Goal: Task Accomplishment & Management: Use online tool/utility

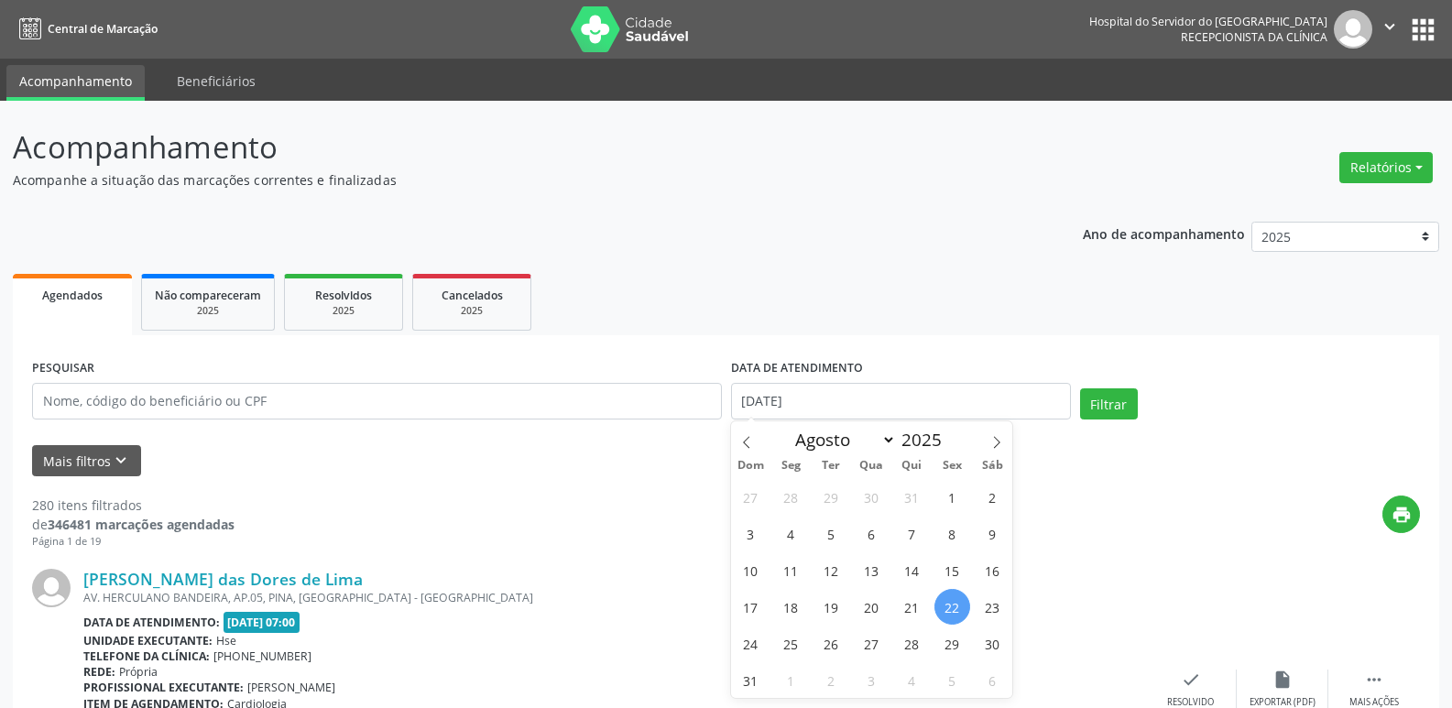
select select "7"
click at [213, 407] on input "text" at bounding box center [377, 401] width 690 height 37
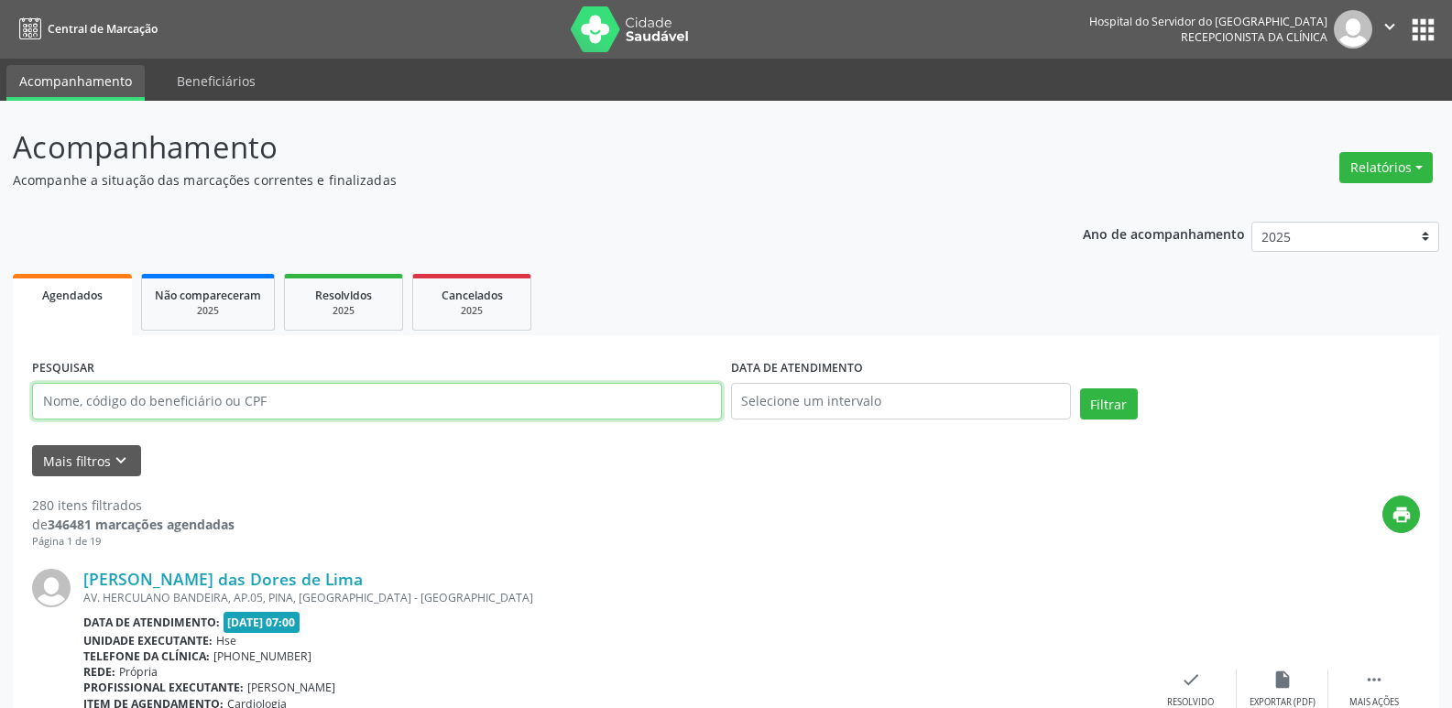
paste input "381.999.474-20"
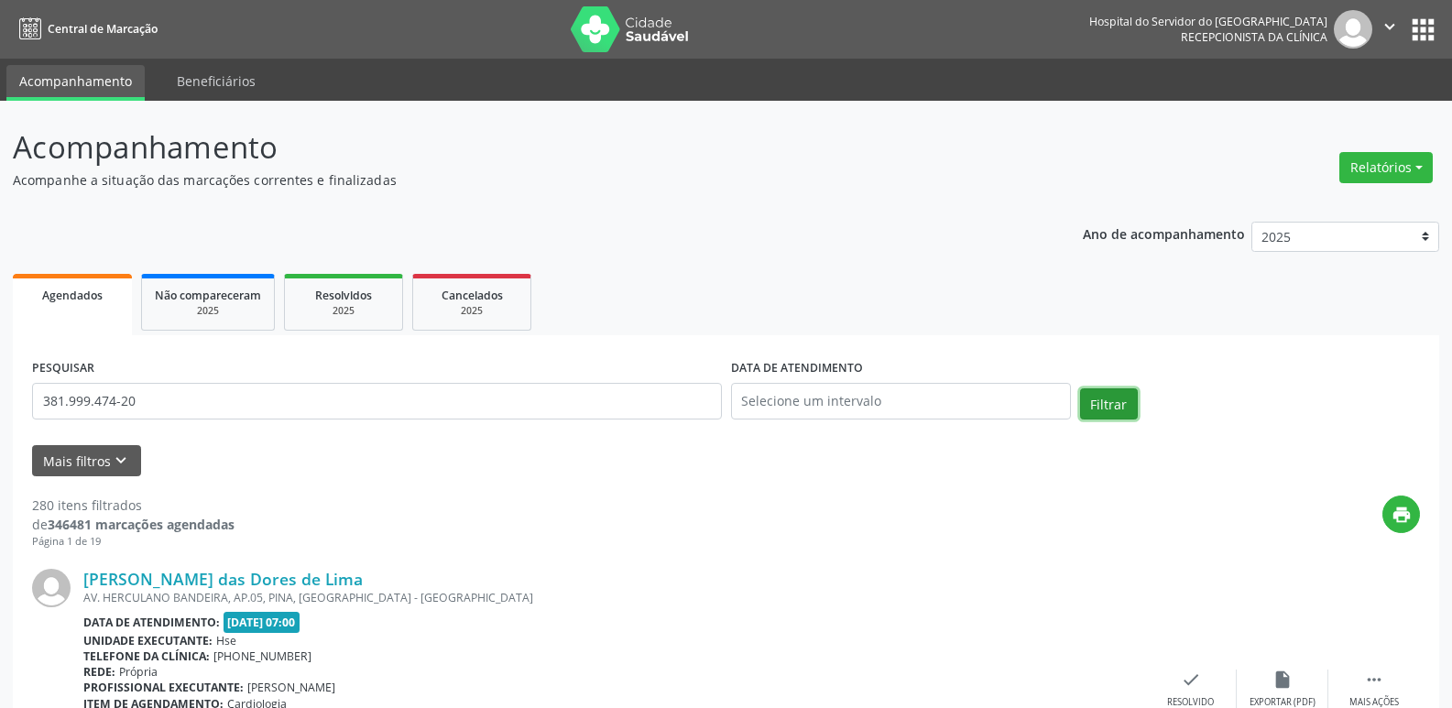
click at [1101, 403] on button "Filtrar" at bounding box center [1109, 403] width 58 height 31
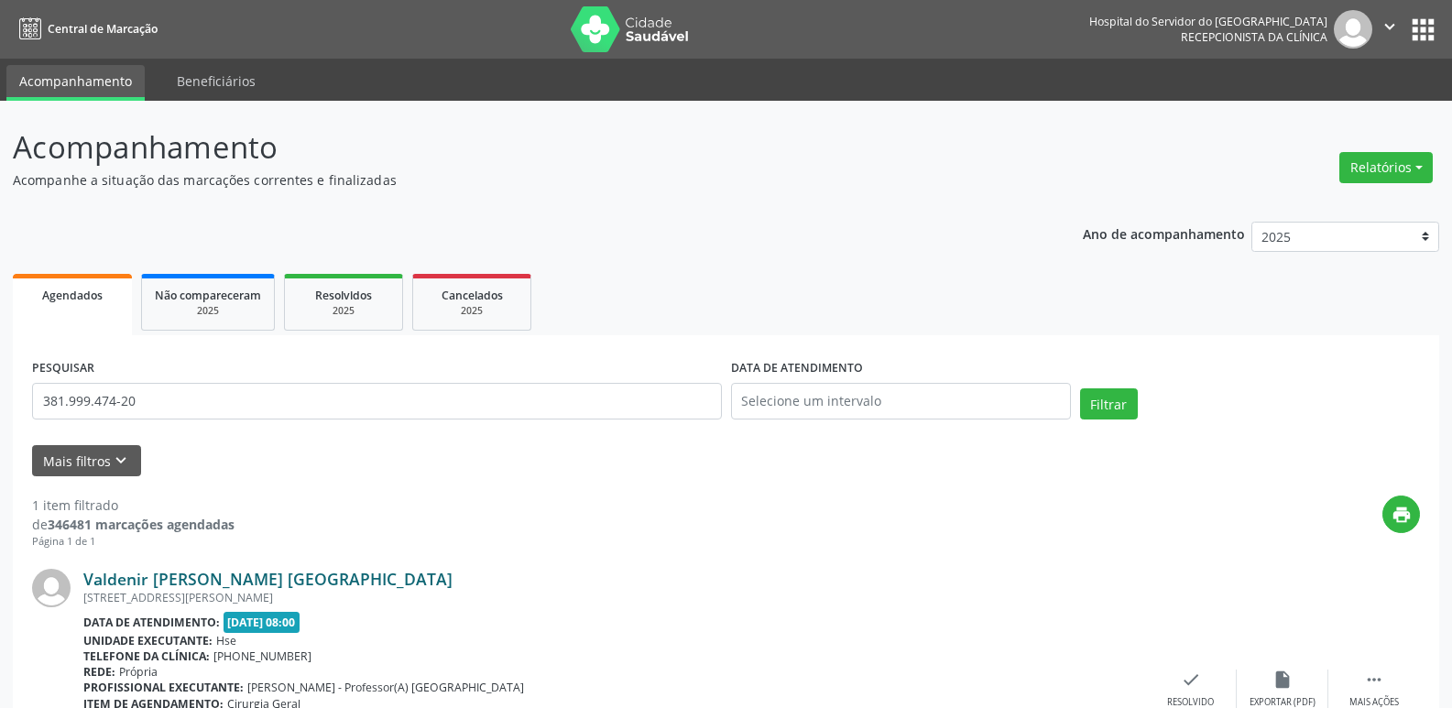
click at [284, 576] on link "Valdenir [PERSON_NAME] [GEOGRAPHIC_DATA]" at bounding box center [267, 579] width 369 height 20
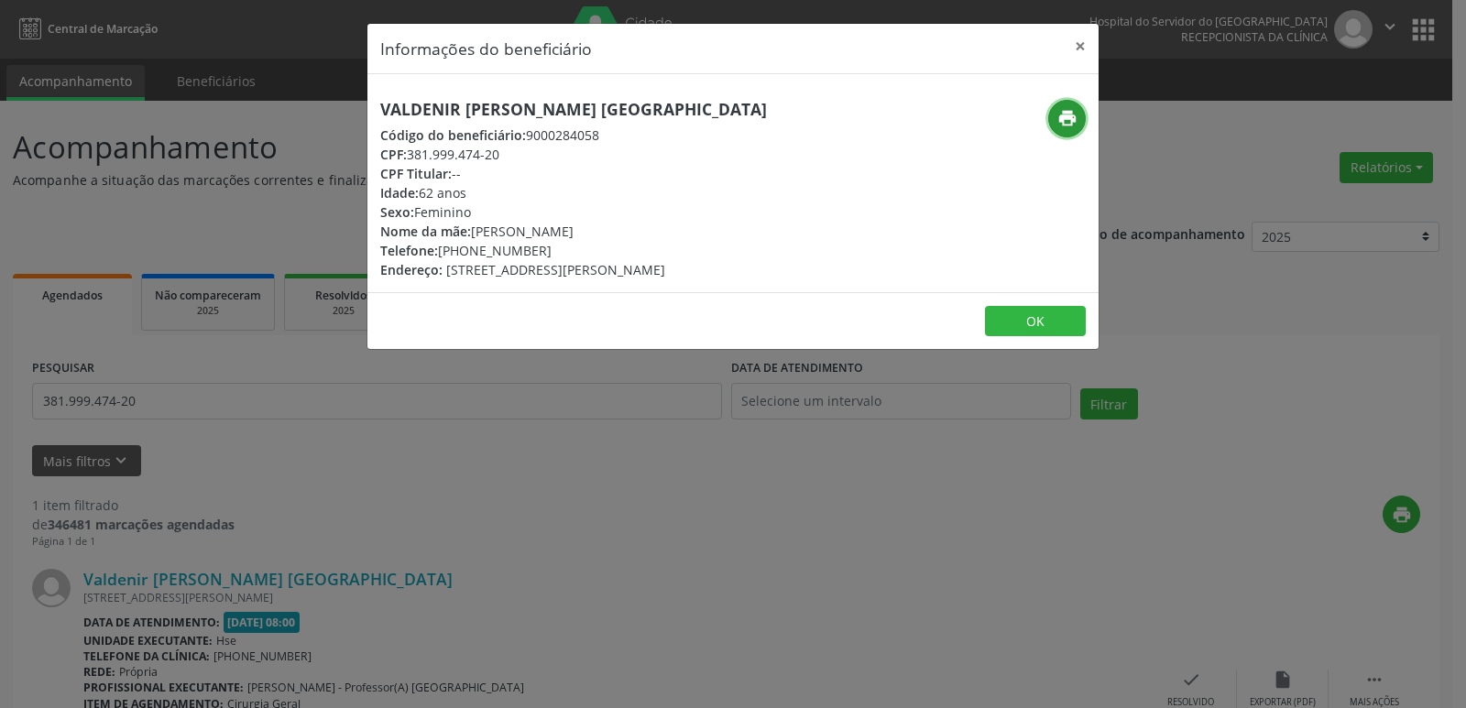
click at [1065, 115] on icon "print" at bounding box center [1067, 118] width 20 height 20
click at [1077, 43] on button "×" at bounding box center [1080, 46] width 37 height 45
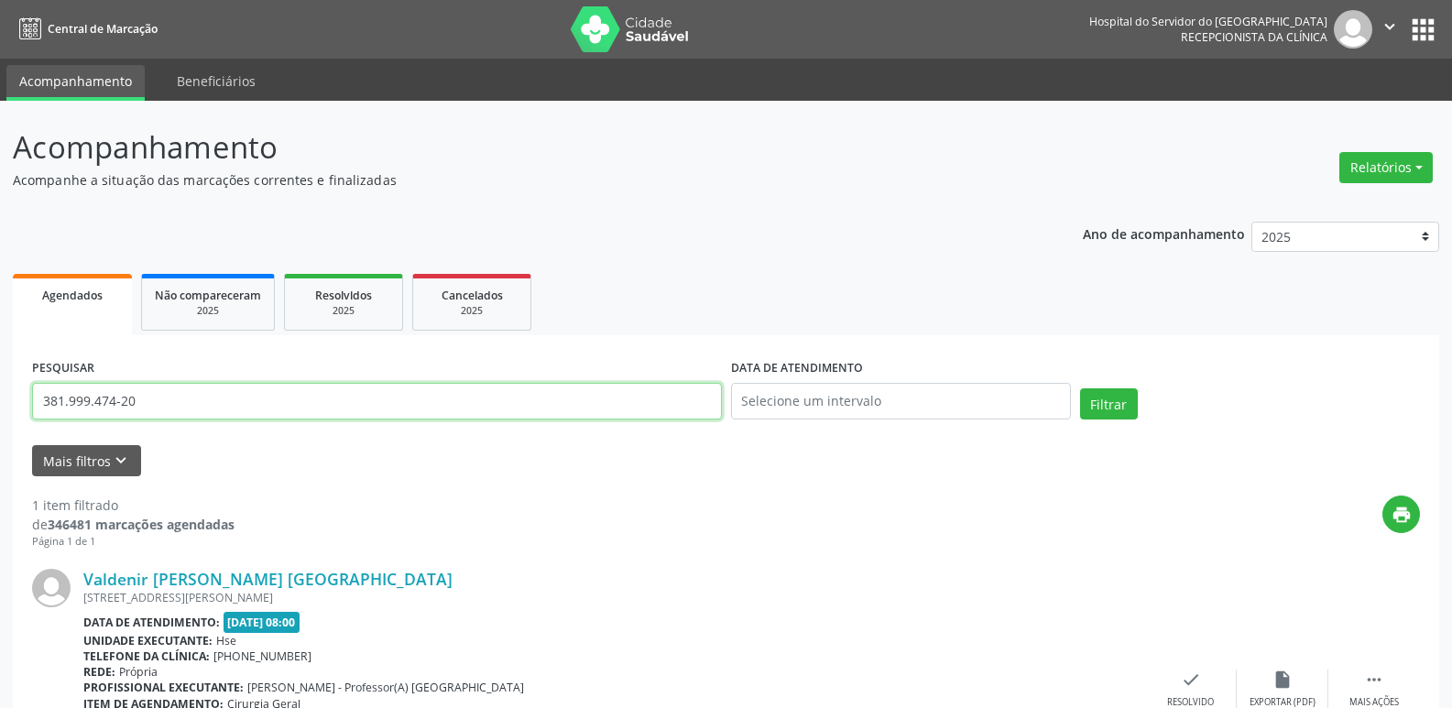
click at [148, 400] on input "381.999.474-20" at bounding box center [377, 401] width 690 height 37
paste input "50.113.434-72"
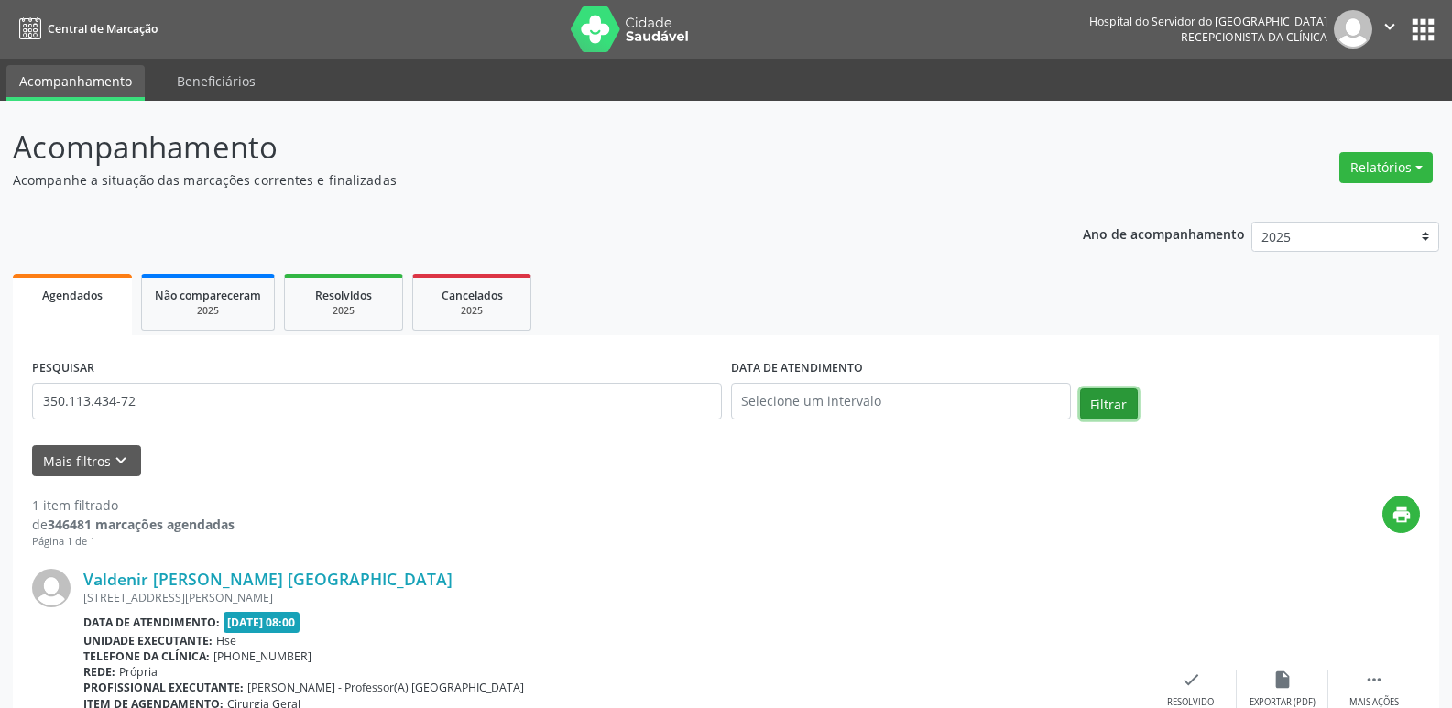
click at [1104, 406] on button "Filtrar" at bounding box center [1109, 403] width 58 height 31
click at [213, 576] on link "Edleusa [PERSON_NAME]" at bounding box center [180, 579] width 195 height 20
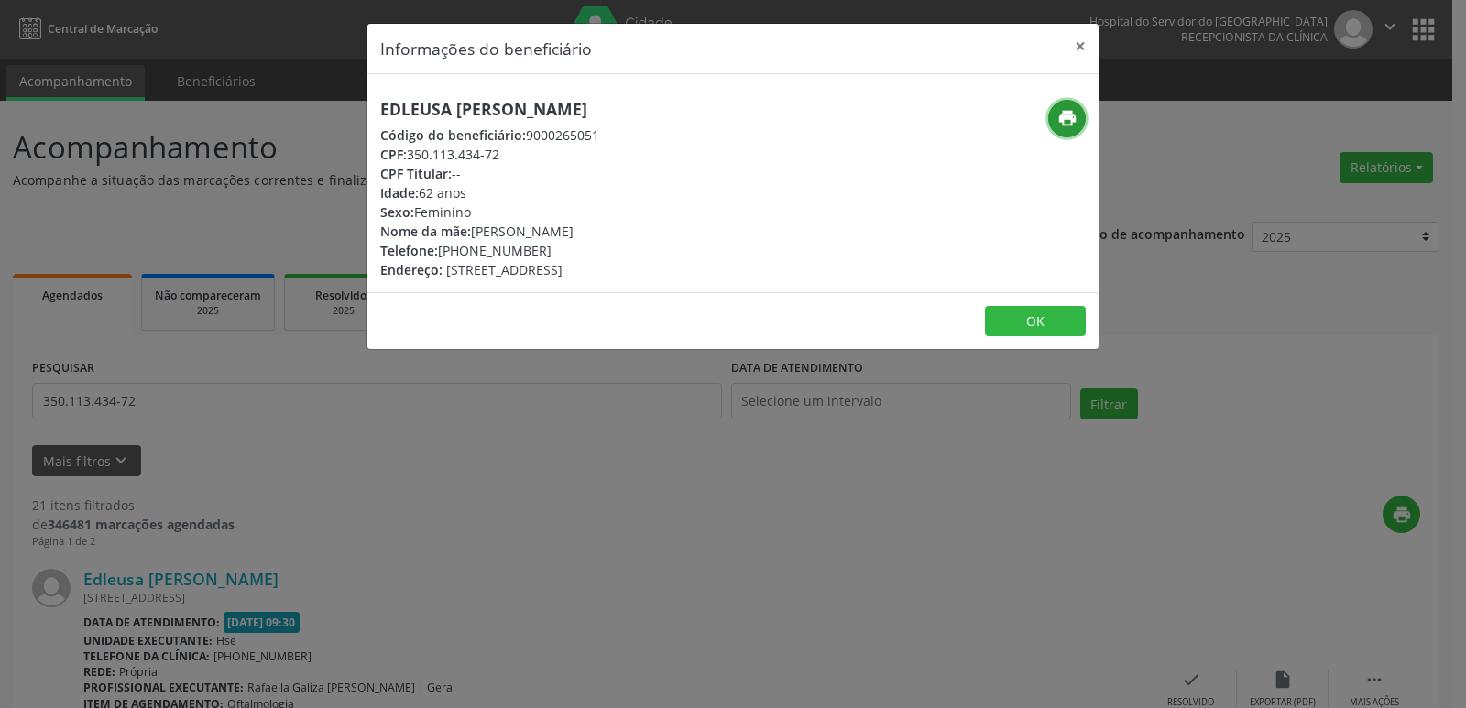
click at [1069, 118] on icon "print" at bounding box center [1067, 118] width 20 height 20
click at [1080, 43] on button "×" at bounding box center [1080, 46] width 37 height 45
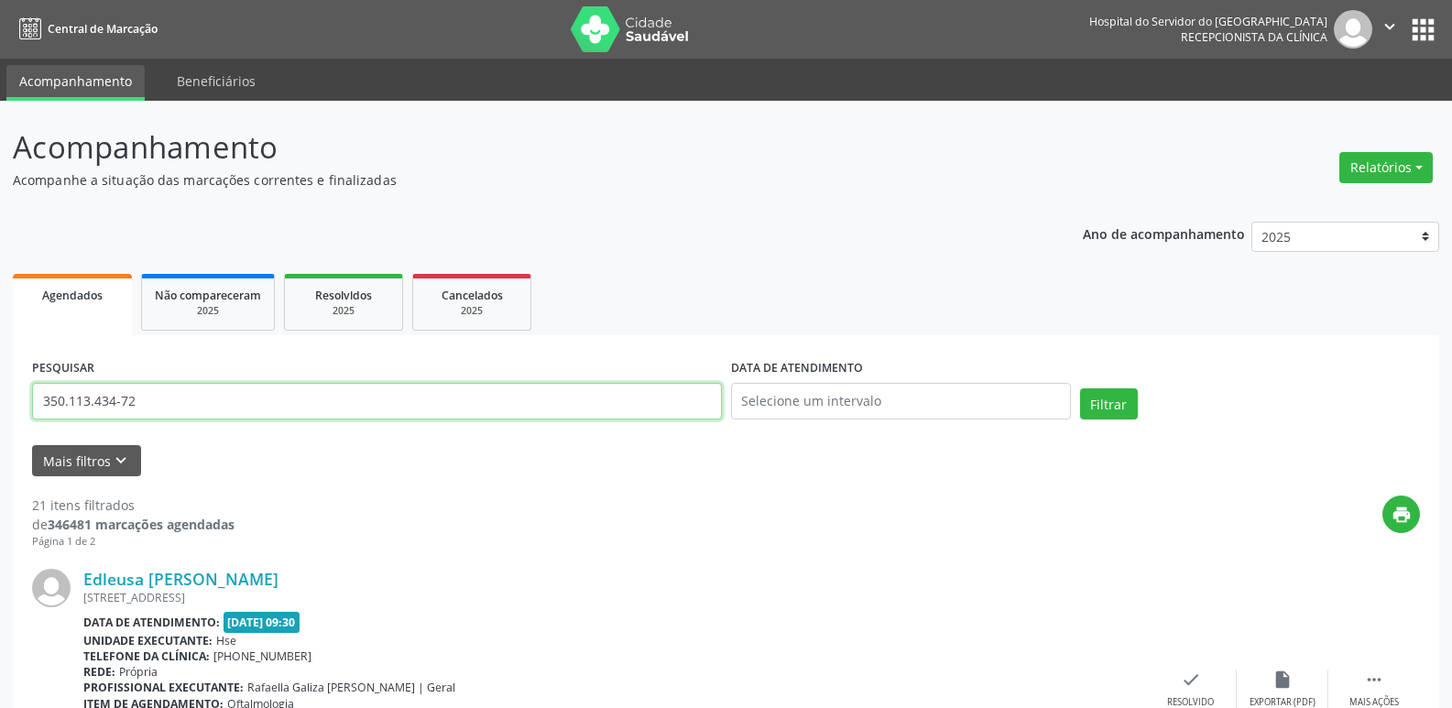
click at [178, 409] on input "350.113.434-72" at bounding box center [377, 401] width 690 height 37
paste input "022.743.234-70"
click at [1104, 406] on button "Filtrar" at bounding box center [1109, 403] width 58 height 31
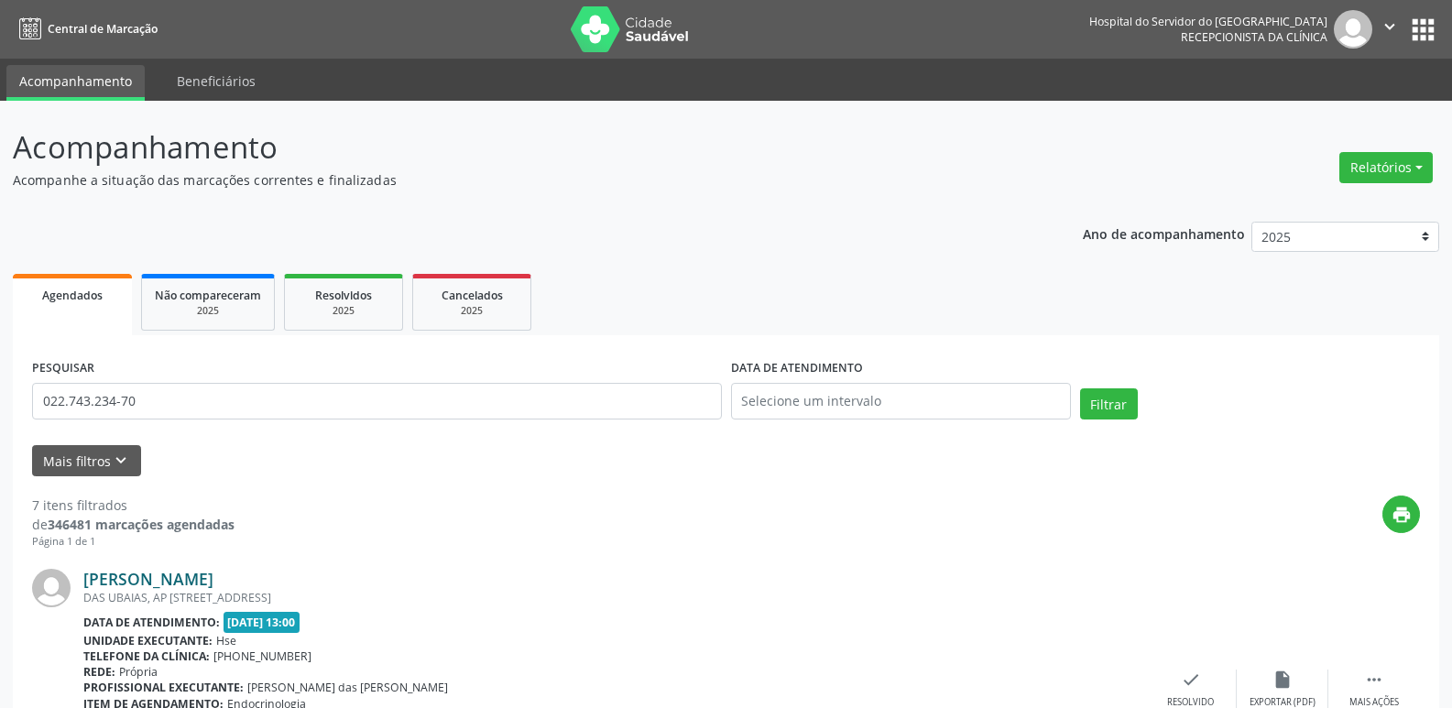
click at [192, 574] on link "[PERSON_NAME]" at bounding box center [148, 579] width 130 height 20
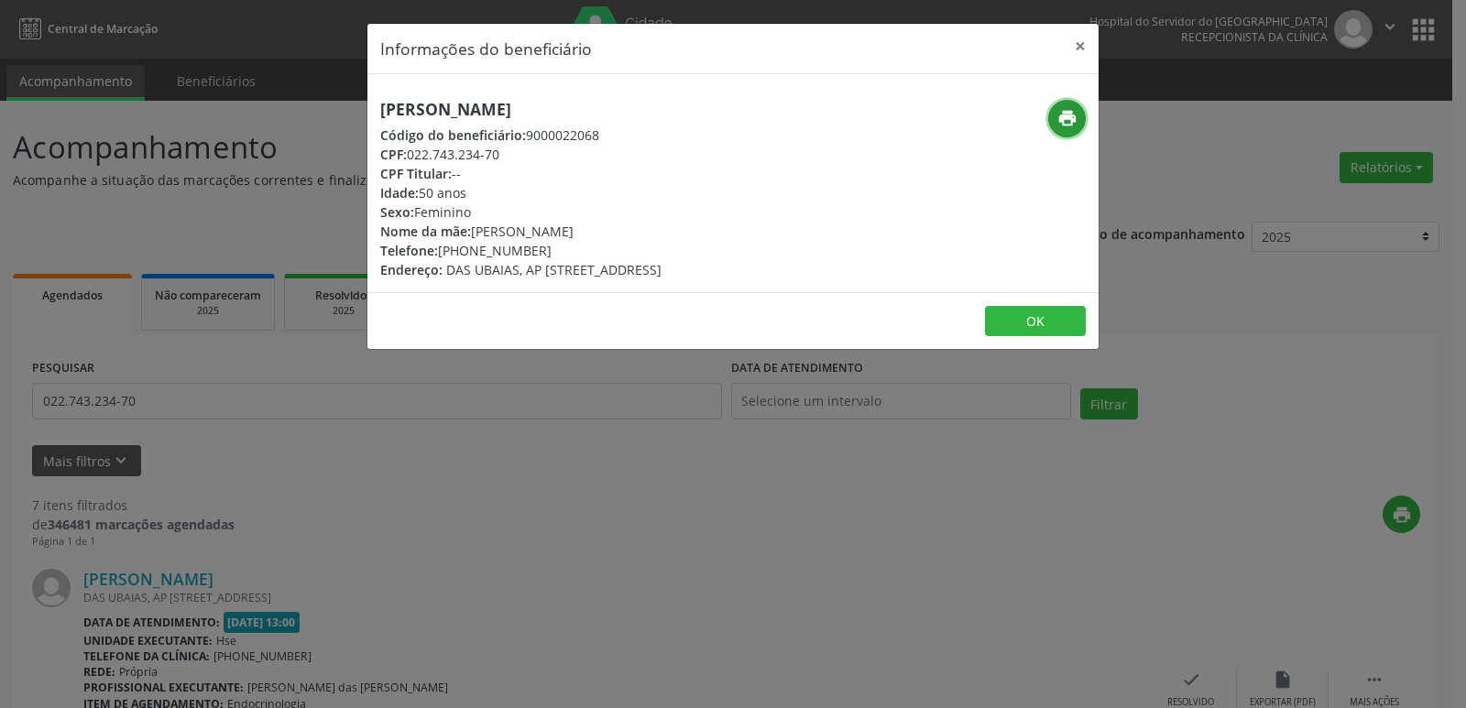
click at [1065, 122] on icon "print" at bounding box center [1067, 118] width 20 height 20
click at [1077, 43] on button "×" at bounding box center [1080, 46] width 37 height 45
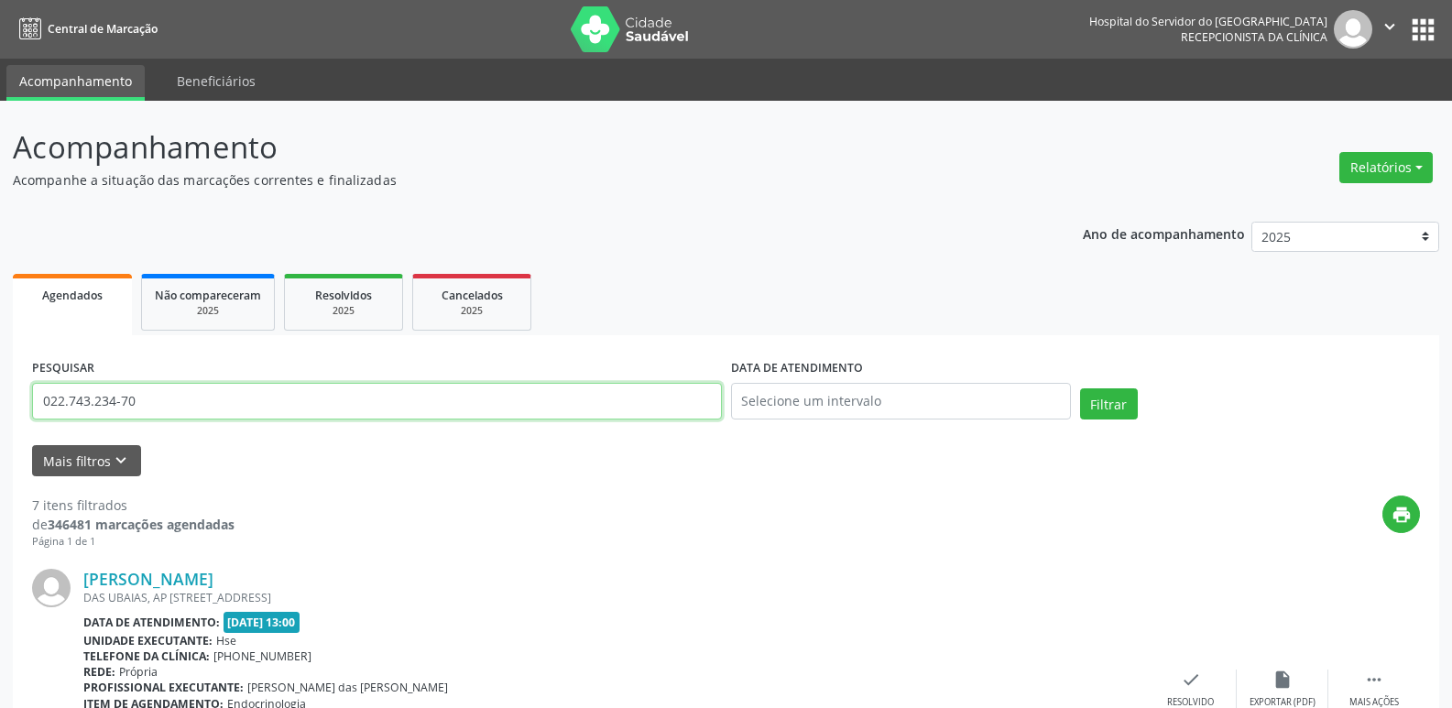
click at [163, 401] on input "022.743.234-70" at bounding box center [377, 401] width 690 height 37
paste input "8.464.374-24"
click at [1120, 408] on button "Filtrar" at bounding box center [1109, 403] width 58 height 31
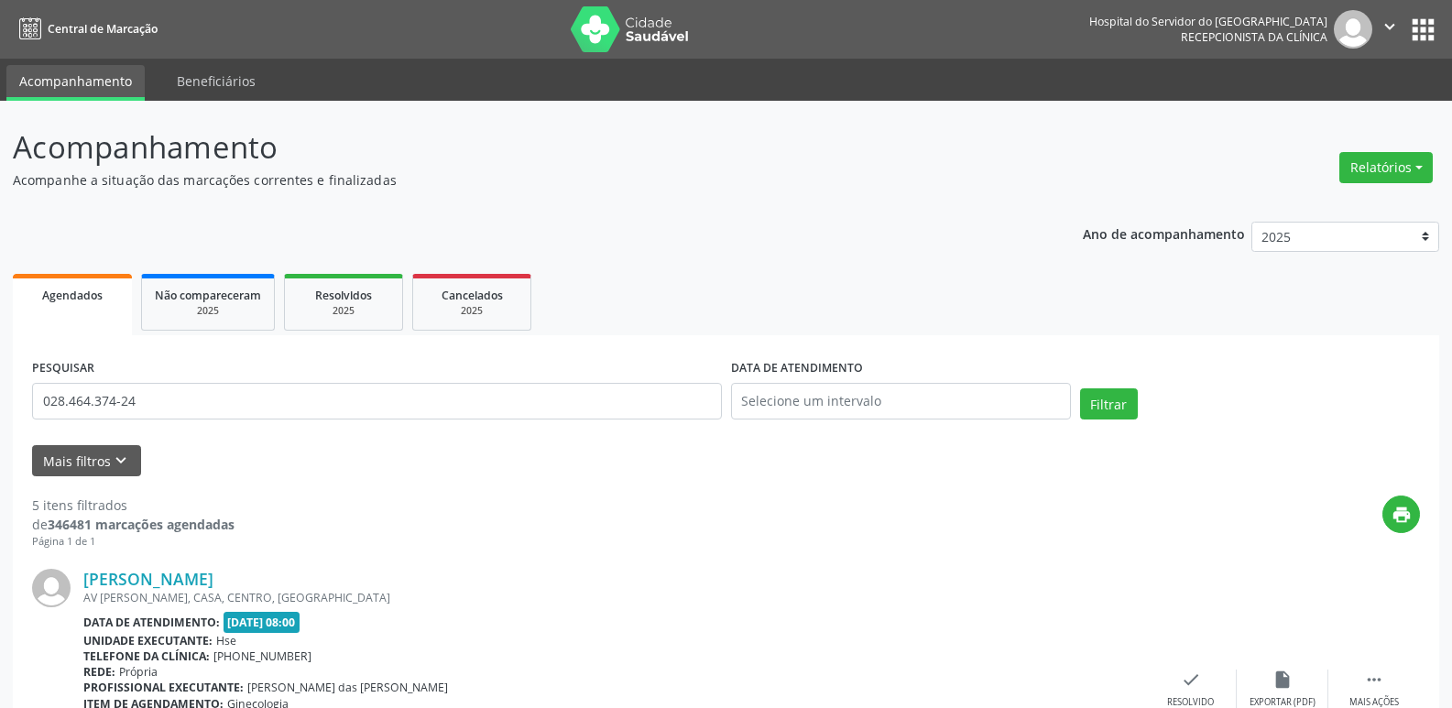
click at [168, 592] on div "AV [PERSON_NAME], CASA, CENTRO, [GEOGRAPHIC_DATA]" at bounding box center [614, 598] width 1062 height 16
click at [173, 568] on div "[PERSON_NAME] AV [PERSON_NAME], CASA, CENTRO, [GEOGRAPHIC_DATA] Data de atendim…" at bounding box center [726, 689] width 1388 height 279
click at [175, 575] on link "[PERSON_NAME]" at bounding box center [148, 579] width 130 height 20
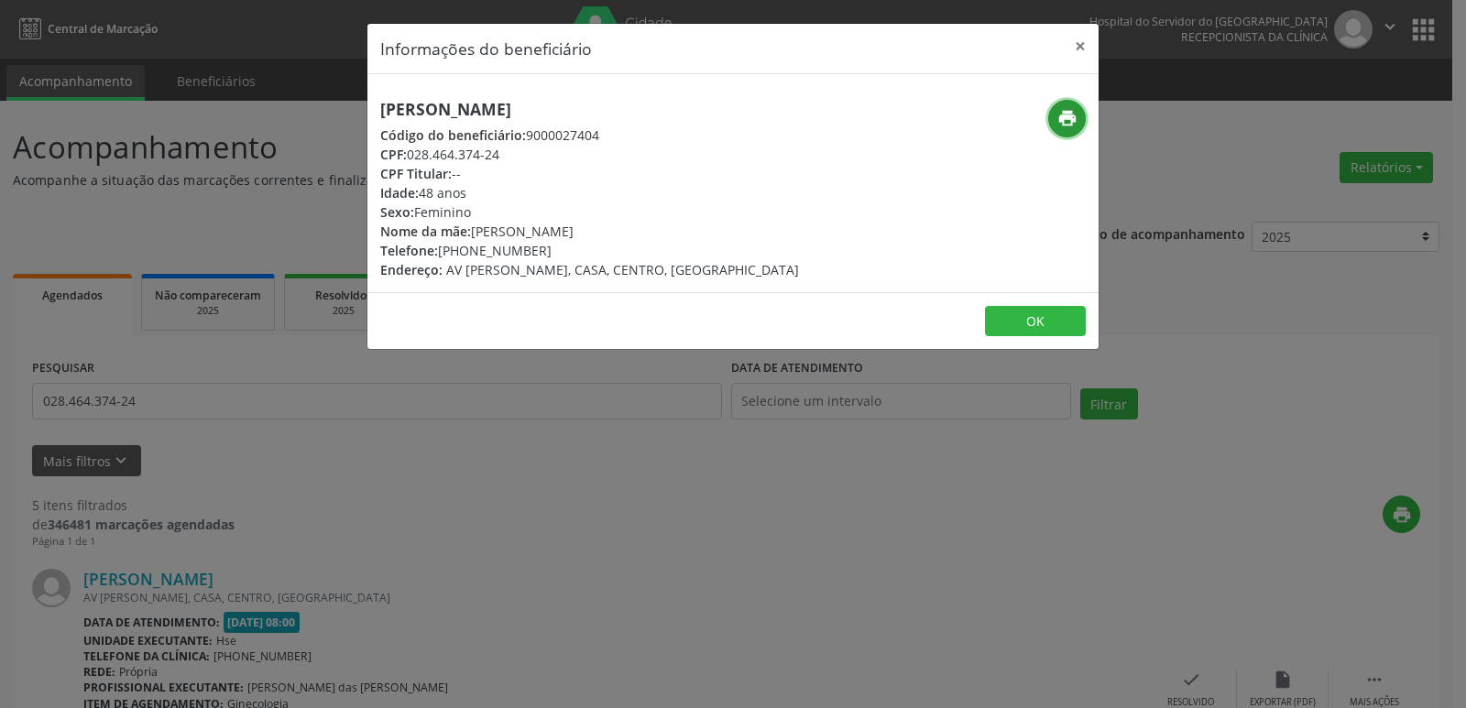
click at [1064, 123] on icon "print" at bounding box center [1067, 118] width 20 height 20
click at [1077, 49] on button "×" at bounding box center [1080, 46] width 37 height 45
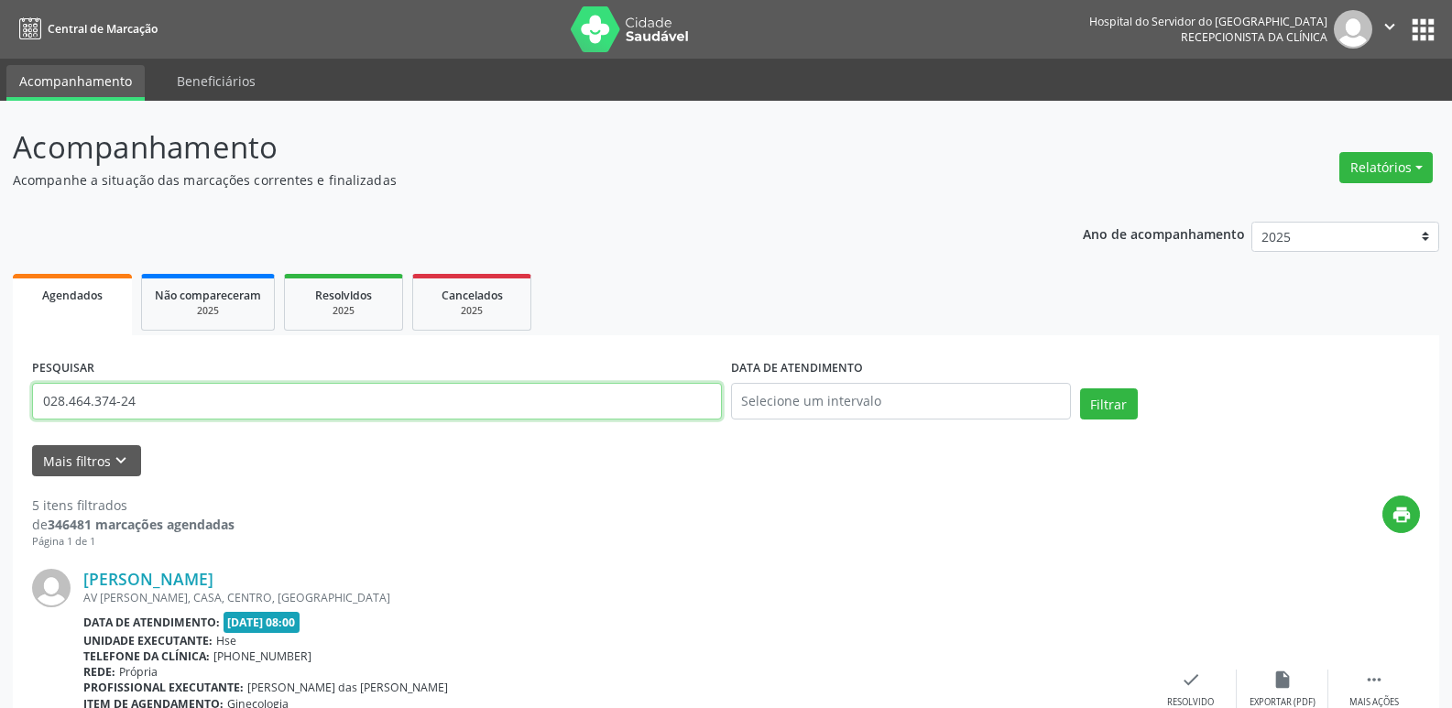
click at [180, 411] on input "028.464.374-24" at bounding box center [377, 401] width 690 height 37
paste input "770.259.384-91"
click at [1098, 407] on button "Filtrar" at bounding box center [1109, 403] width 58 height 31
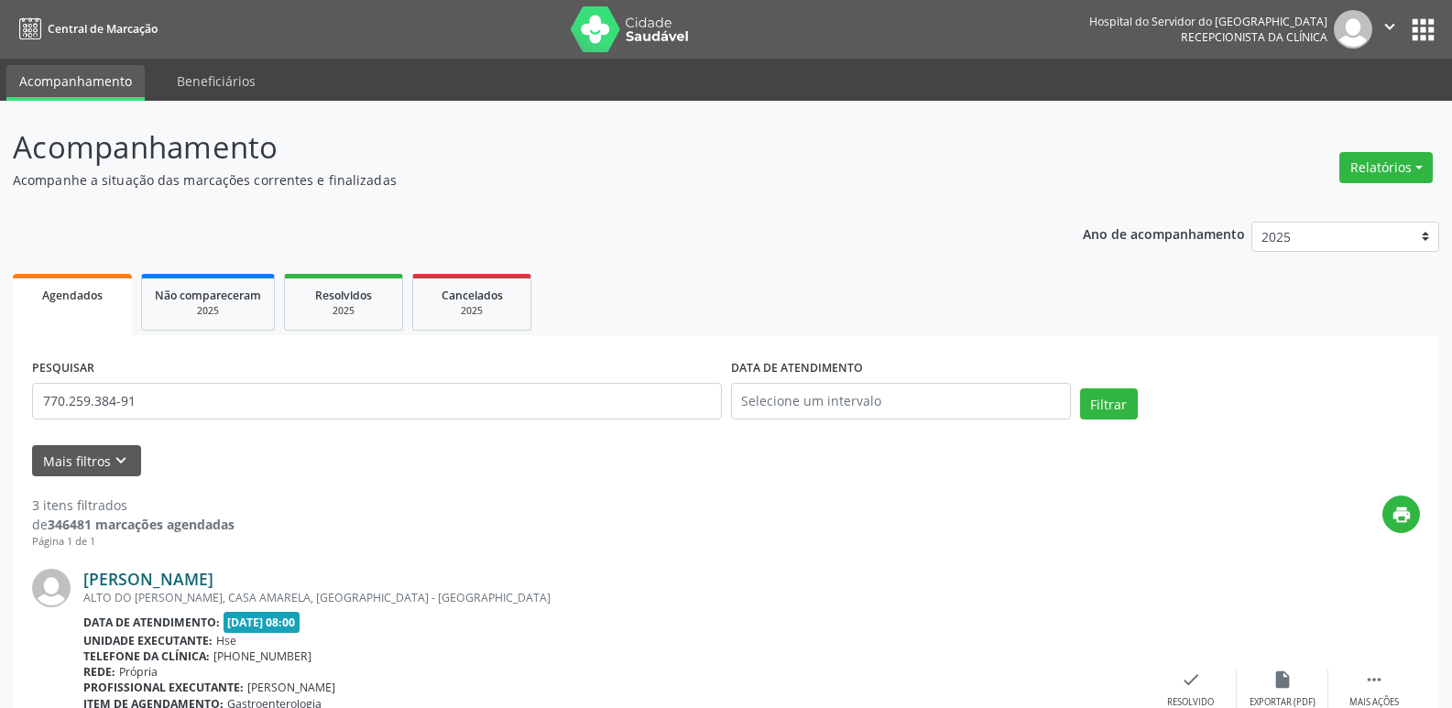
click at [213, 581] on link "[PERSON_NAME]" at bounding box center [148, 579] width 130 height 20
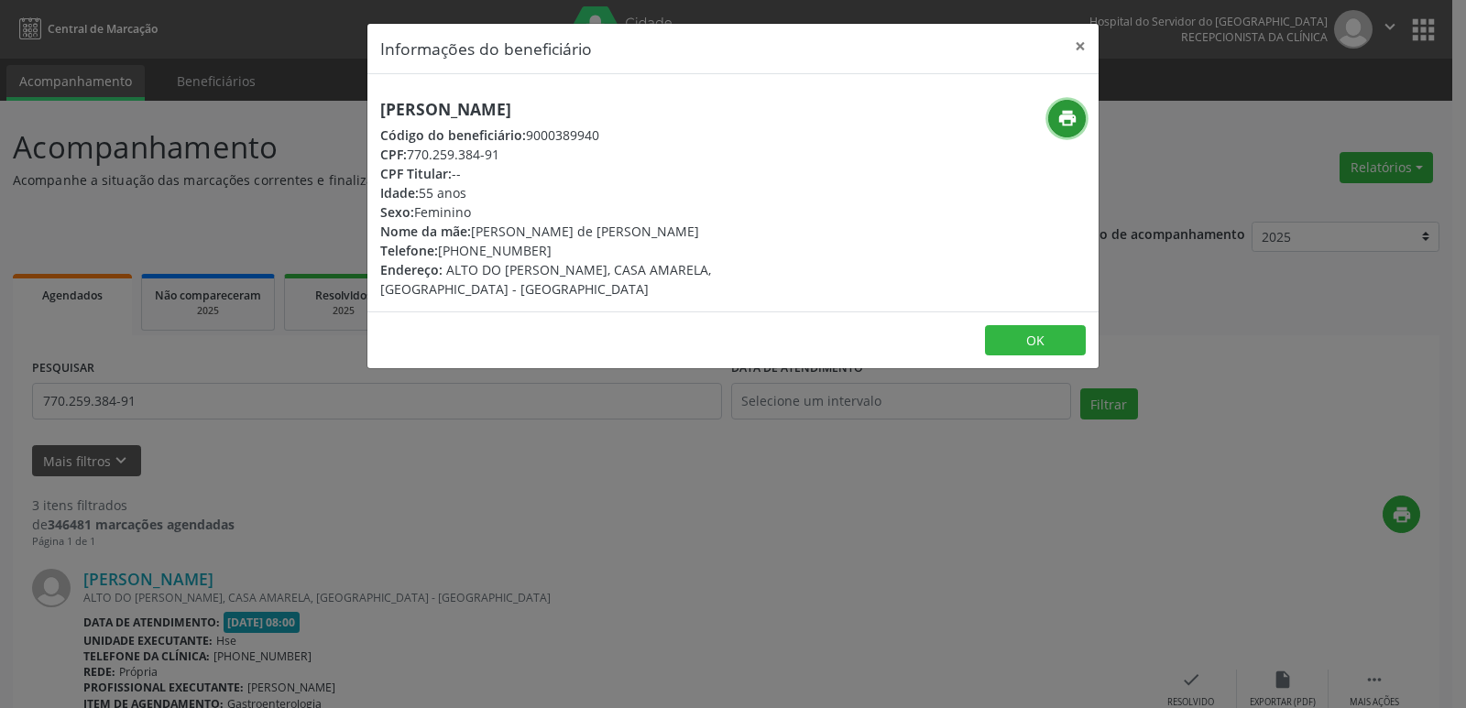
click at [1060, 116] on icon "print" at bounding box center [1067, 118] width 20 height 20
click at [1085, 41] on button "×" at bounding box center [1080, 46] width 37 height 45
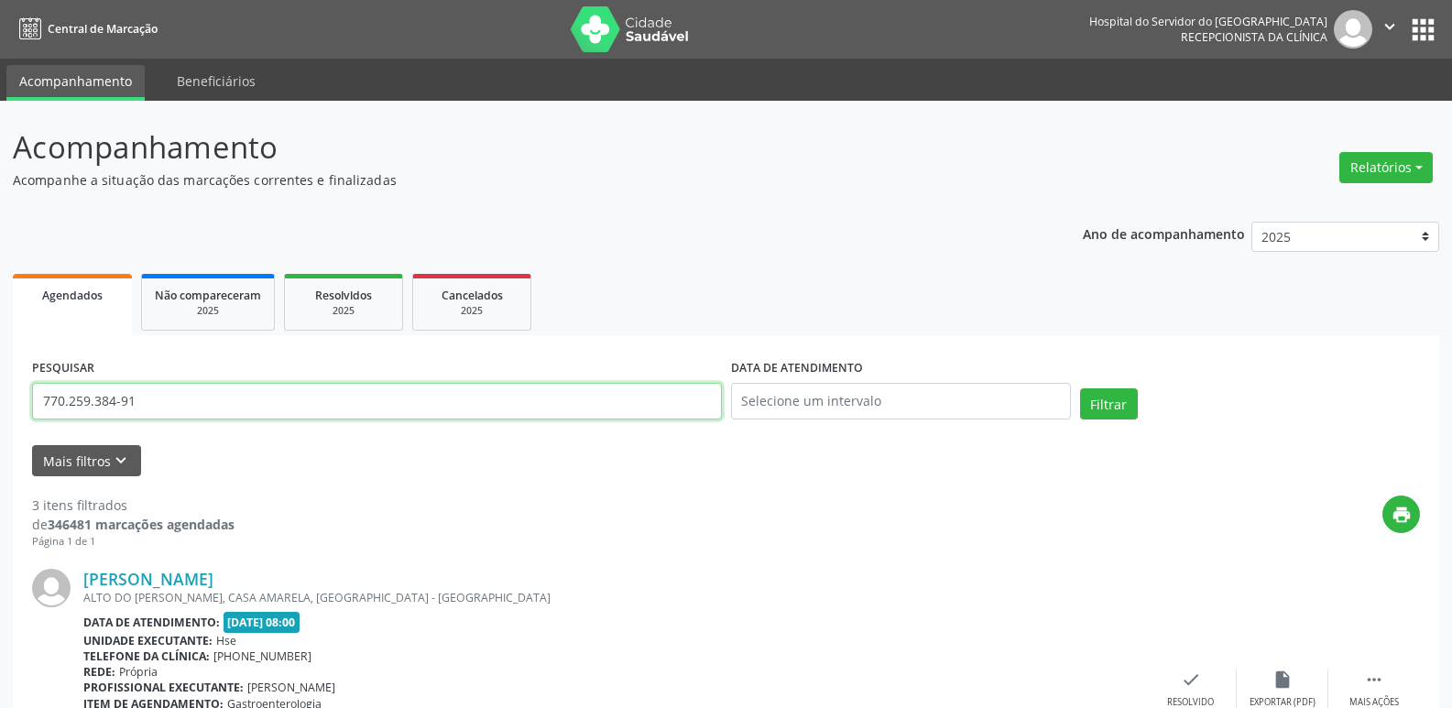
click at [155, 408] on input "770.259.384-91" at bounding box center [377, 401] width 690 height 37
paste input "9.994.794-20"
click at [1115, 406] on button "Filtrar" at bounding box center [1109, 403] width 58 height 31
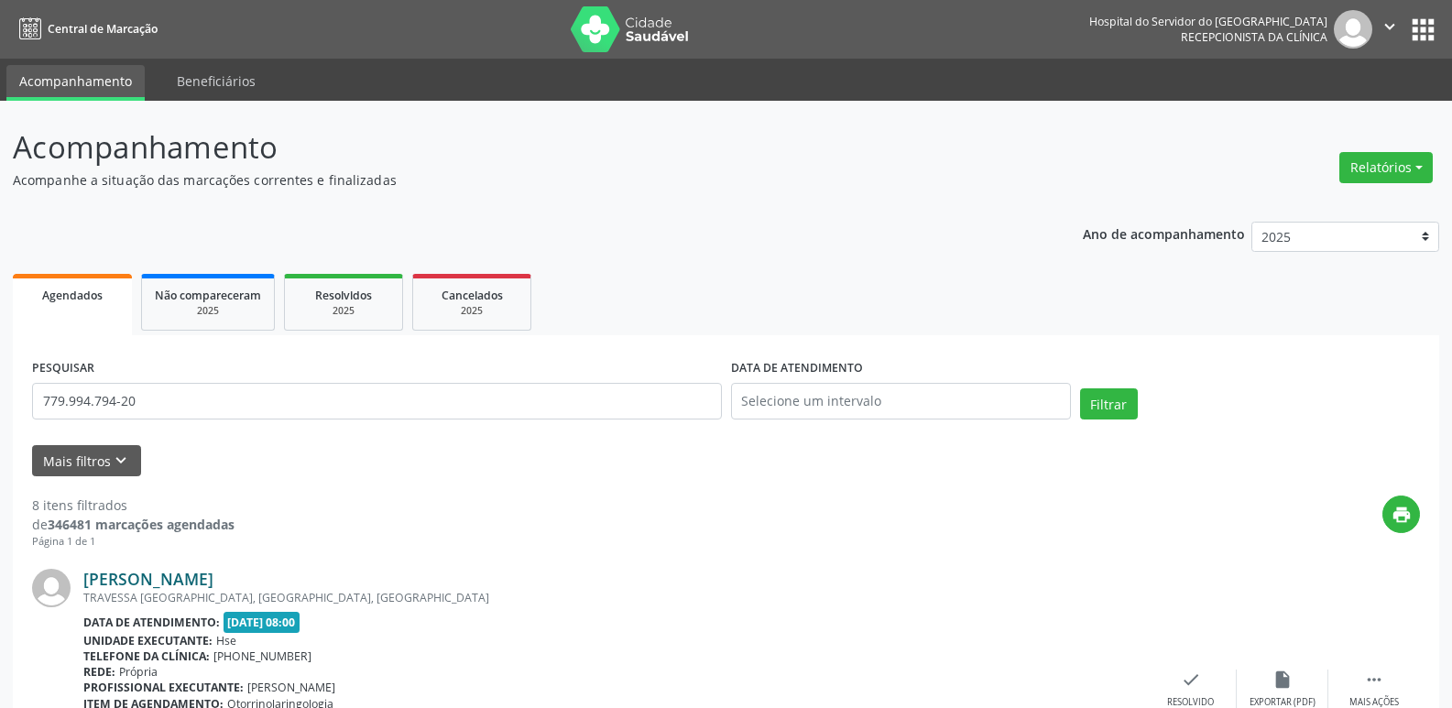
click at [213, 580] on link "[PERSON_NAME]" at bounding box center [148, 579] width 130 height 20
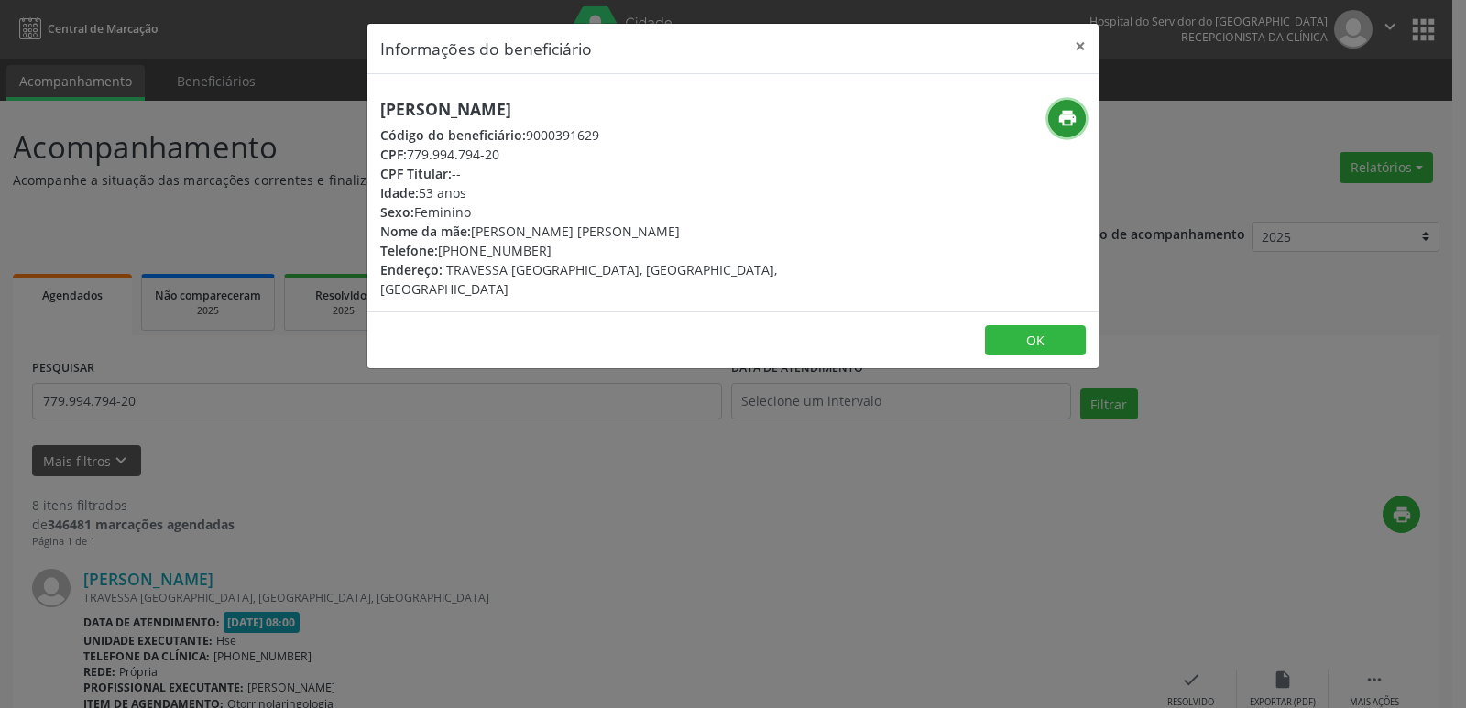
click at [1074, 122] on icon "print" at bounding box center [1067, 118] width 20 height 20
click at [1077, 45] on button "×" at bounding box center [1080, 46] width 37 height 45
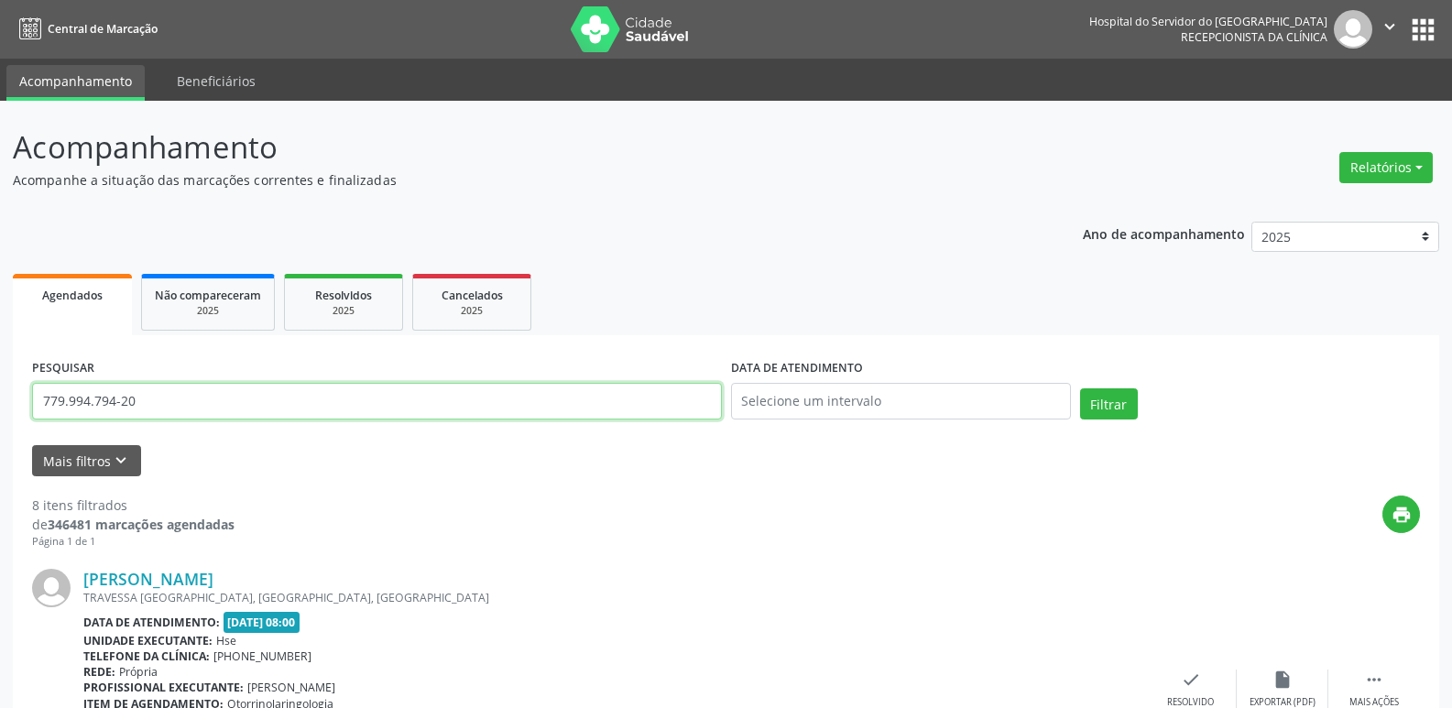
click at [151, 402] on input "779.994.794-20" at bounding box center [377, 401] width 690 height 37
paste input "05.708.334-34"
click at [1120, 401] on button "Filtrar" at bounding box center [1109, 403] width 58 height 31
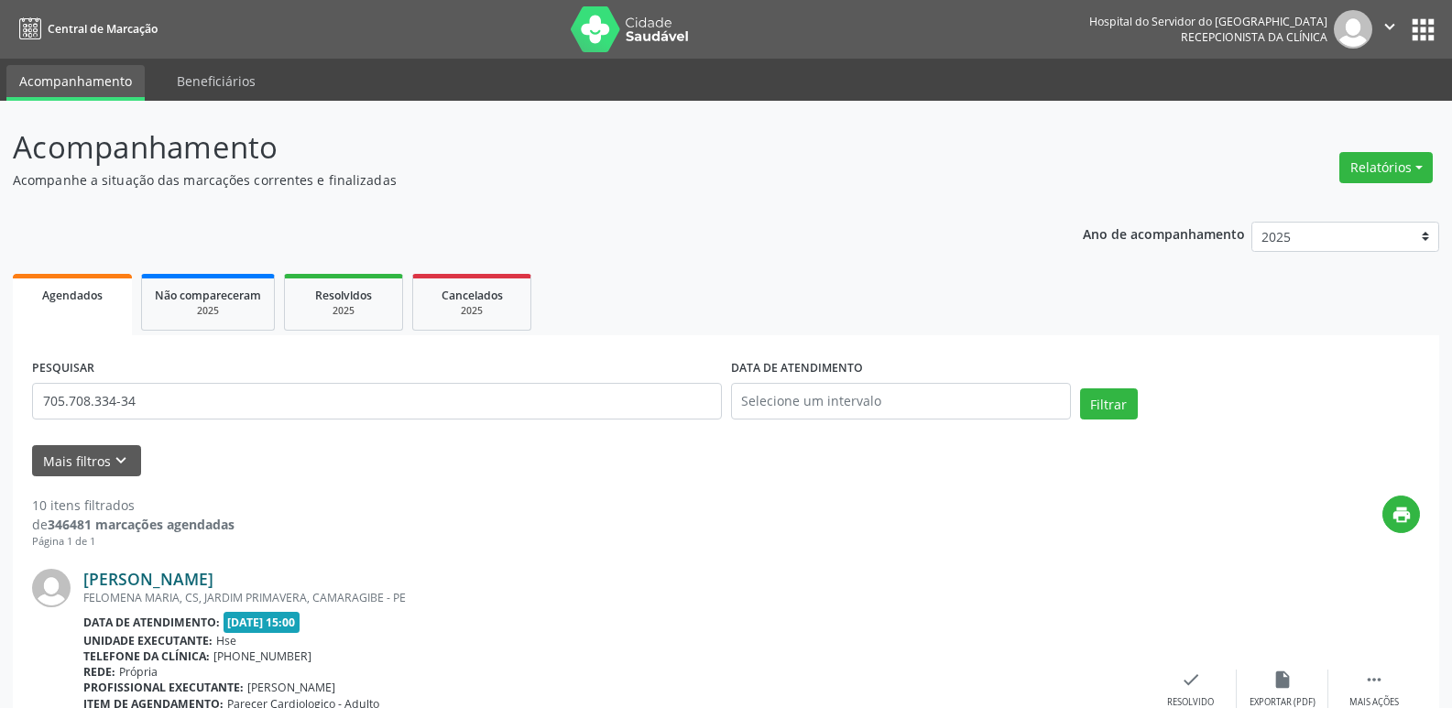
click at [170, 580] on link "[PERSON_NAME]" at bounding box center [148, 579] width 130 height 20
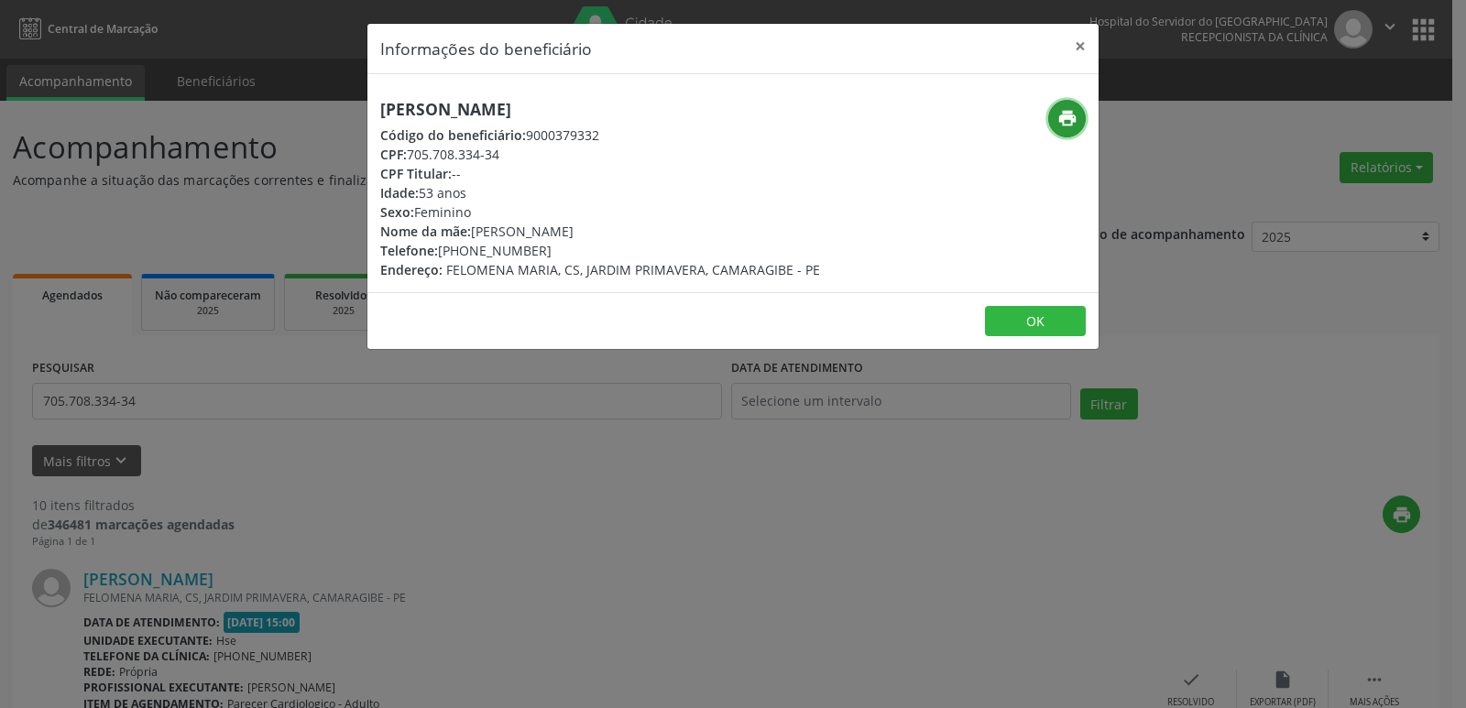
click at [1075, 118] on icon "print" at bounding box center [1067, 118] width 20 height 20
click at [1086, 47] on button "×" at bounding box center [1080, 46] width 37 height 45
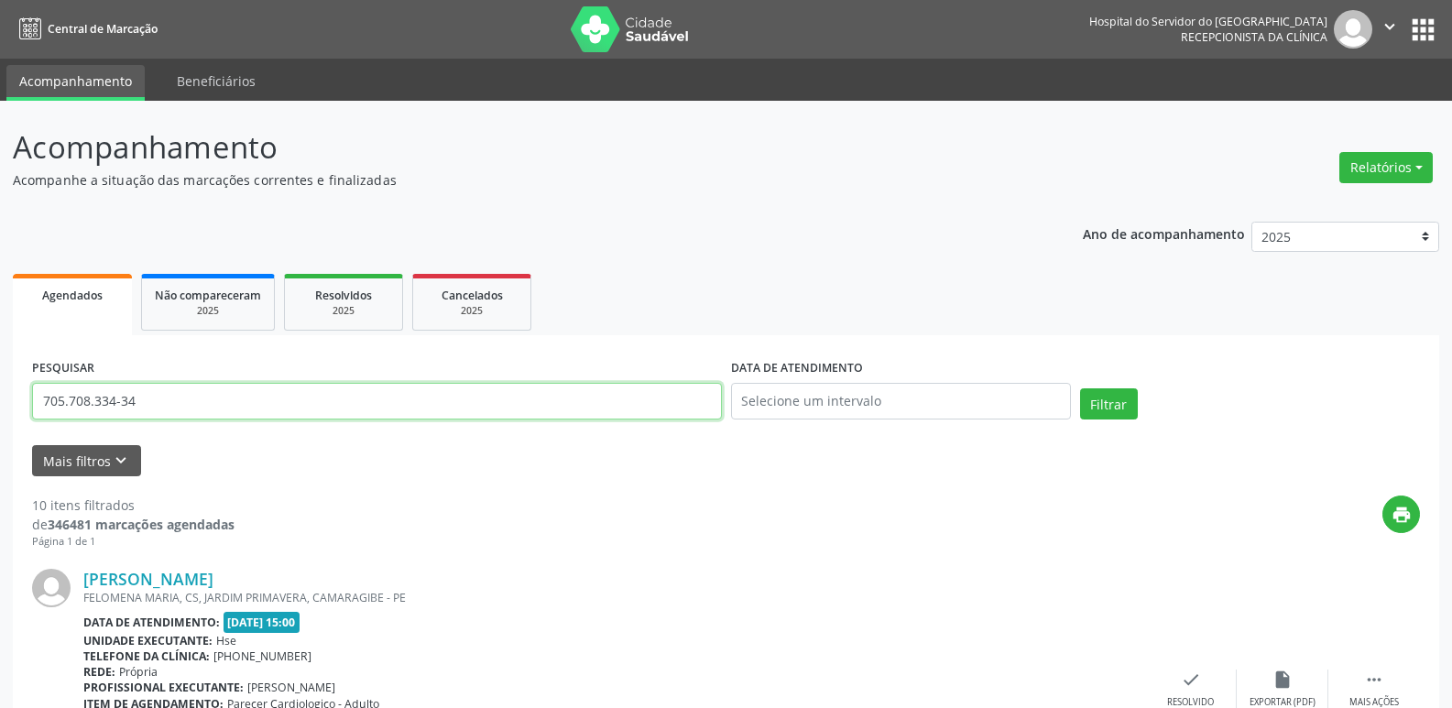
click at [176, 410] on input "705.708.334-34" at bounding box center [377, 401] width 690 height 37
paste input "10.675.044-19"
click at [1102, 405] on button "Filtrar" at bounding box center [1109, 403] width 58 height 31
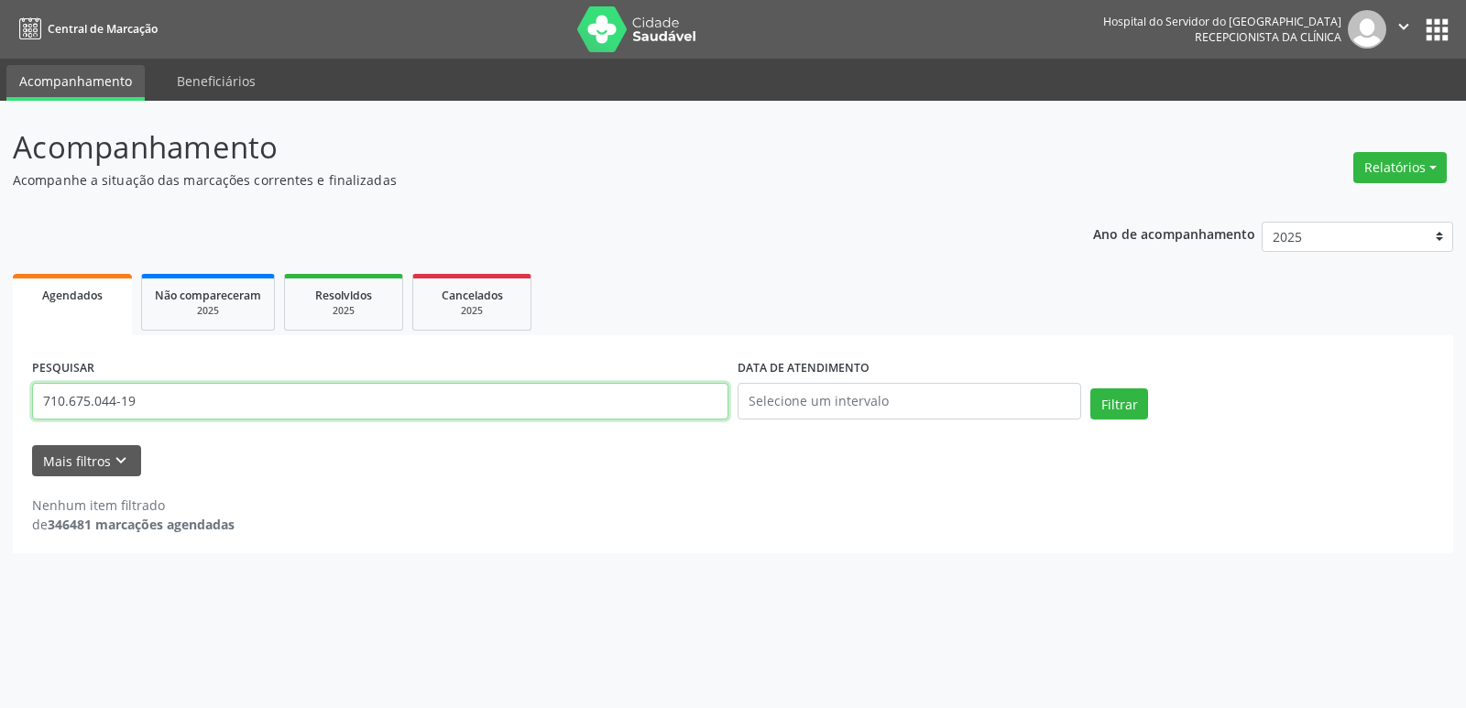
click at [158, 402] on input "710.675.044-19" at bounding box center [380, 401] width 696 height 37
paste input "[PERSON_NAME]"
type input "[PERSON_NAME]"
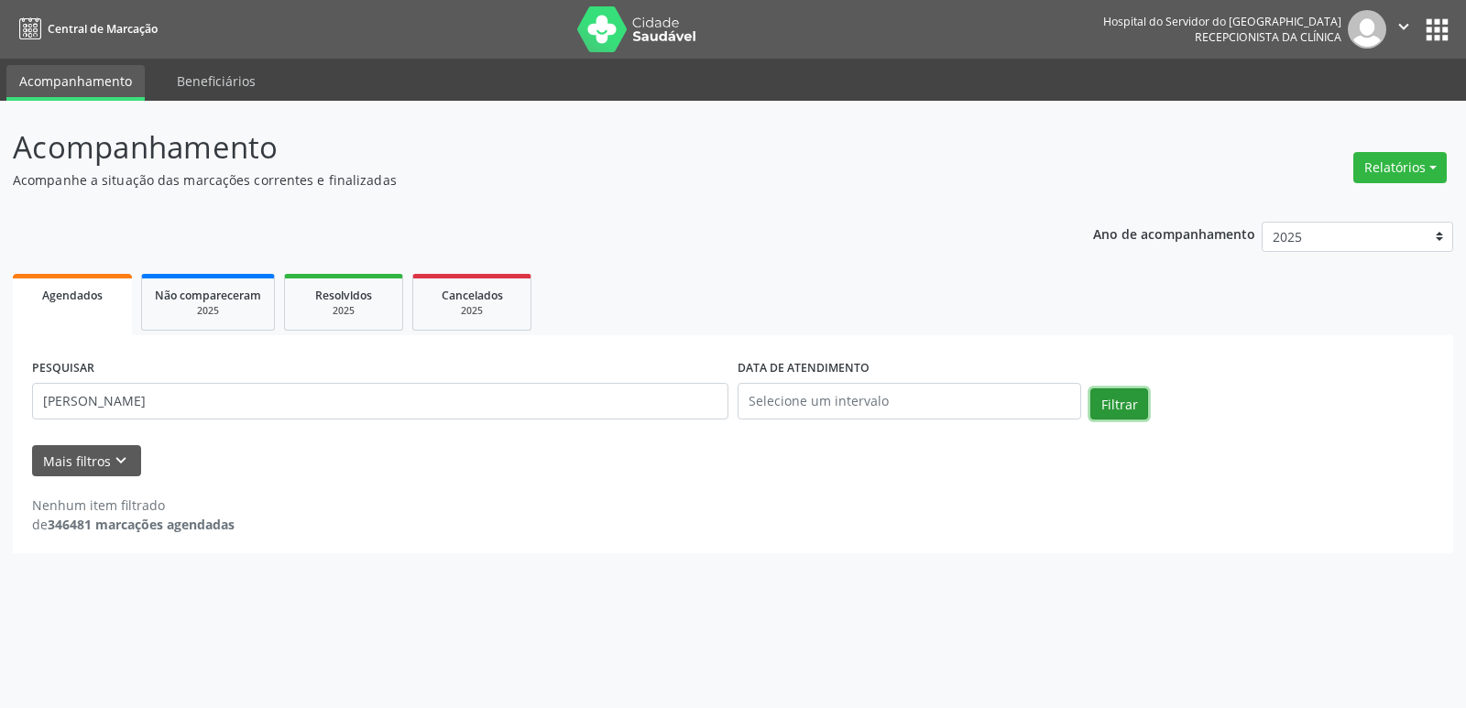
click at [1120, 407] on button "Filtrar" at bounding box center [1119, 403] width 58 height 31
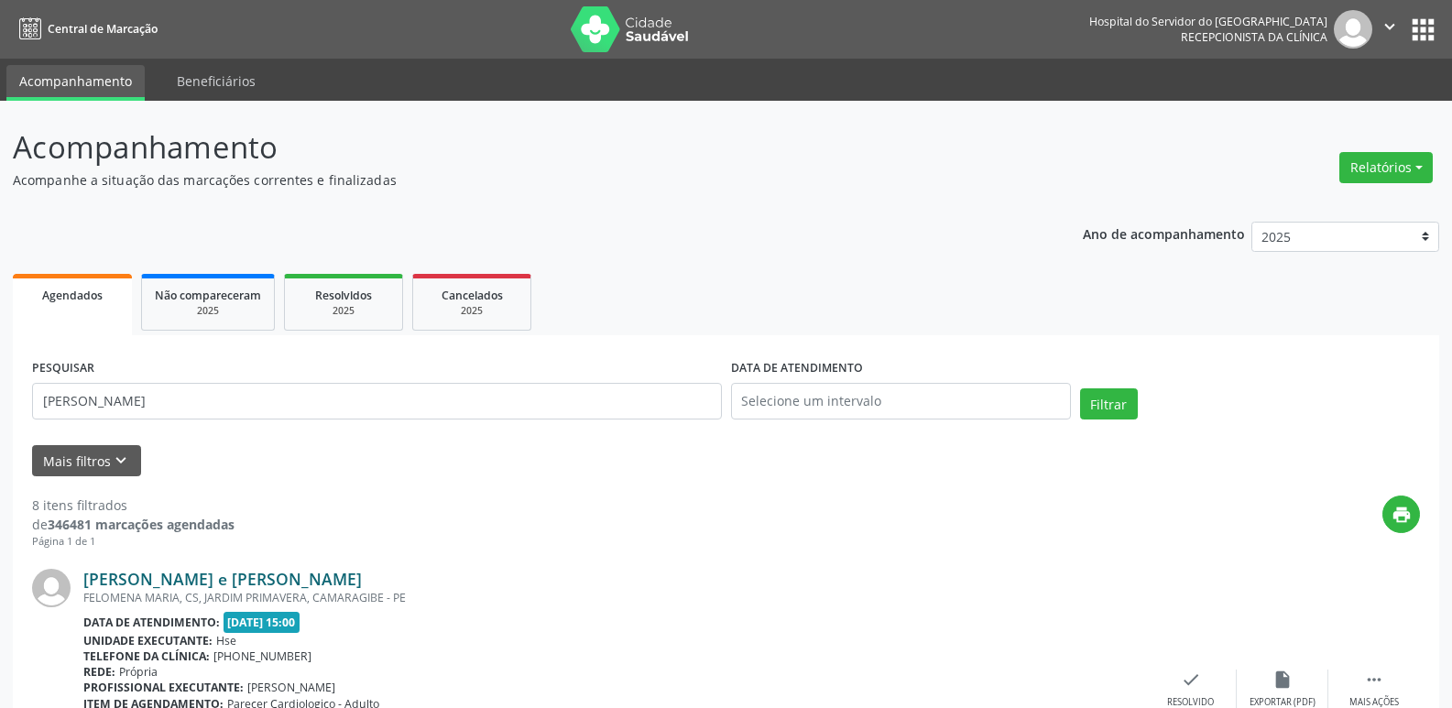
click at [211, 580] on link "[PERSON_NAME] e [PERSON_NAME]" at bounding box center [222, 579] width 279 height 20
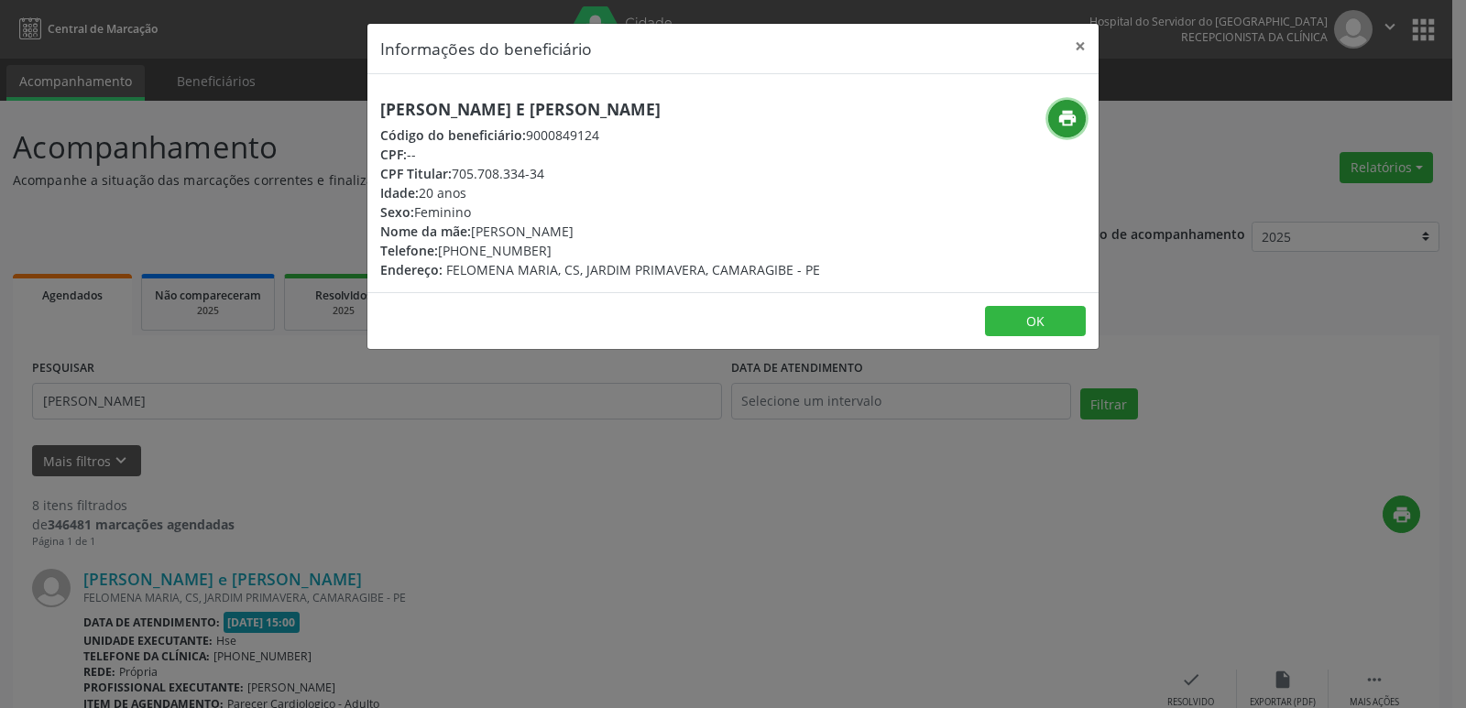
click at [1063, 121] on icon "print" at bounding box center [1067, 118] width 20 height 20
click at [1082, 49] on button "×" at bounding box center [1080, 46] width 37 height 45
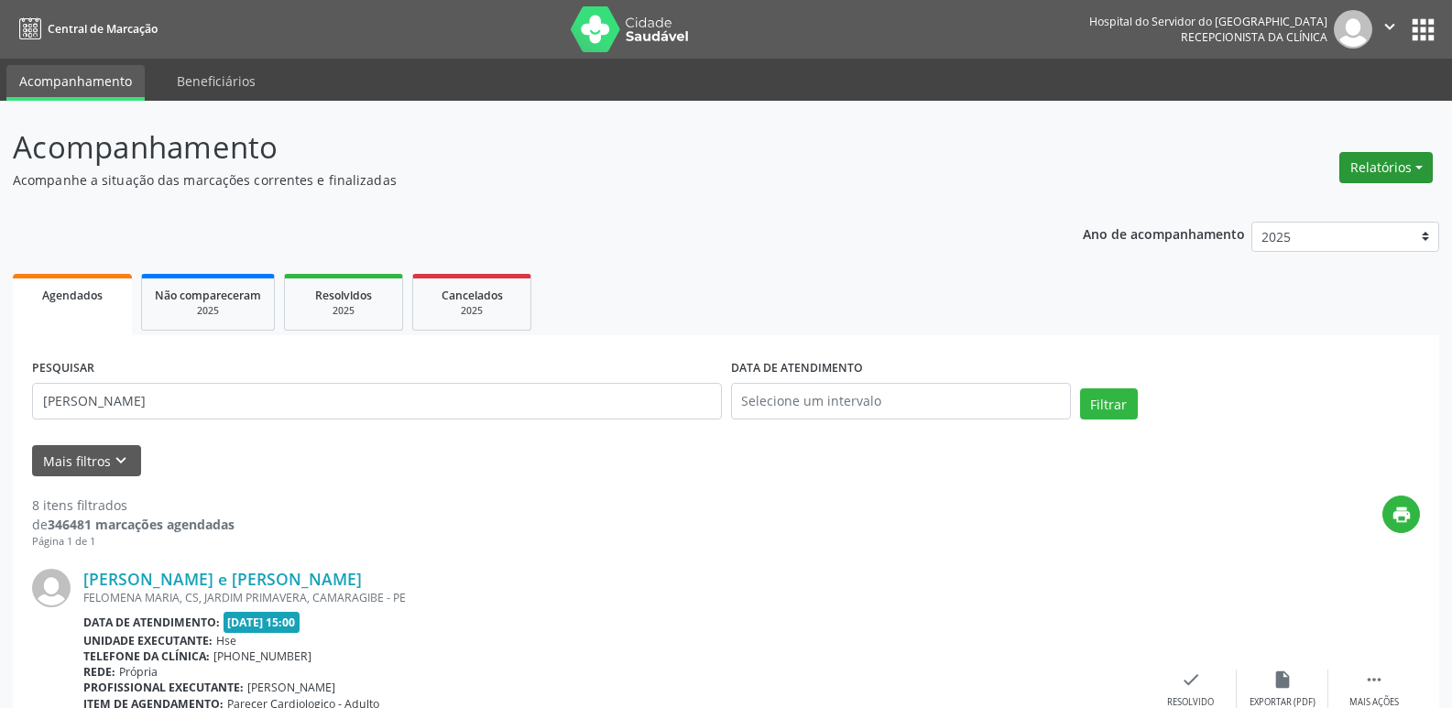
click at [1386, 165] on button "Relatórios" at bounding box center [1385, 167] width 93 height 31
click at [1333, 208] on link "Agendamentos" at bounding box center [1335, 207] width 197 height 26
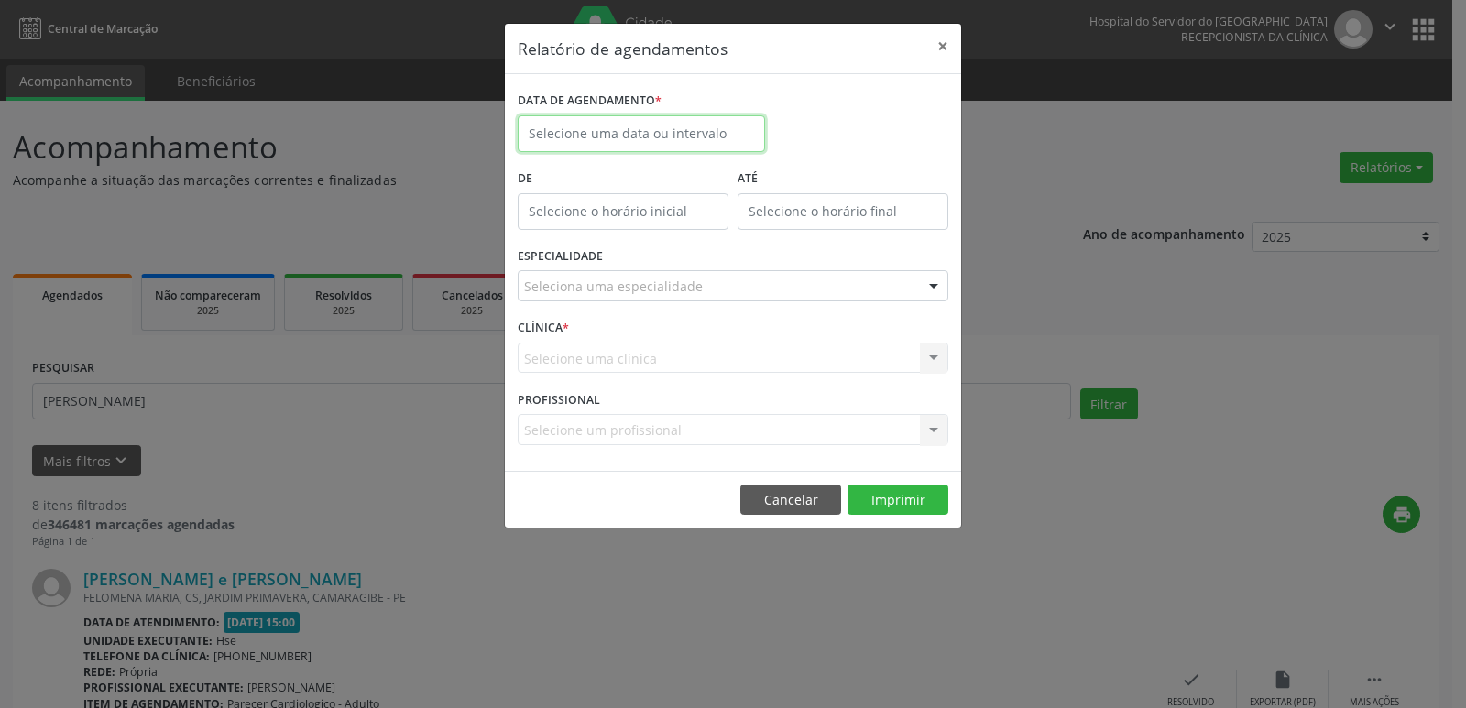
click at [608, 137] on input "text" at bounding box center [641, 133] width 247 height 37
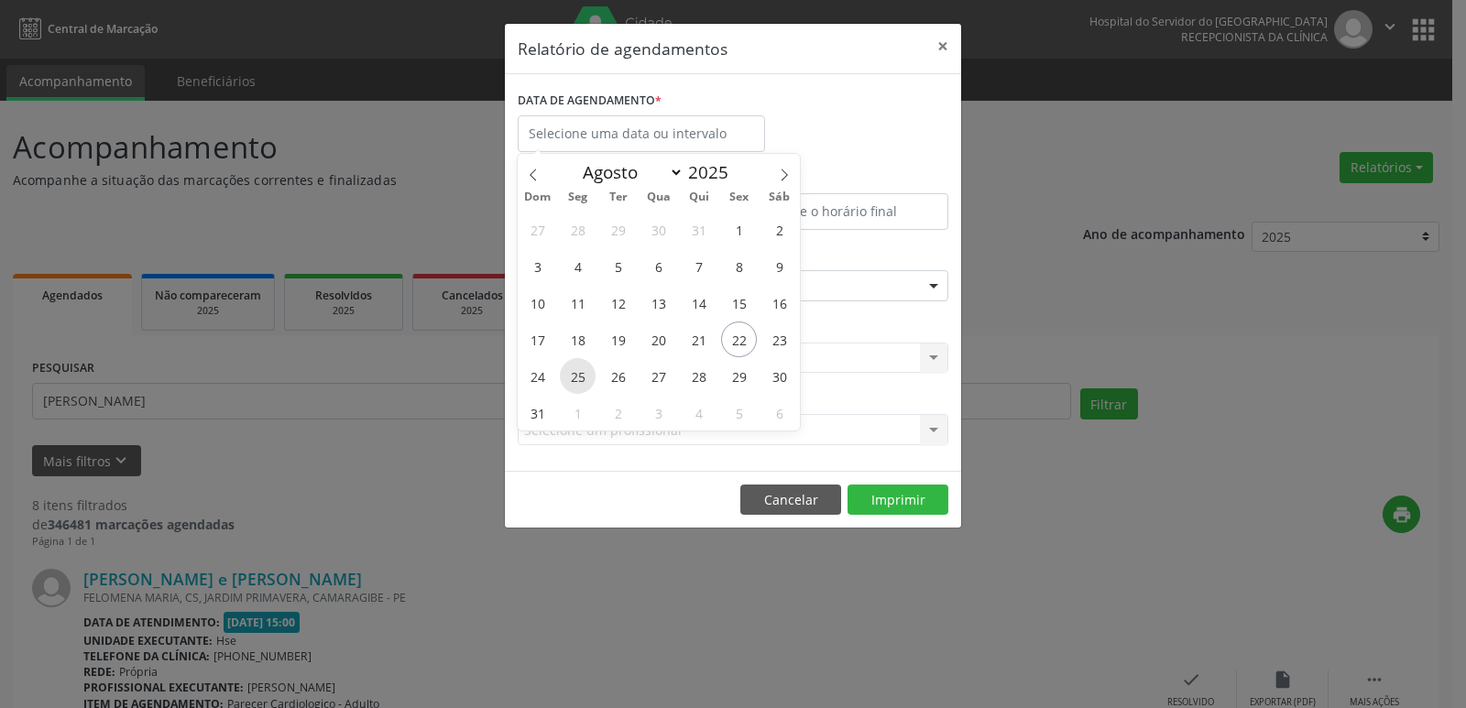
click at [580, 381] on span "25" at bounding box center [578, 376] width 36 height 36
type input "[DATE]"
drag, startPoint x: 586, startPoint y: 380, endPoint x: 738, endPoint y: 375, distance: 151.3
click at [738, 375] on div "27 28 29 30 31 1 2 3 4 5 6 7 8 9 10 11 12 13 14 15 16 17 18 19 20 21 22 23 24 2…" at bounding box center [659, 321] width 282 height 220
click at [738, 375] on span "29" at bounding box center [739, 376] width 36 height 36
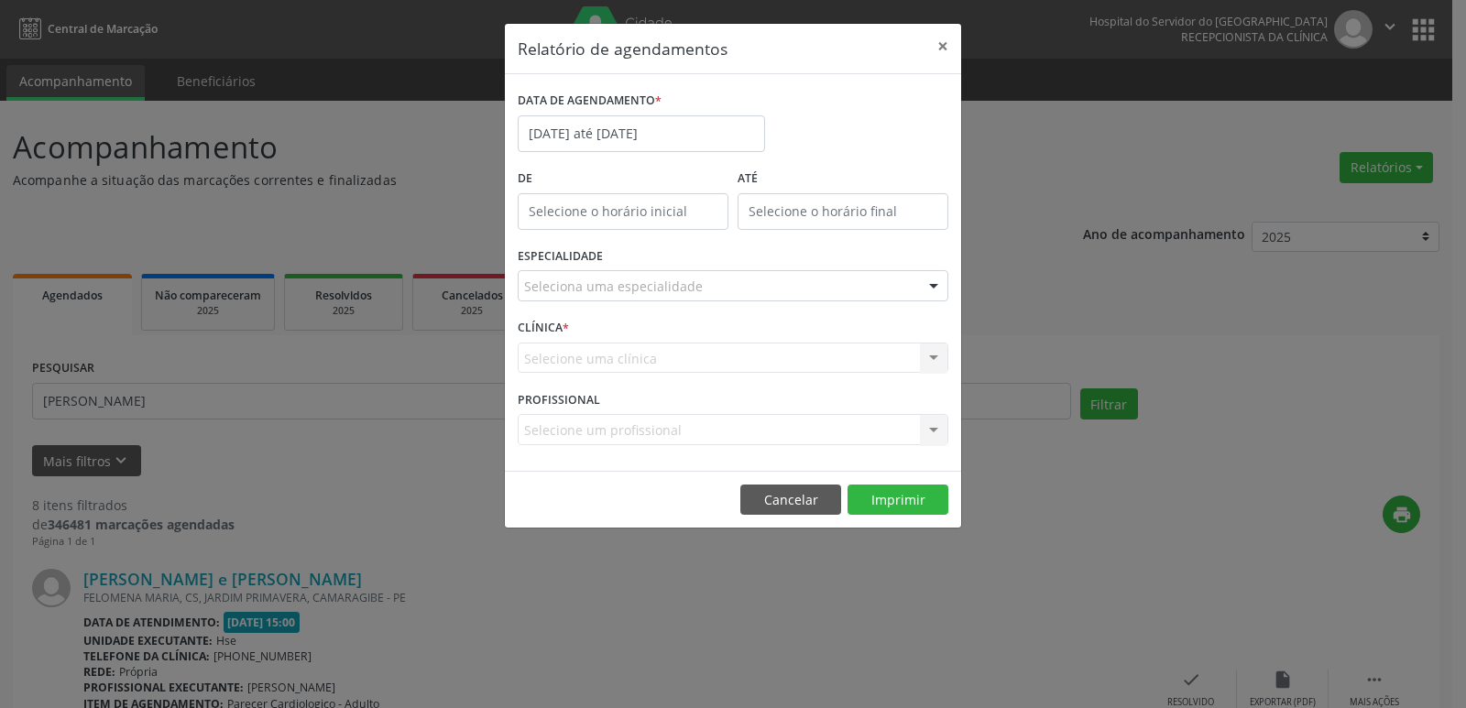
click at [925, 284] on div at bounding box center [933, 286] width 27 height 31
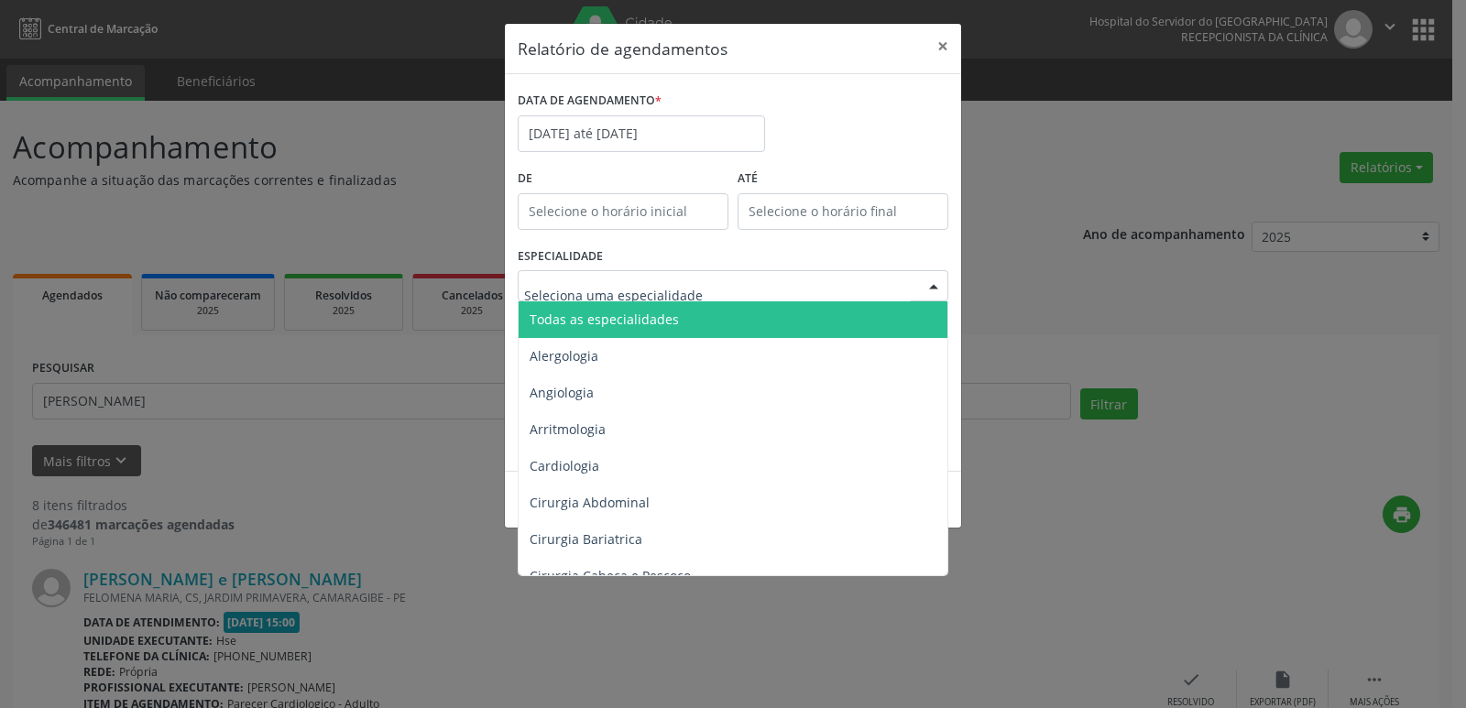
click at [670, 329] on span "Todas as especialidades" at bounding box center [735, 319] width 432 height 37
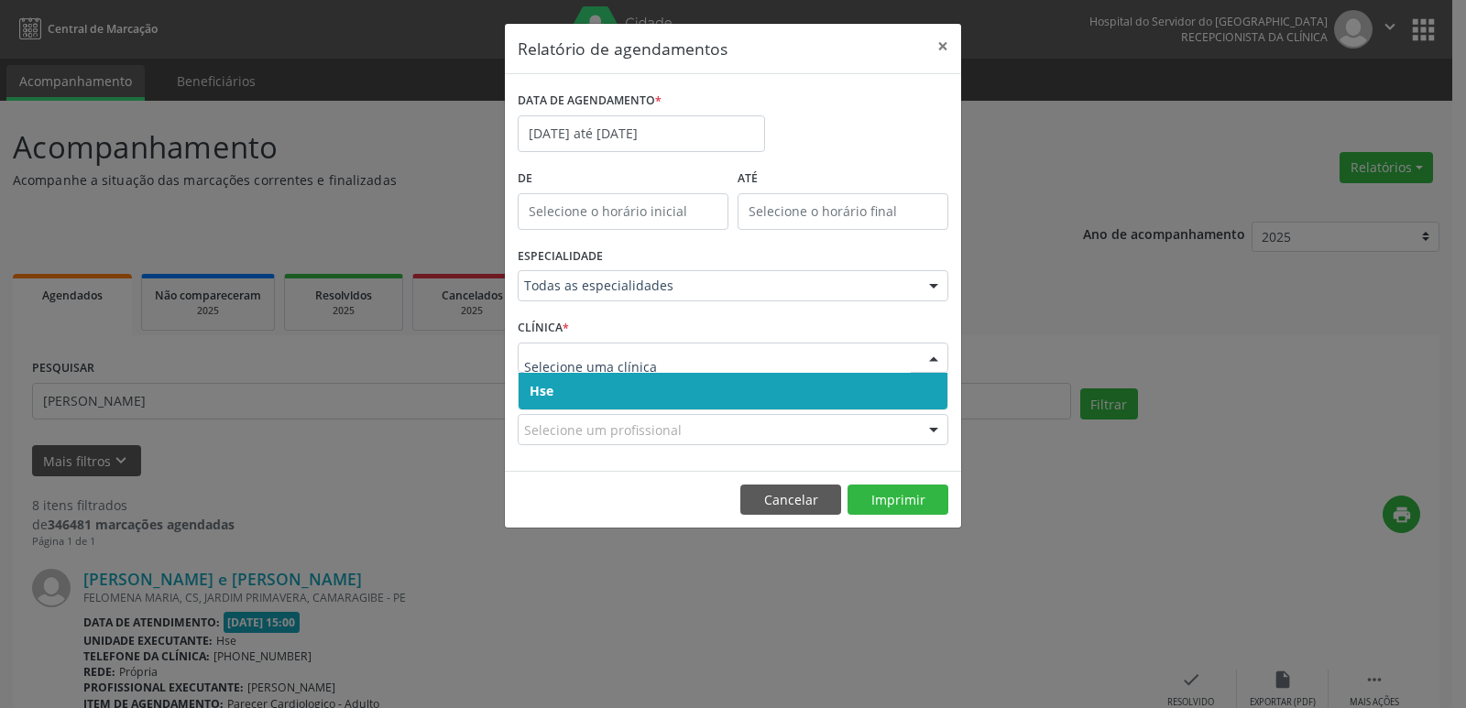
click at [933, 357] on div at bounding box center [933, 359] width 27 height 31
click at [670, 396] on span "Hse" at bounding box center [733, 391] width 429 height 37
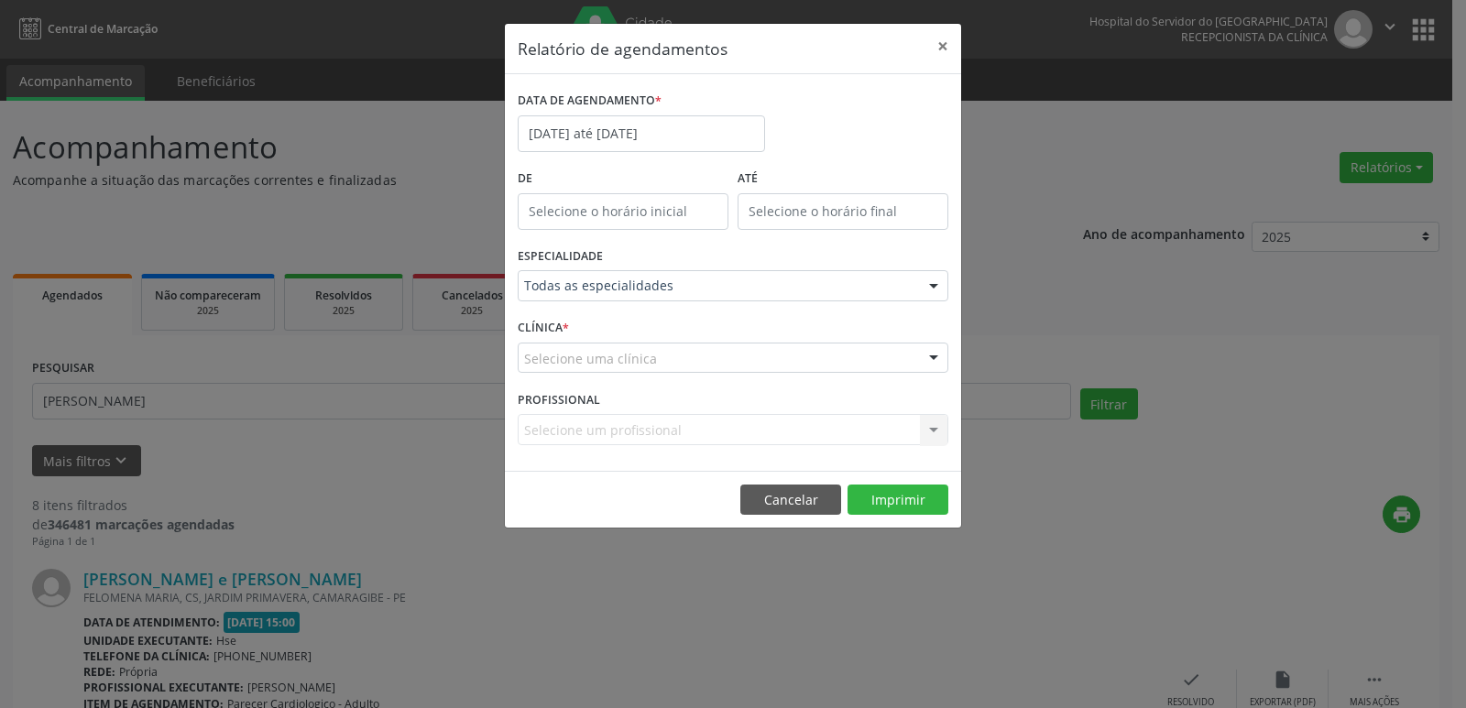
click at [926, 352] on div at bounding box center [933, 359] width 27 height 31
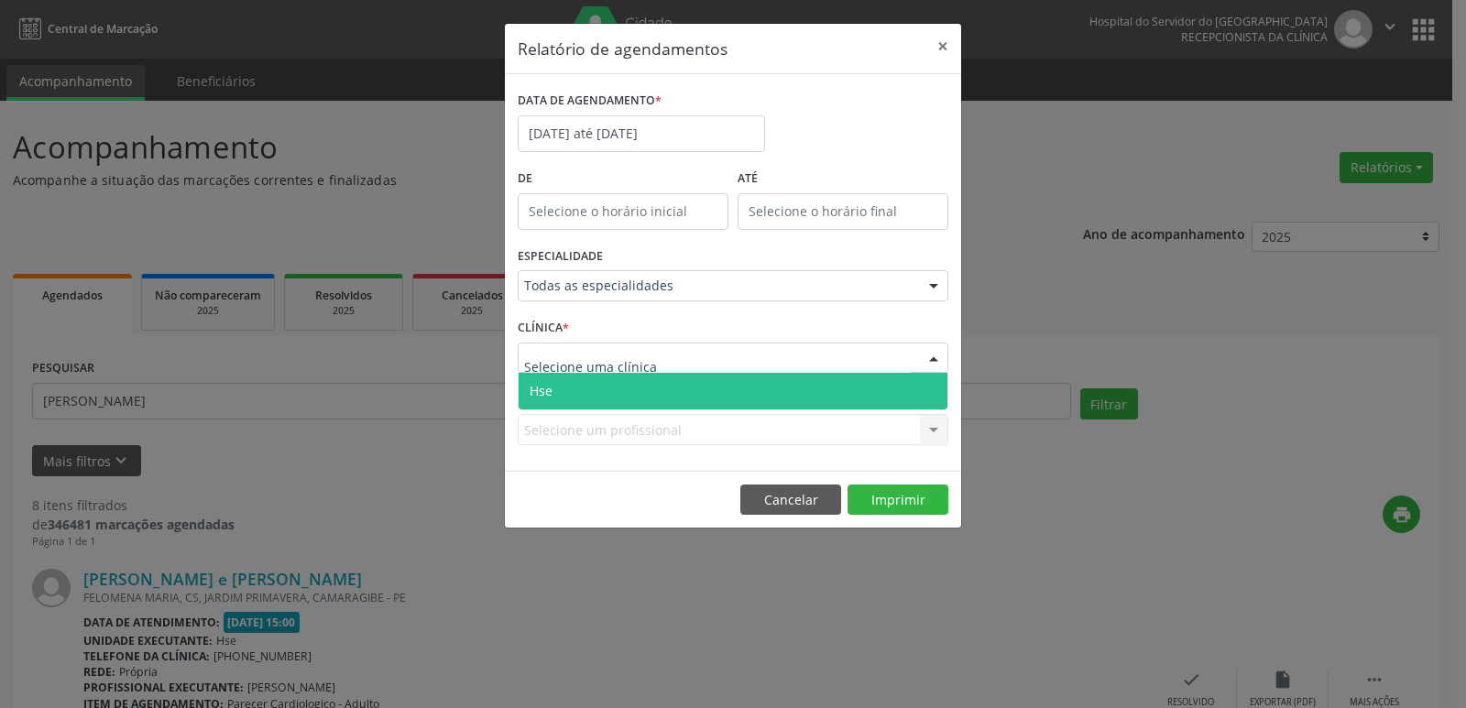
click at [708, 392] on span "Hse" at bounding box center [733, 391] width 429 height 37
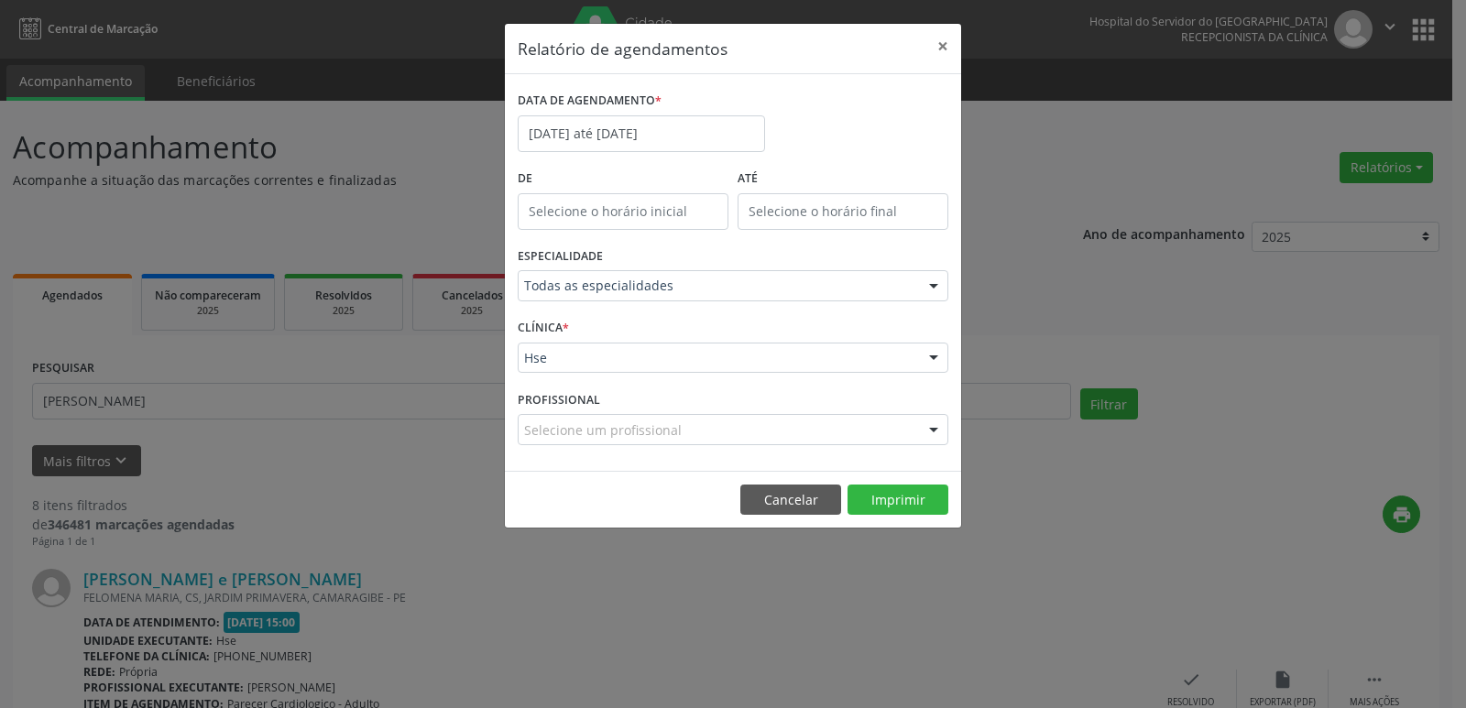
click at [933, 428] on div at bounding box center [933, 430] width 27 height 31
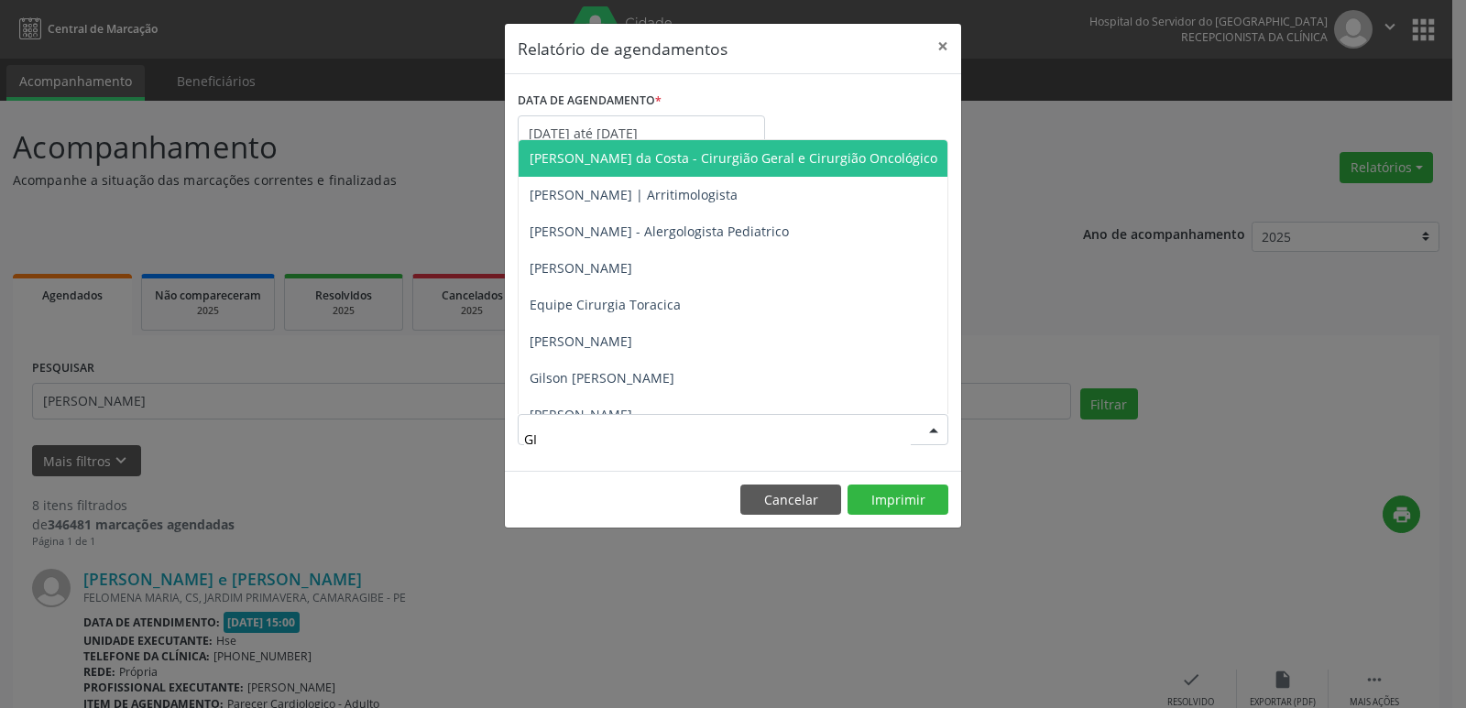
type input "[PERSON_NAME]"
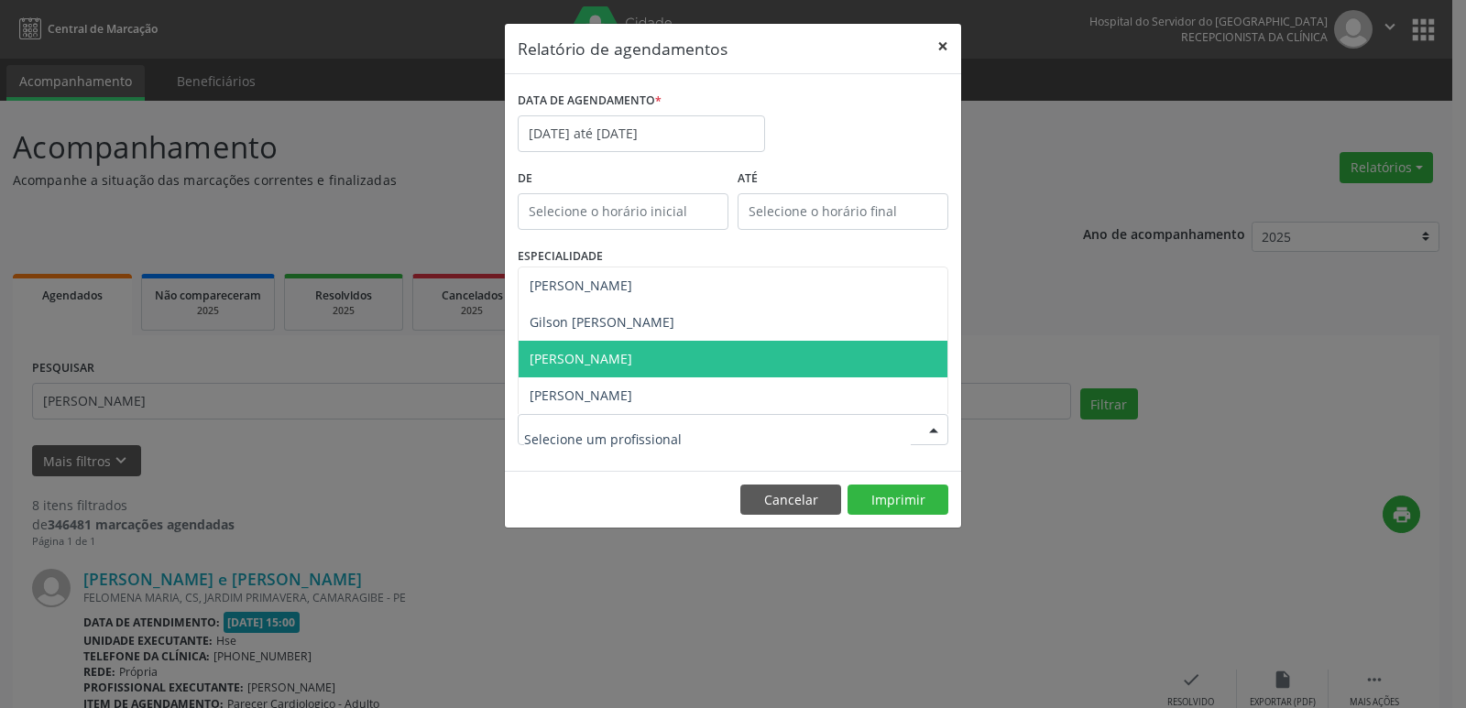
click at [951, 50] on button "×" at bounding box center [942, 46] width 37 height 45
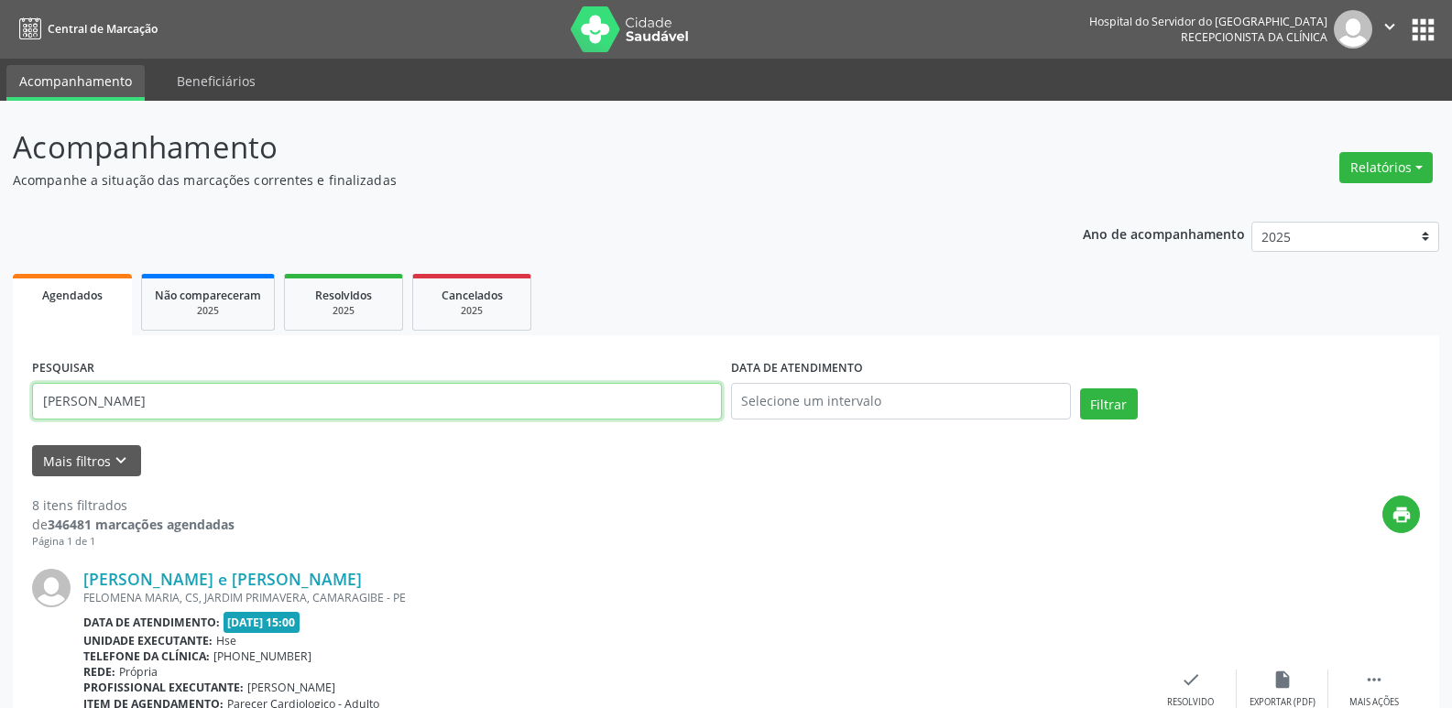
click at [269, 406] on input "[PERSON_NAME]" at bounding box center [377, 401] width 690 height 37
paste input "754.659.574-68"
click at [1108, 400] on button "Filtrar" at bounding box center [1109, 403] width 58 height 31
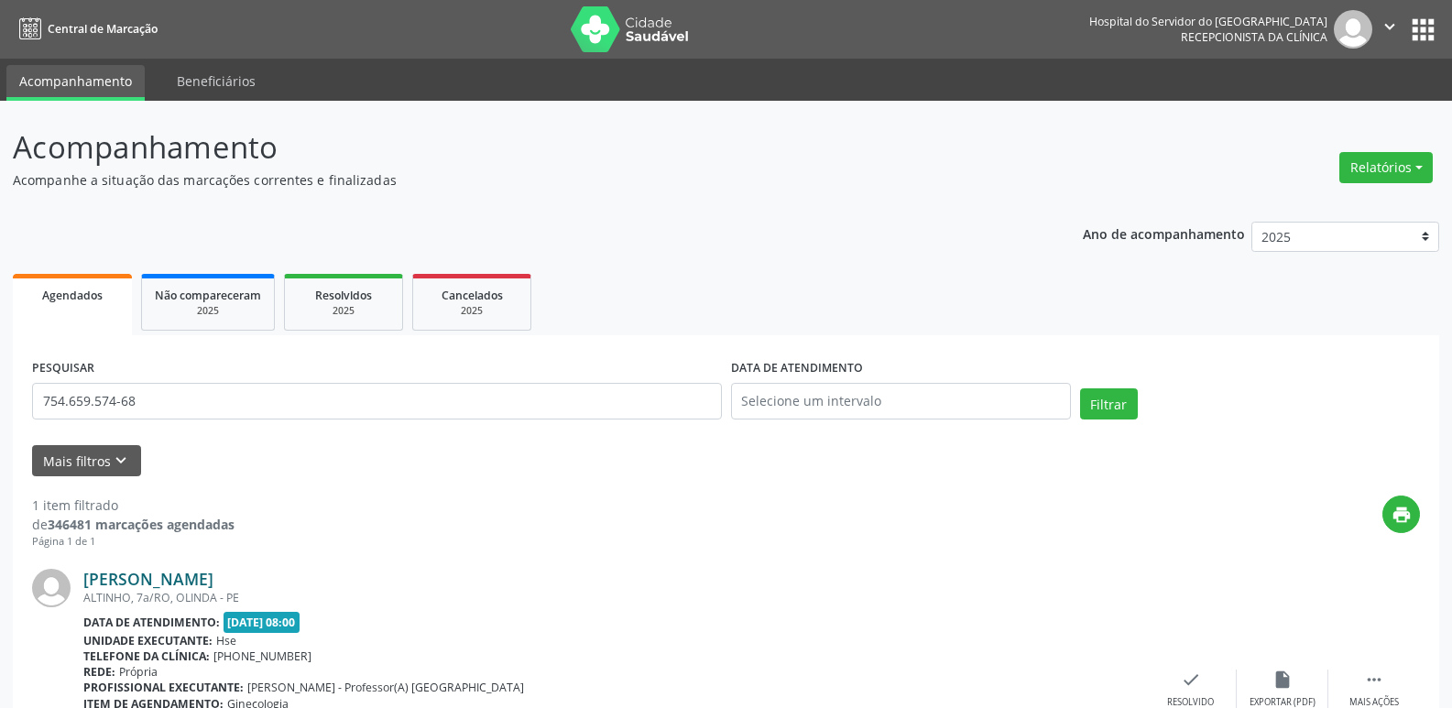
click at [211, 576] on link "[PERSON_NAME]" at bounding box center [148, 579] width 130 height 20
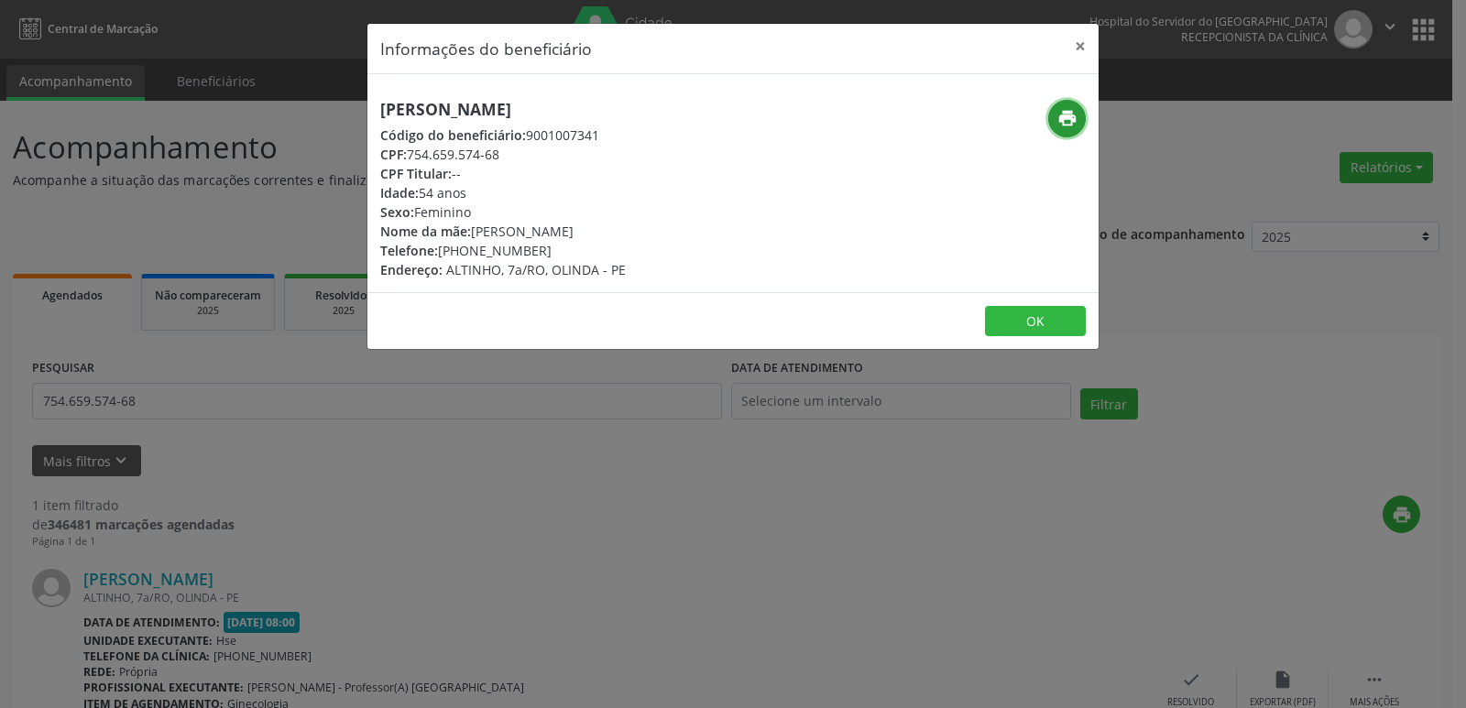
click at [1067, 121] on icon "print" at bounding box center [1067, 118] width 20 height 20
click at [1081, 48] on button "×" at bounding box center [1080, 46] width 37 height 45
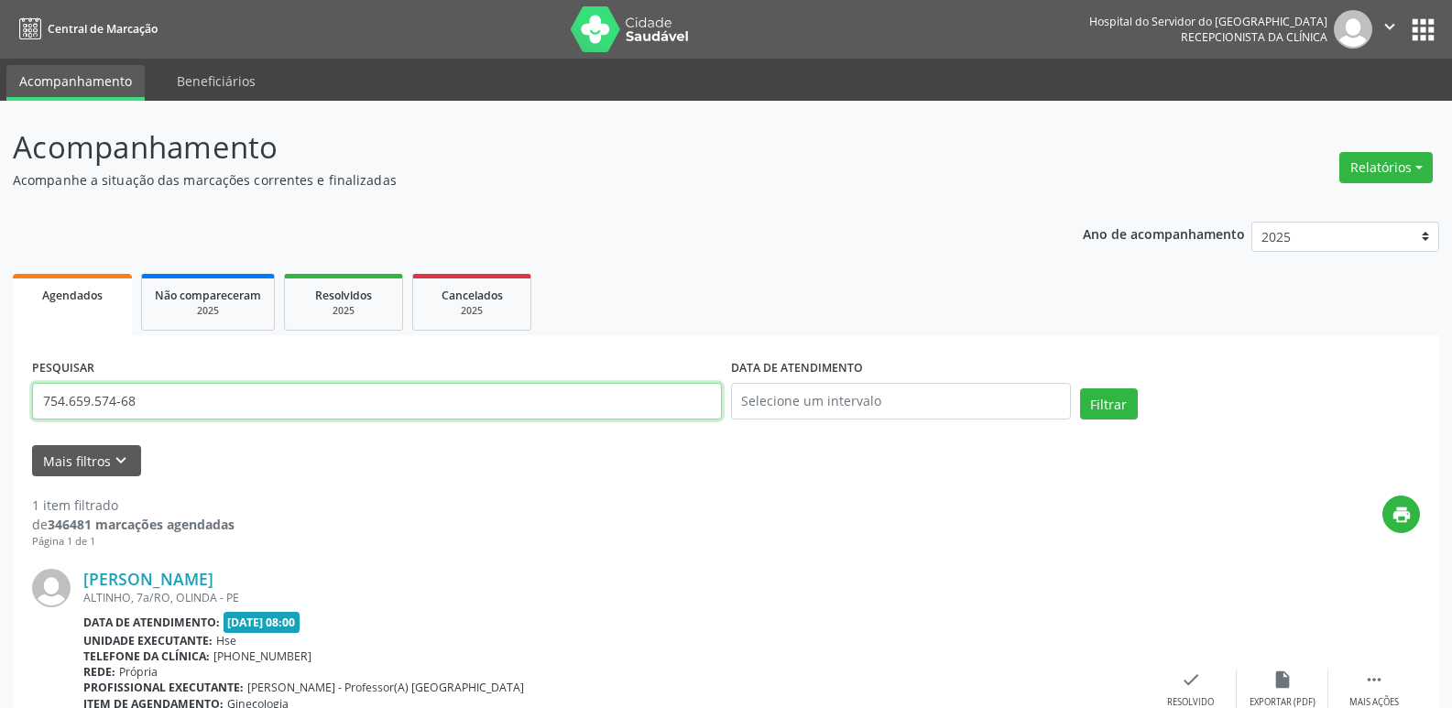
click at [167, 406] on input "754.659.574-68" at bounding box center [377, 401] width 690 height 37
paste input "514.211.354-34"
click at [1113, 399] on button "Filtrar" at bounding box center [1109, 403] width 58 height 31
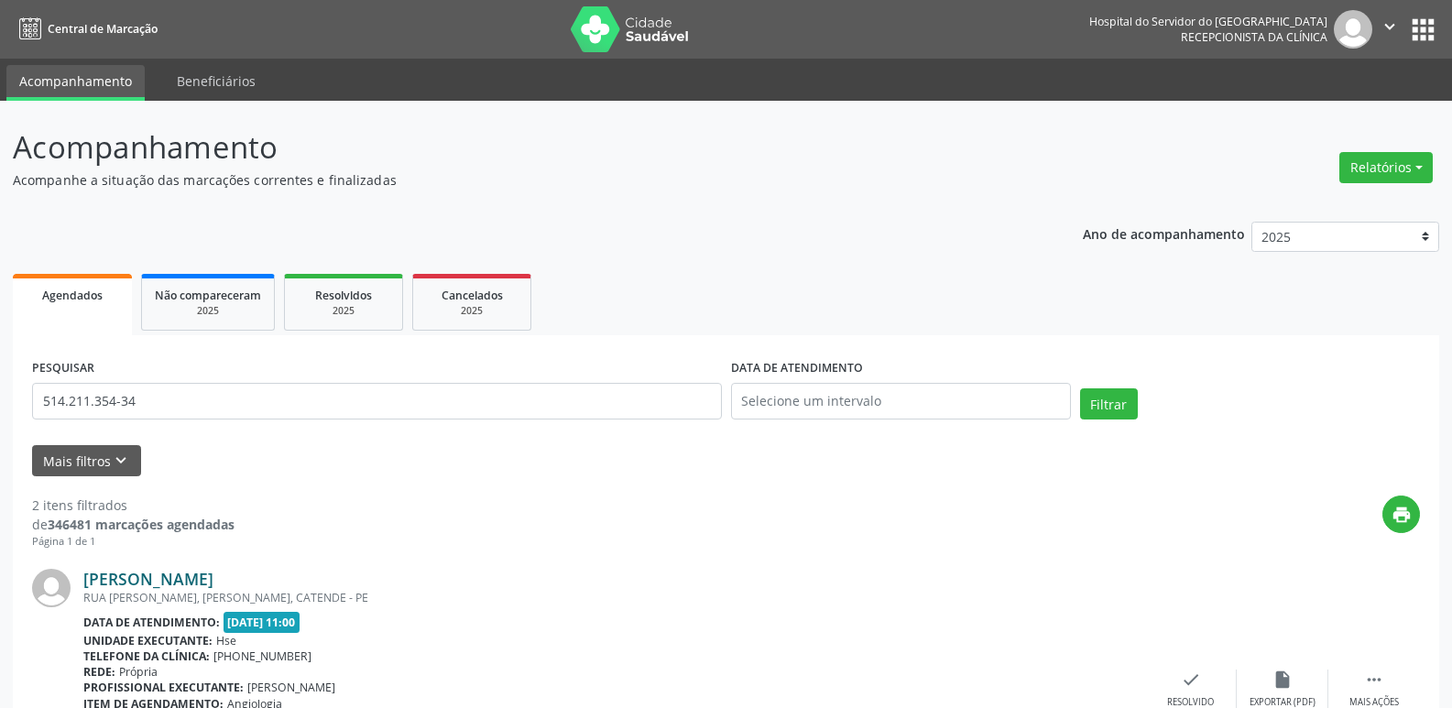
click at [213, 582] on link "[PERSON_NAME]" at bounding box center [148, 579] width 130 height 20
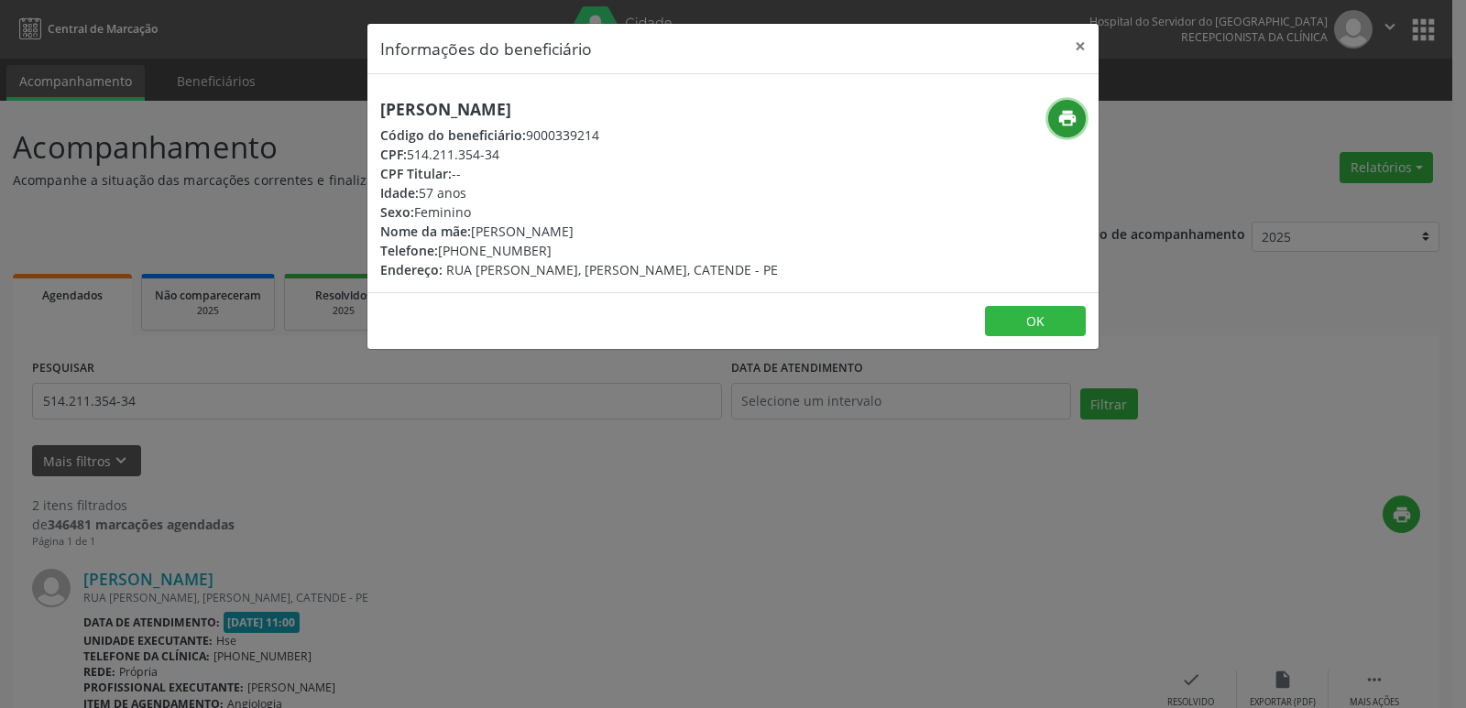
click at [1063, 116] on icon "print" at bounding box center [1067, 118] width 20 height 20
click at [1076, 50] on button "×" at bounding box center [1080, 46] width 37 height 45
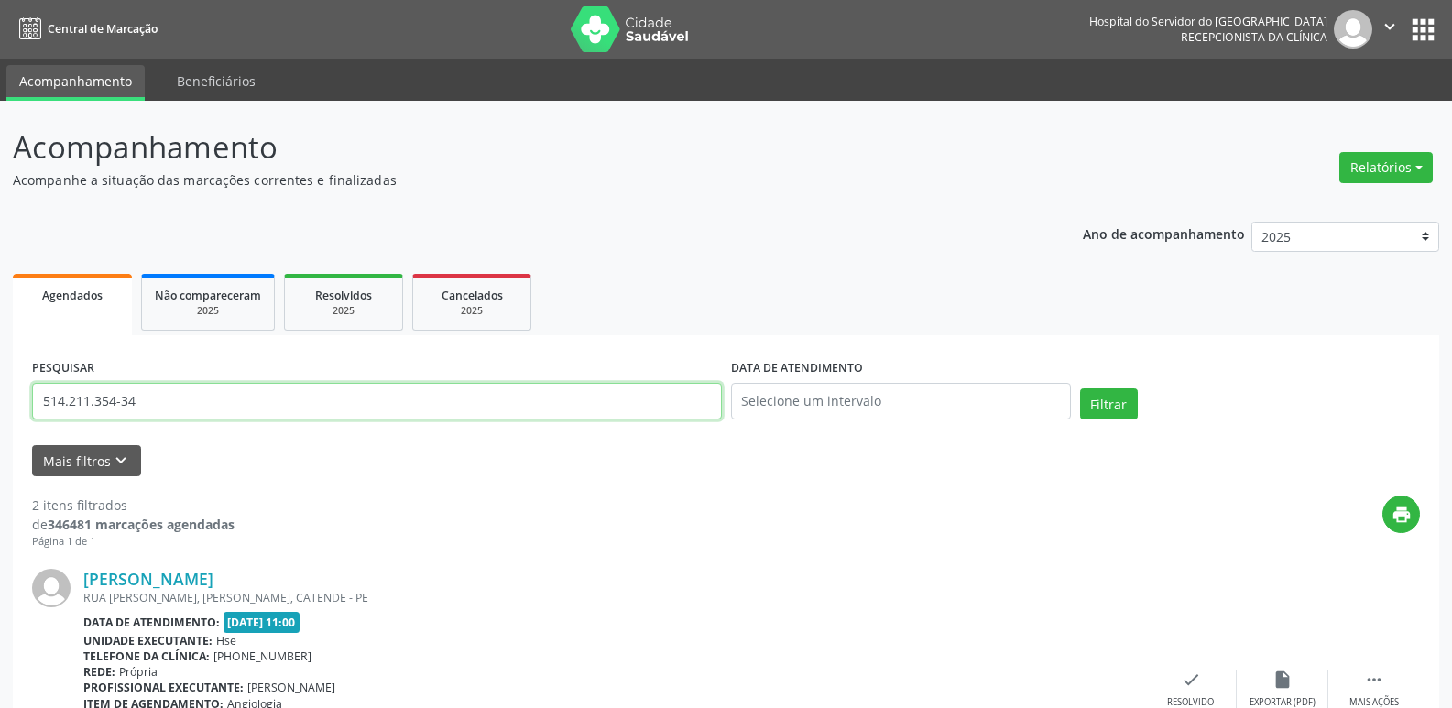
click at [186, 407] on input "514.211.354-34" at bounding box center [377, 401] width 690 height 37
click at [185, 406] on input "514.211.354-34" at bounding box center [377, 401] width 690 height 37
paste input "352.396.034-72"
click at [1098, 403] on button "Filtrar" at bounding box center [1109, 403] width 58 height 31
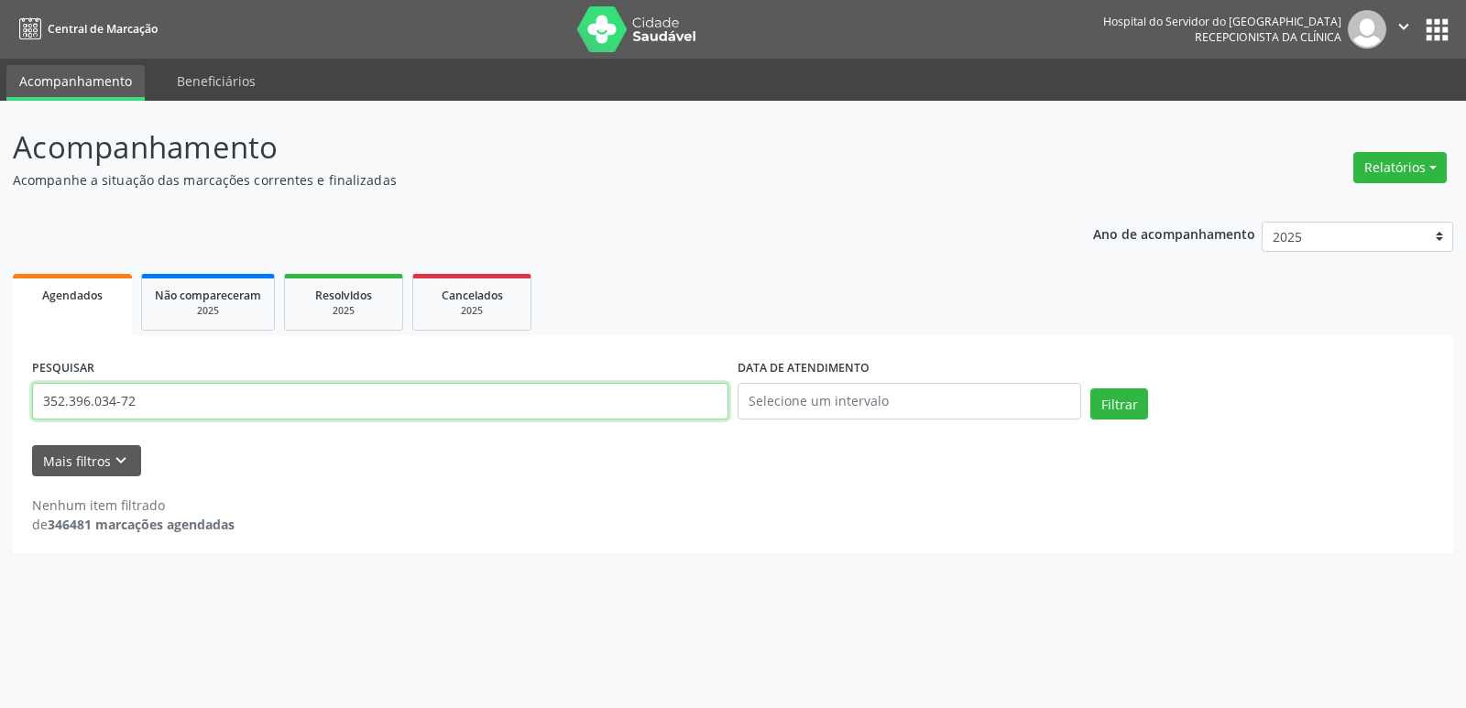
click at [152, 402] on input "352.396.034-72" at bounding box center [380, 401] width 696 height 37
paste input "[PERSON_NAME]"
click at [1136, 403] on button "Filtrar" at bounding box center [1119, 403] width 58 height 31
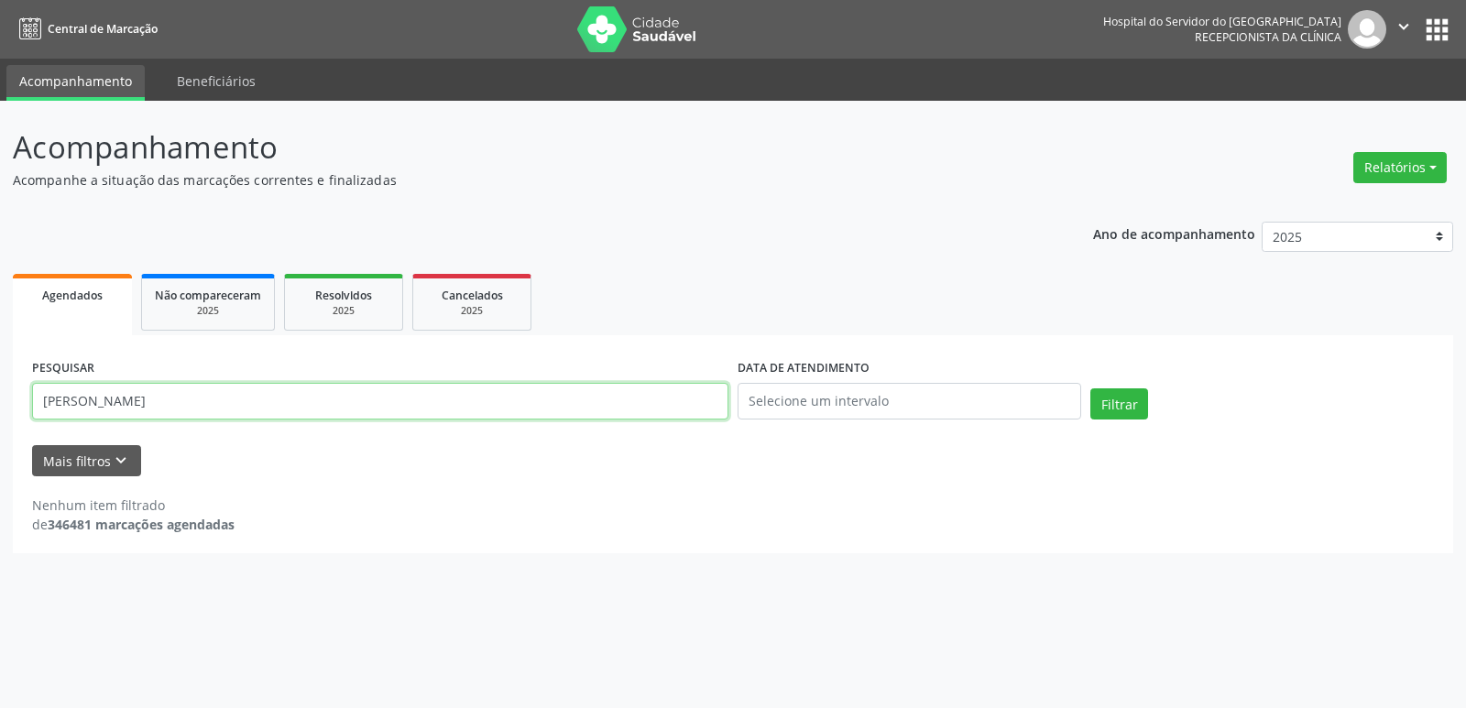
click at [303, 405] on input "[PERSON_NAME]" at bounding box center [380, 401] width 696 height 37
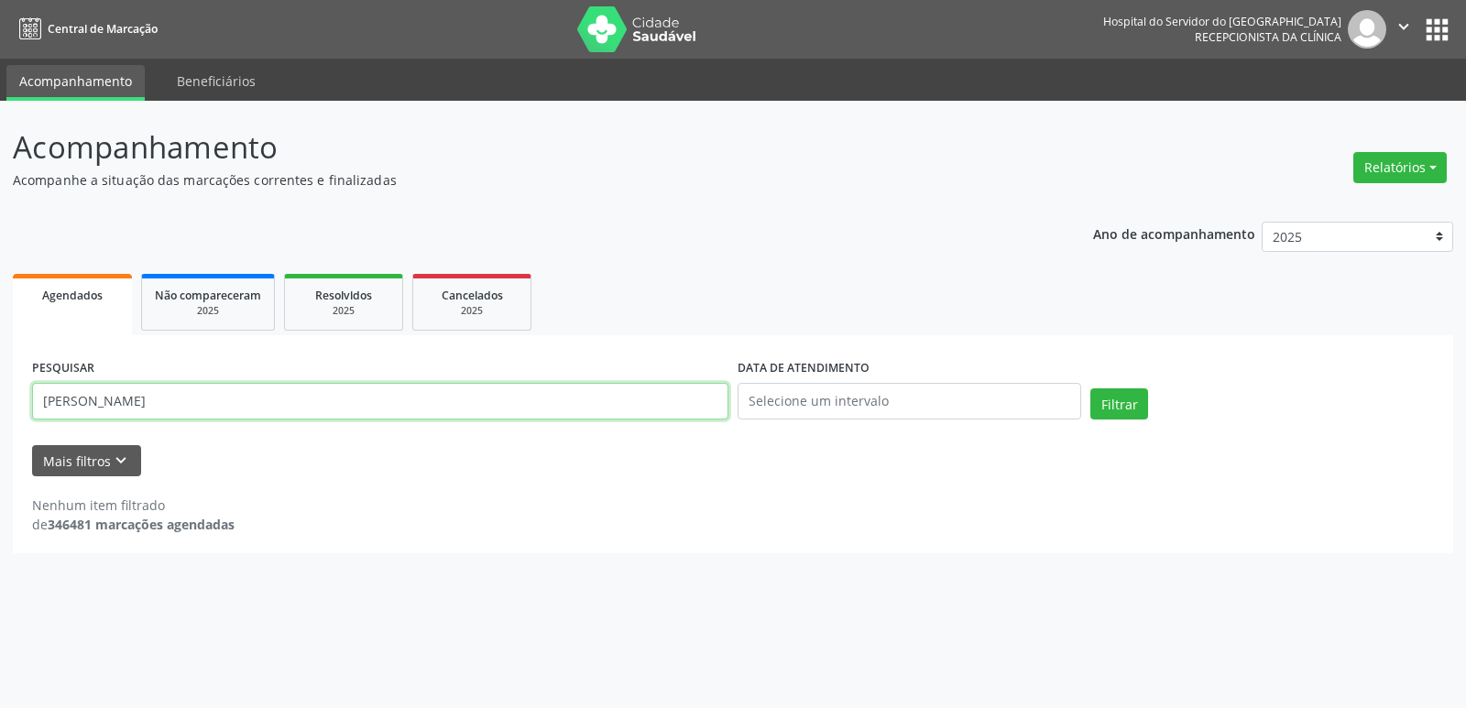
paste input "195.658.104-97"
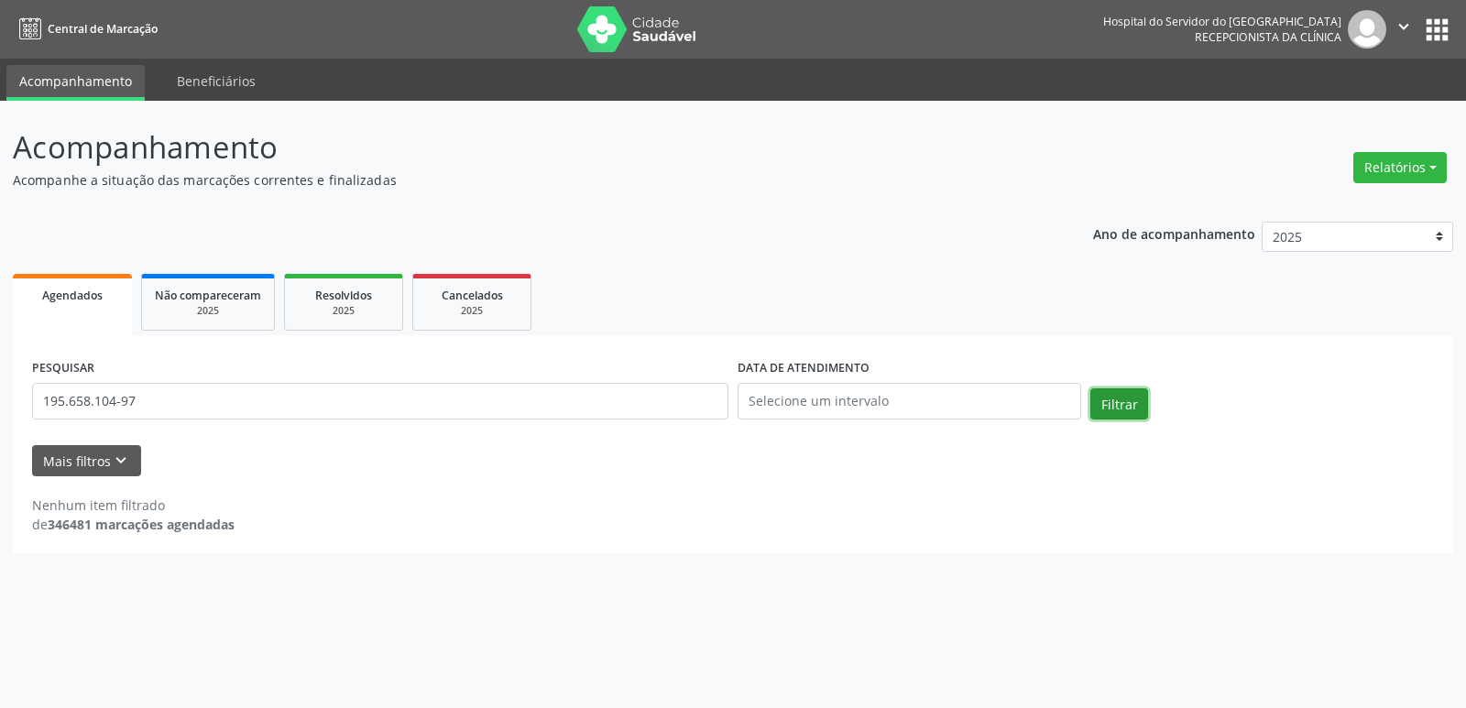
click at [1142, 404] on button "Filtrar" at bounding box center [1119, 403] width 58 height 31
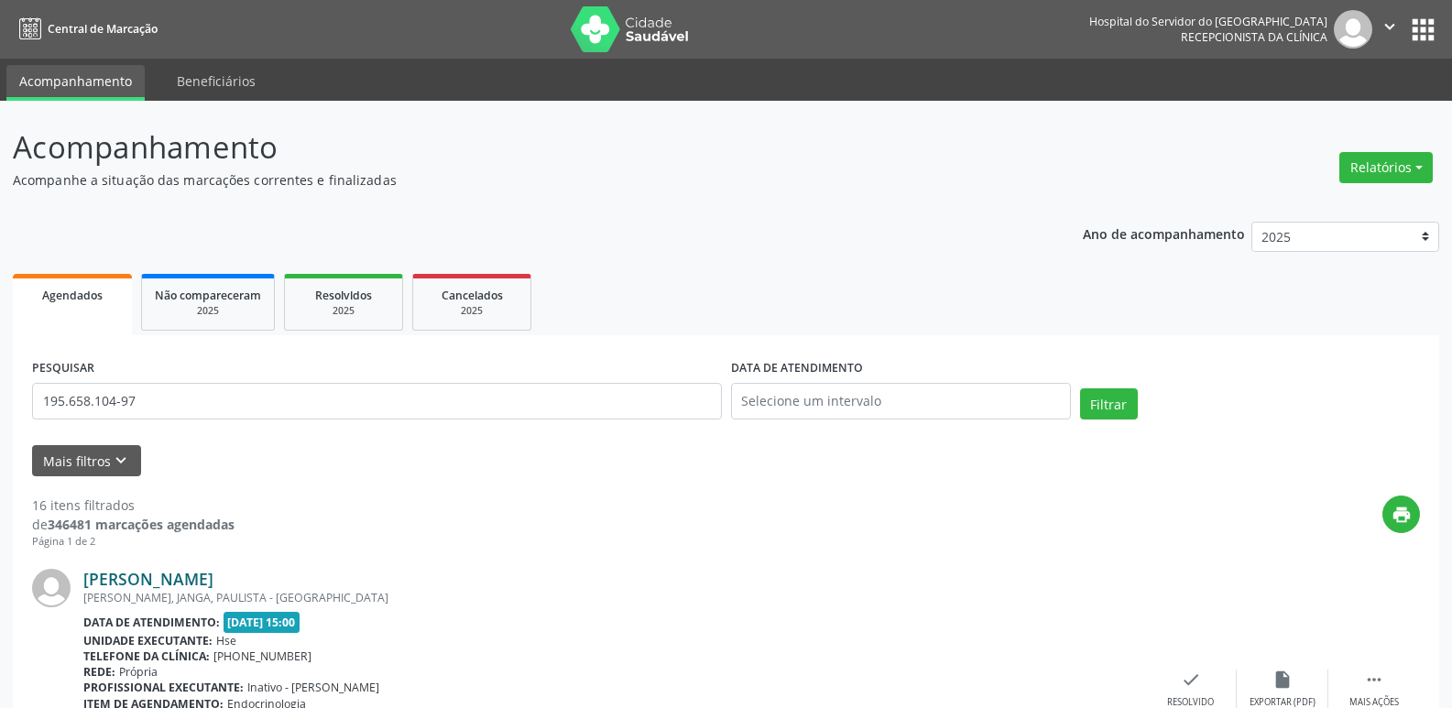
click at [213, 574] on link "[PERSON_NAME]" at bounding box center [148, 579] width 130 height 20
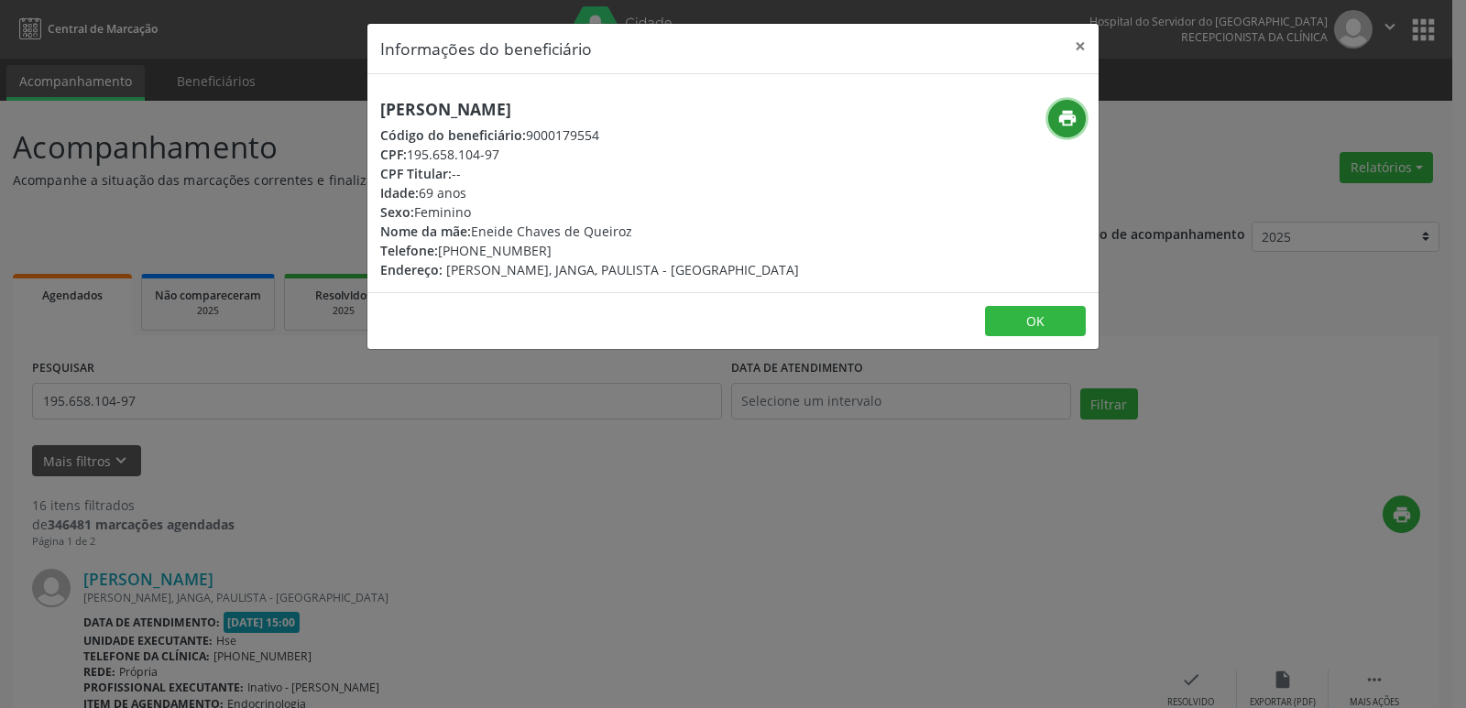
click at [1063, 120] on icon "print" at bounding box center [1067, 118] width 20 height 20
click at [1083, 46] on button "×" at bounding box center [1080, 46] width 37 height 45
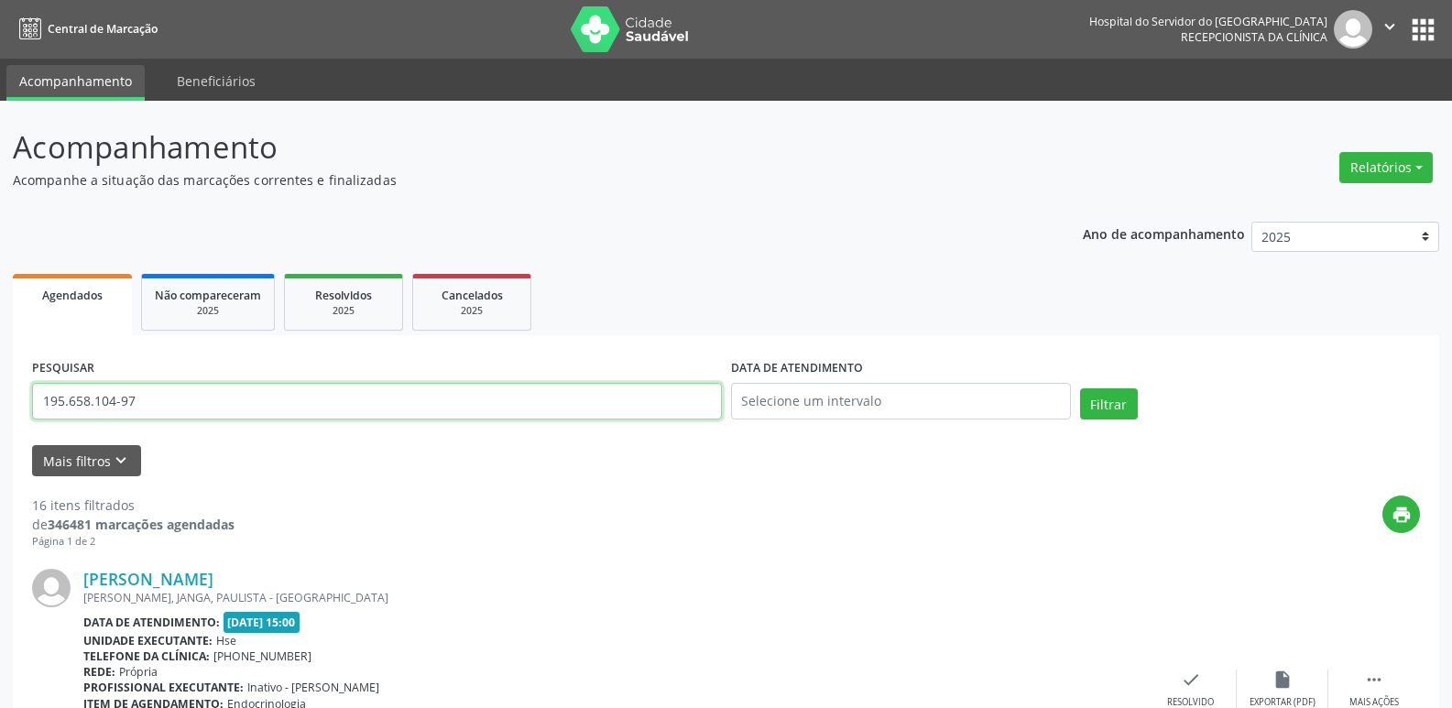
click at [156, 396] on input "195.658.104-97" at bounding box center [377, 401] width 690 height 37
paste input "13.145.044-28"
click at [1105, 396] on button "Filtrar" at bounding box center [1109, 403] width 58 height 31
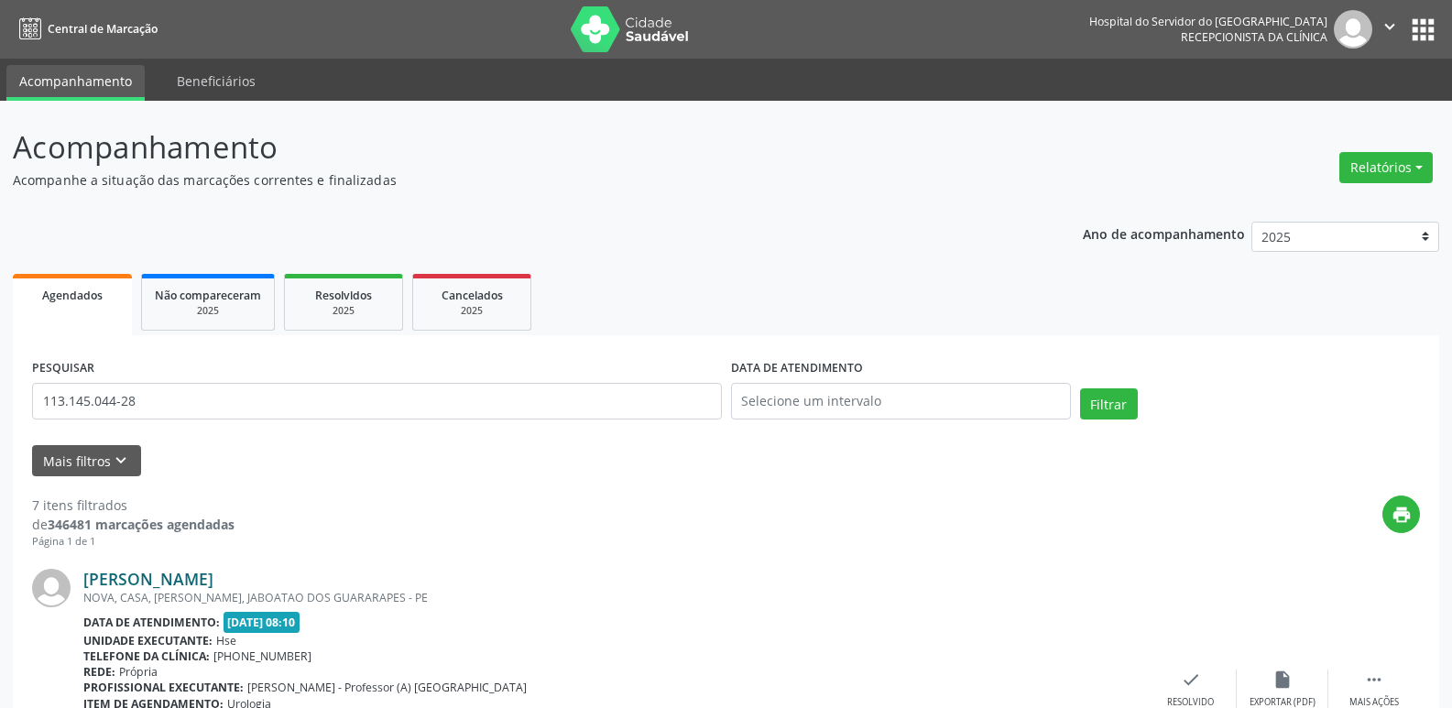
click at [195, 582] on link "[PERSON_NAME]" at bounding box center [148, 579] width 130 height 20
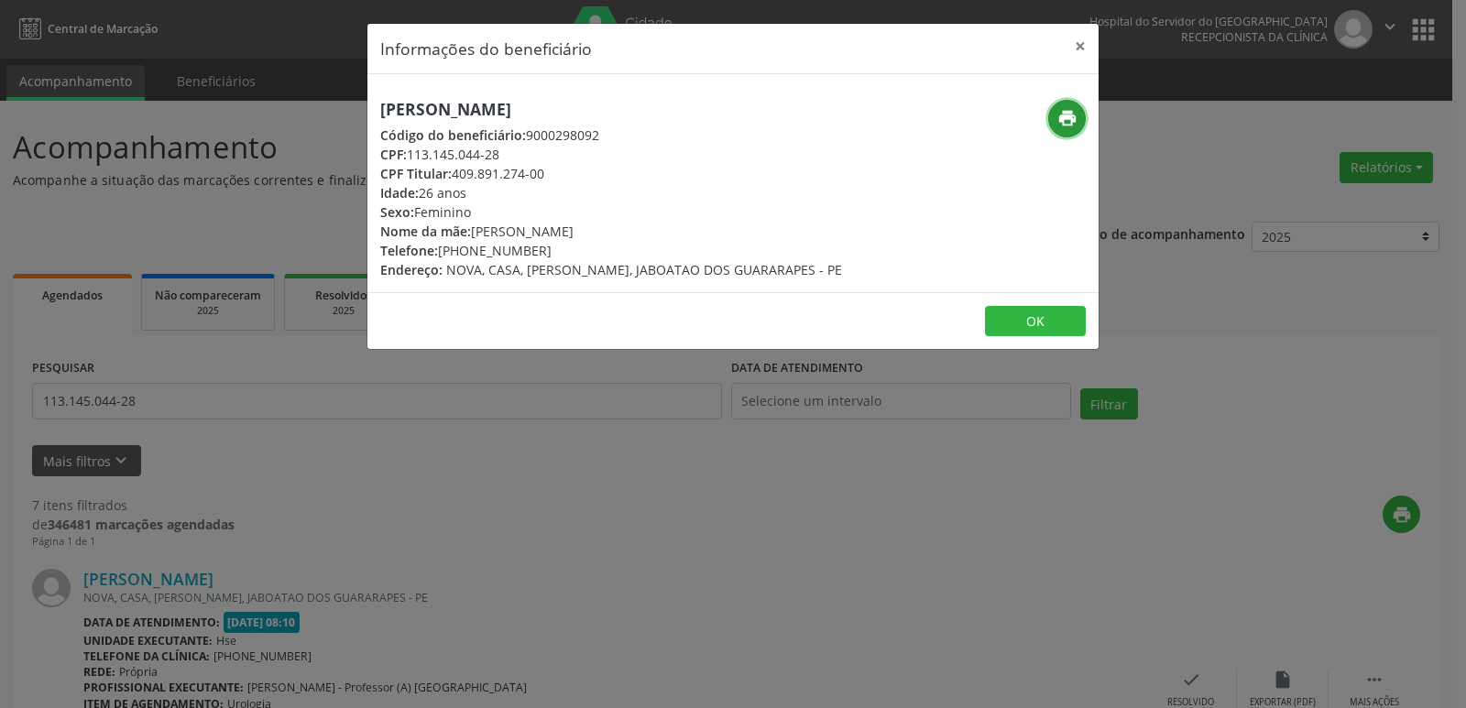
click at [1070, 119] on icon "print" at bounding box center [1067, 118] width 20 height 20
click at [1077, 43] on button "×" at bounding box center [1080, 46] width 37 height 45
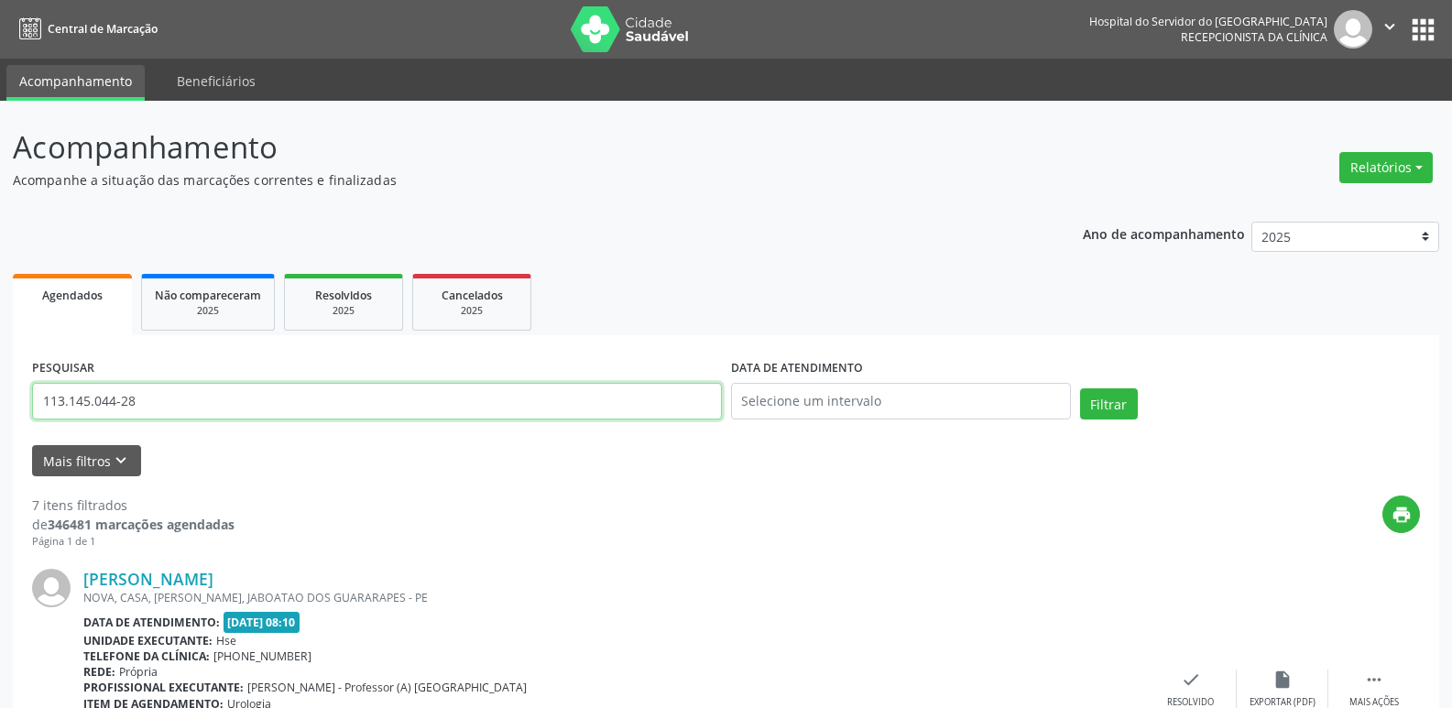
click at [142, 406] on input "113.145.044-28" at bounding box center [377, 401] width 690 height 37
click at [155, 399] on input "113.145.044-28" at bounding box center [377, 401] width 690 height 37
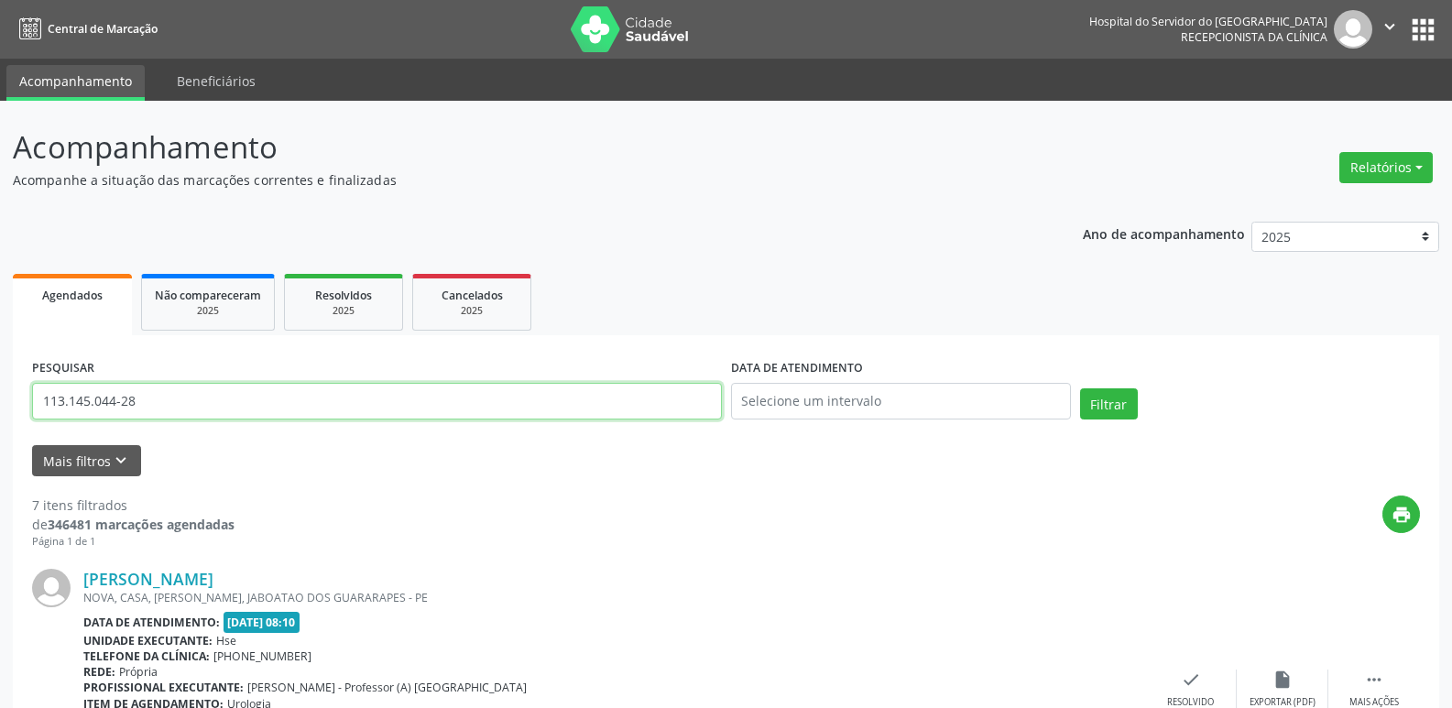
paste input "214.853.304-59"
click at [1101, 399] on button "Filtrar" at bounding box center [1109, 403] width 58 height 31
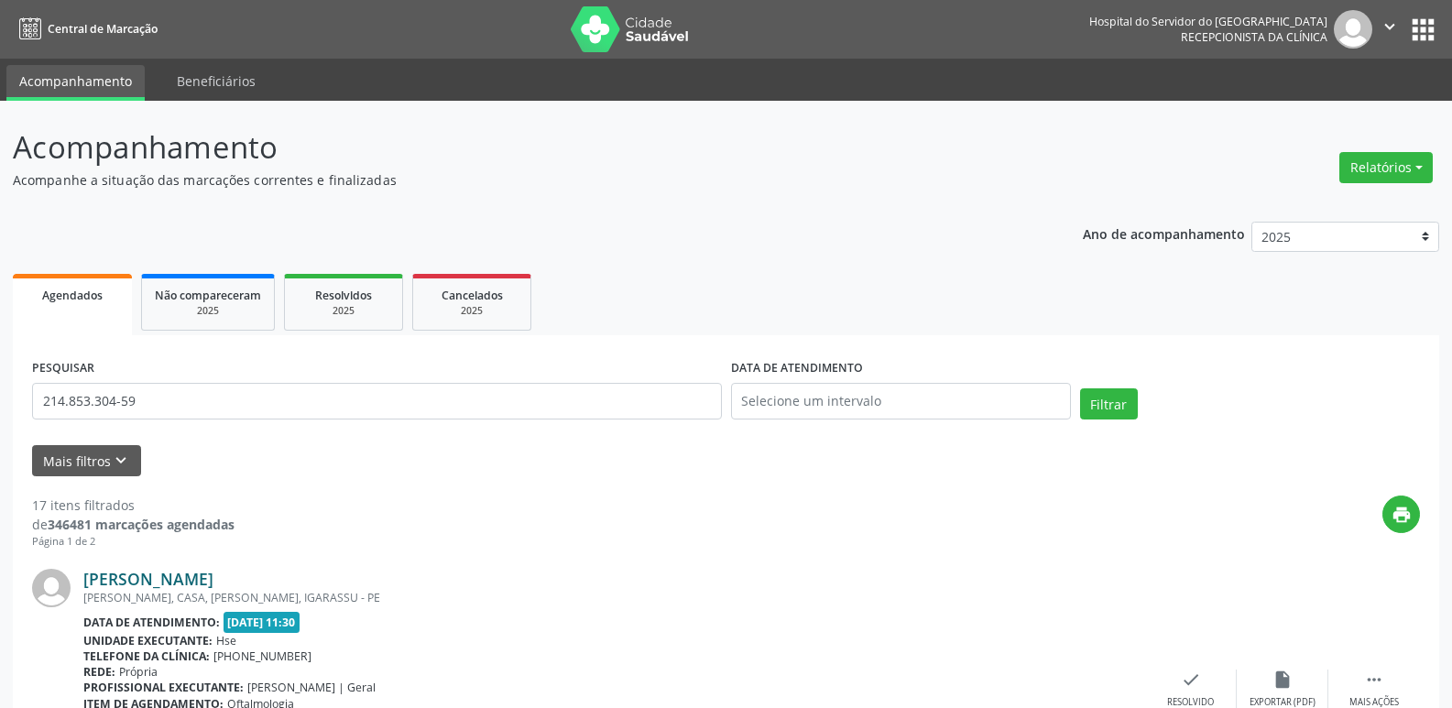
click at [173, 579] on link "[PERSON_NAME]" at bounding box center [148, 579] width 130 height 20
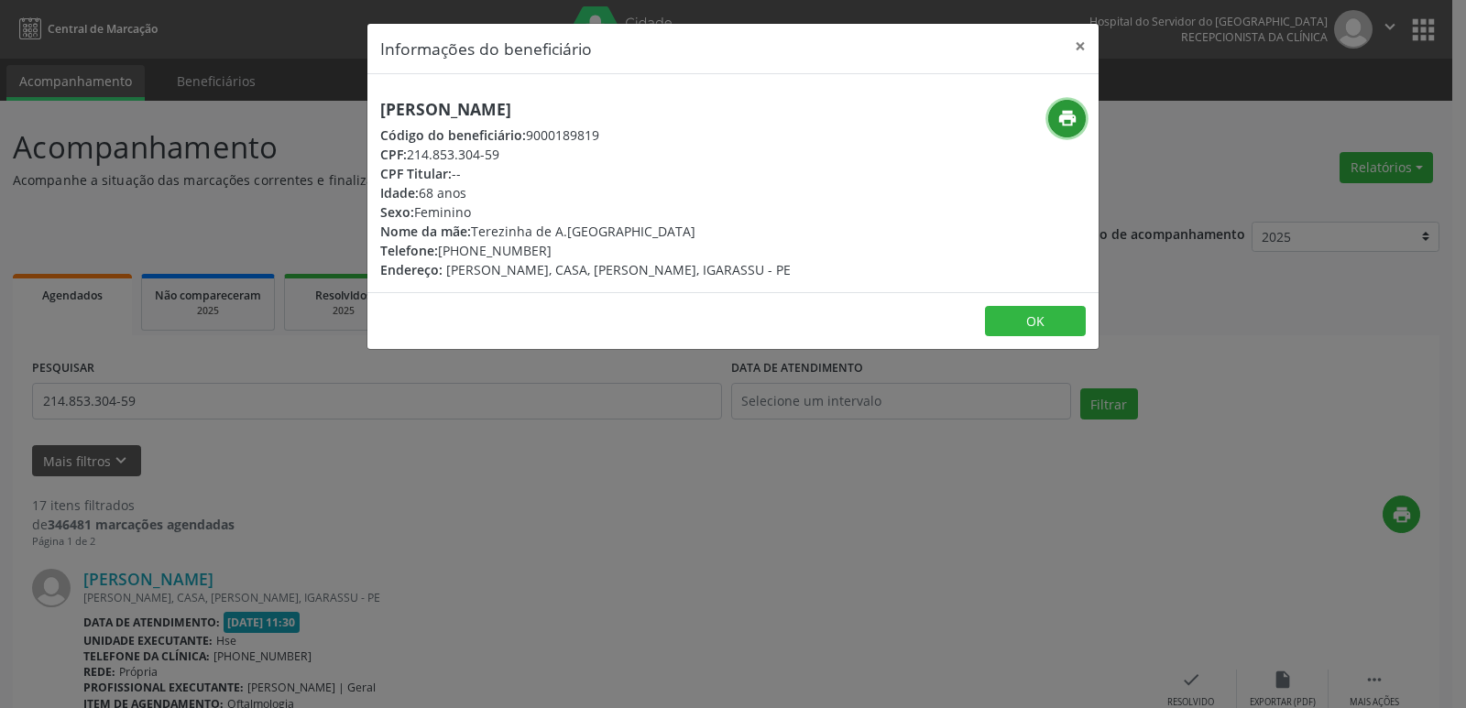
click at [1063, 119] on icon "print" at bounding box center [1067, 118] width 20 height 20
click at [1082, 46] on button "×" at bounding box center [1080, 46] width 37 height 45
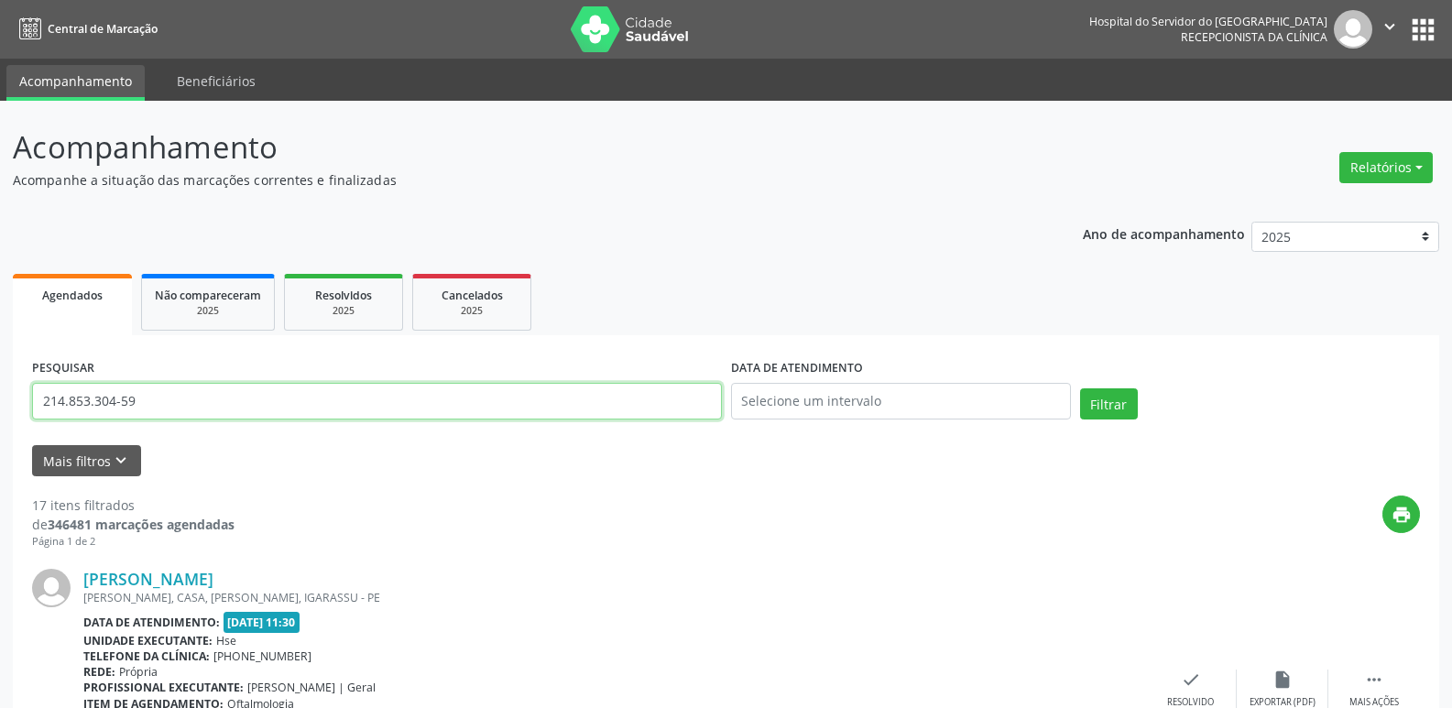
click at [165, 398] on input "214.853.304-59" at bounding box center [377, 401] width 690 height 37
paste input "961.810.364-15"
click at [1106, 404] on button "Filtrar" at bounding box center [1109, 403] width 58 height 31
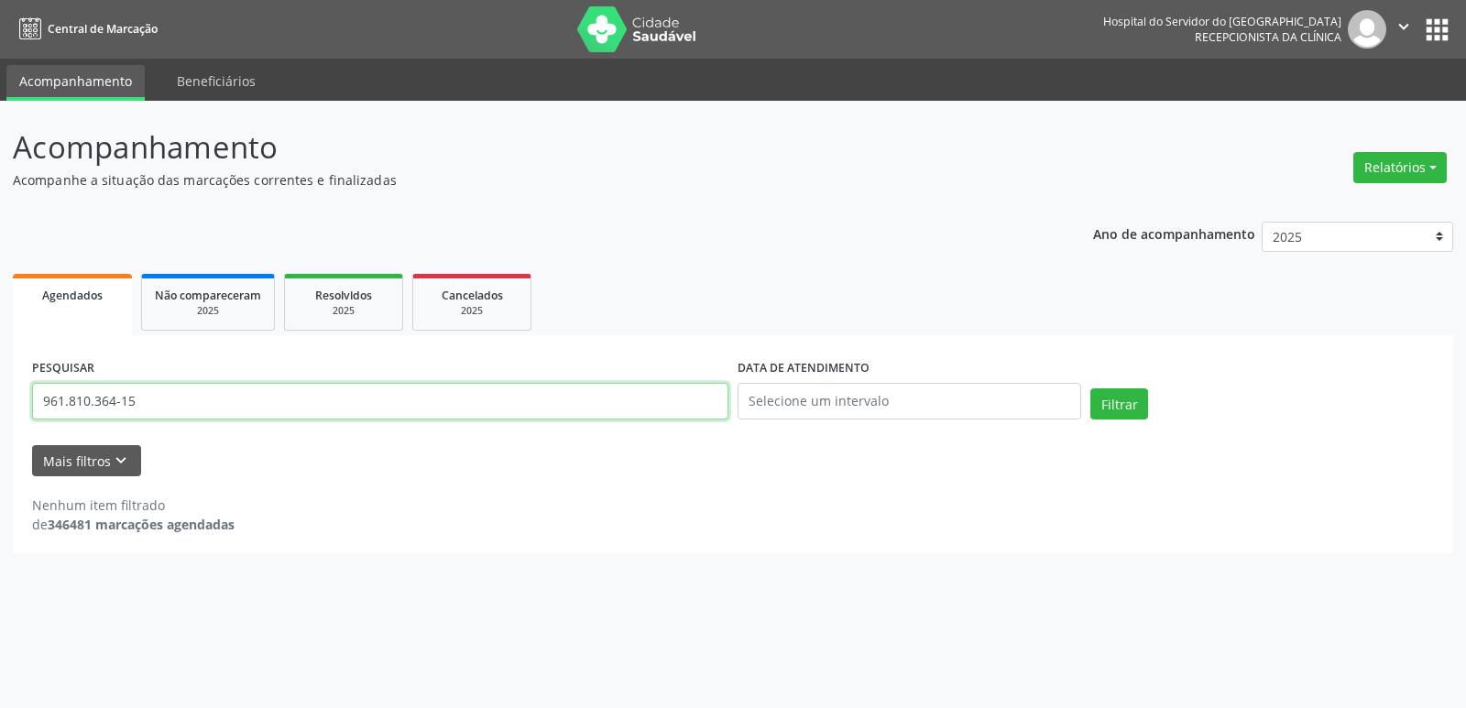
click at [156, 409] on input "961.810.364-15" at bounding box center [380, 401] width 696 height 37
paste input "[PERSON_NAME]"
click at [1126, 402] on button "Filtrar" at bounding box center [1119, 403] width 58 height 31
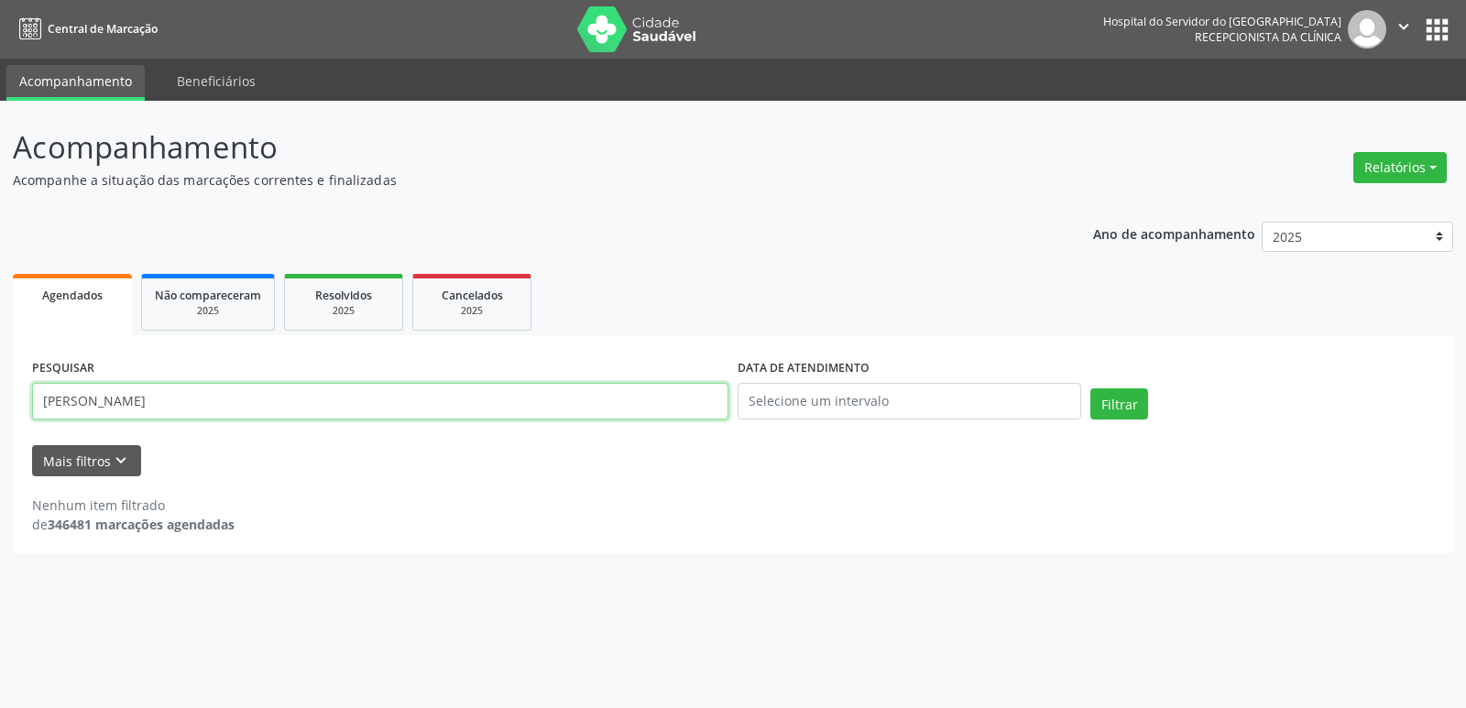
click at [225, 411] on input "[PERSON_NAME]" at bounding box center [380, 401] width 696 height 37
paste input "267.232.394-15"
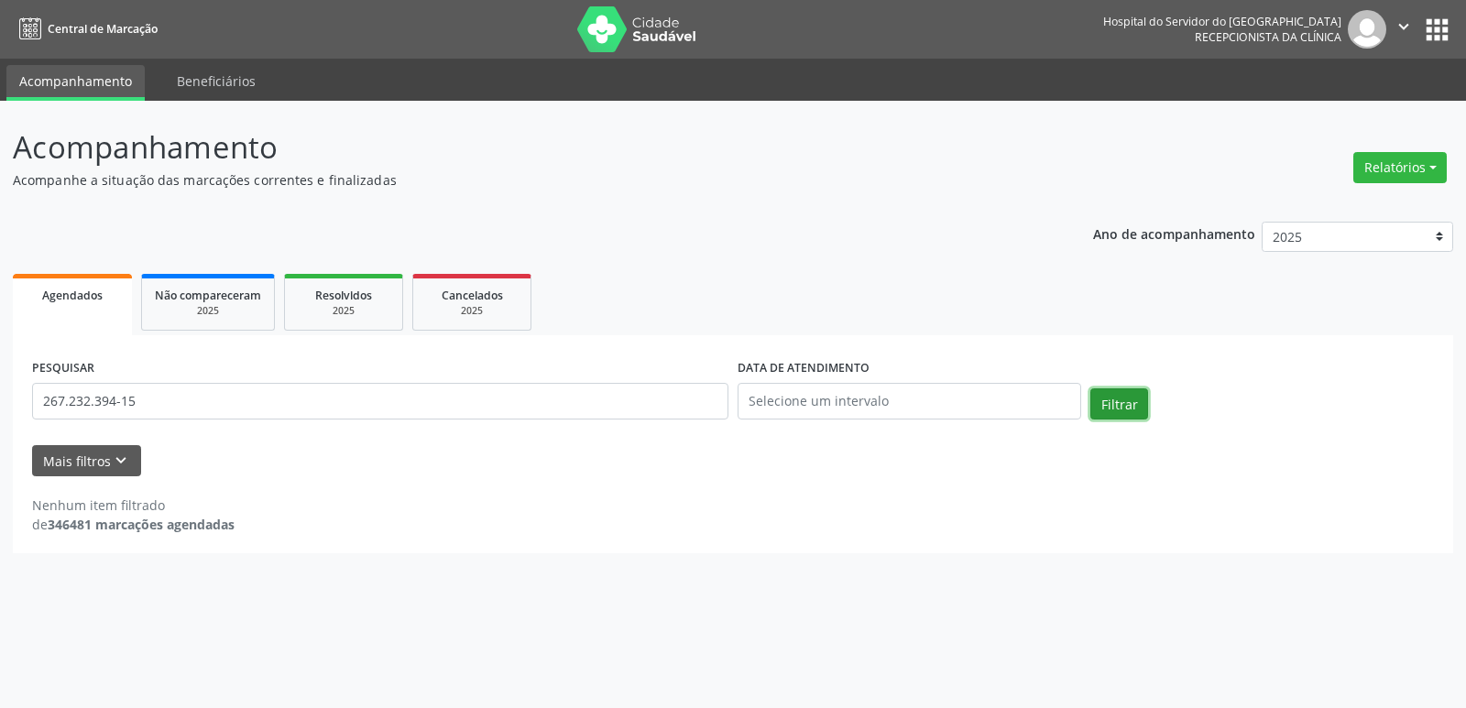
click at [1114, 396] on button "Filtrar" at bounding box center [1119, 403] width 58 height 31
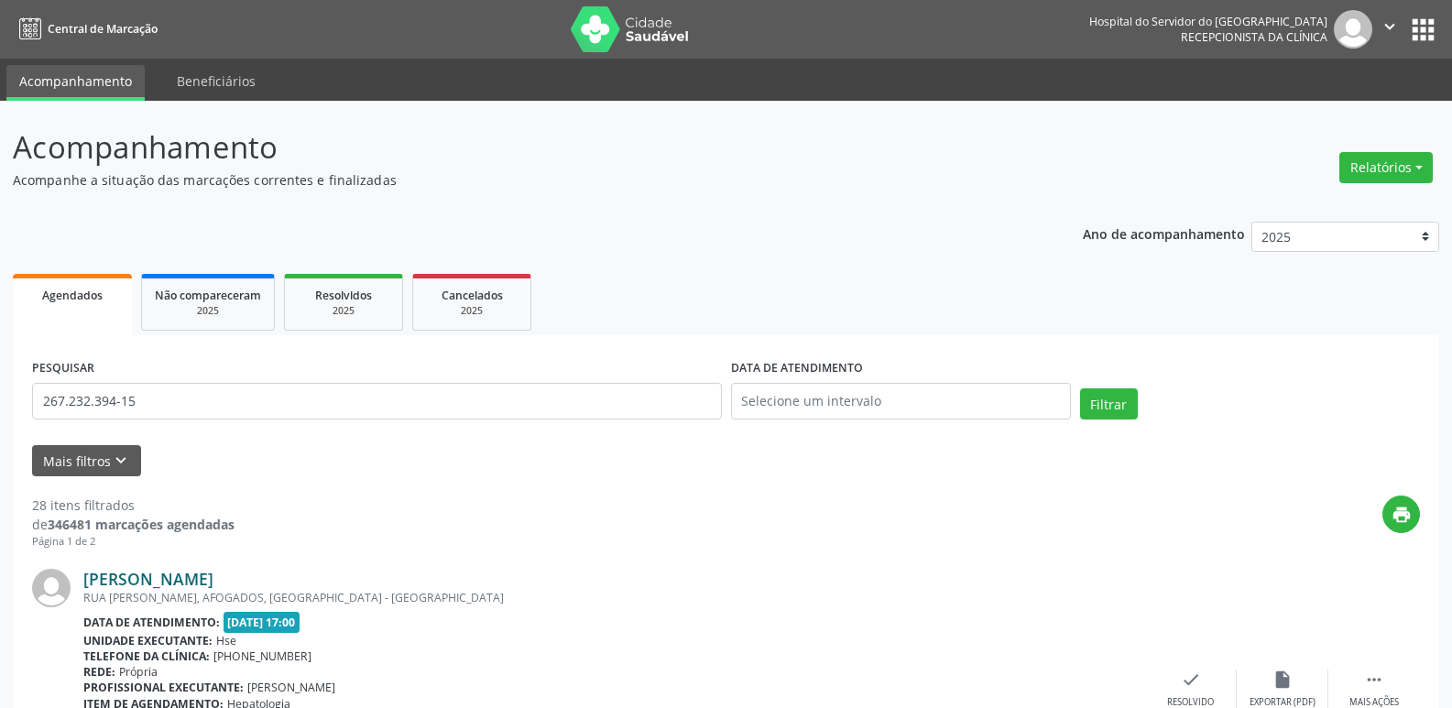
click at [203, 583] on link "[PERSON_NAME]" at bounding box center [148, 579] width 130 height 20
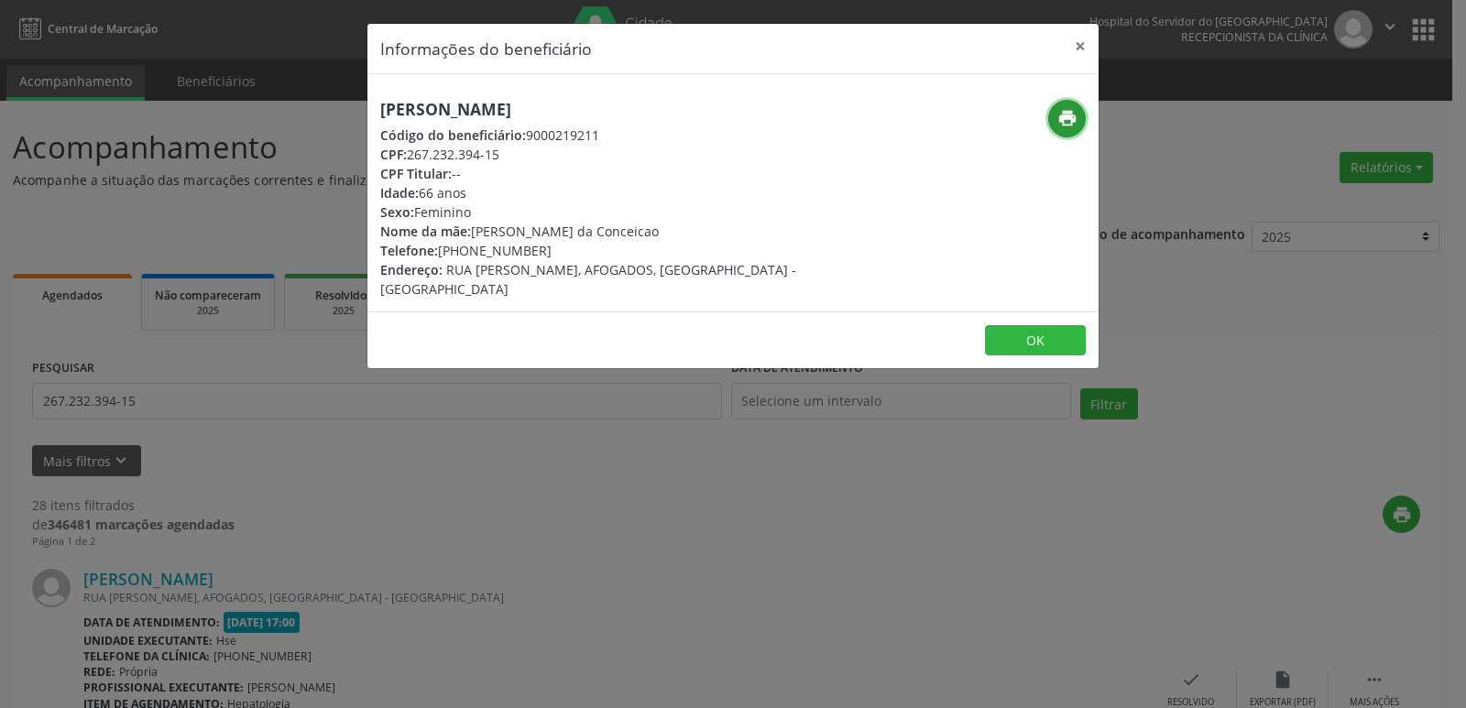
click at [1066, 122] on icon "print" at bounding box center [1067, 118] width 20 height 20
click at [1078, 45] on button "×" at bounding box center [1080, 46] width 37 height 45
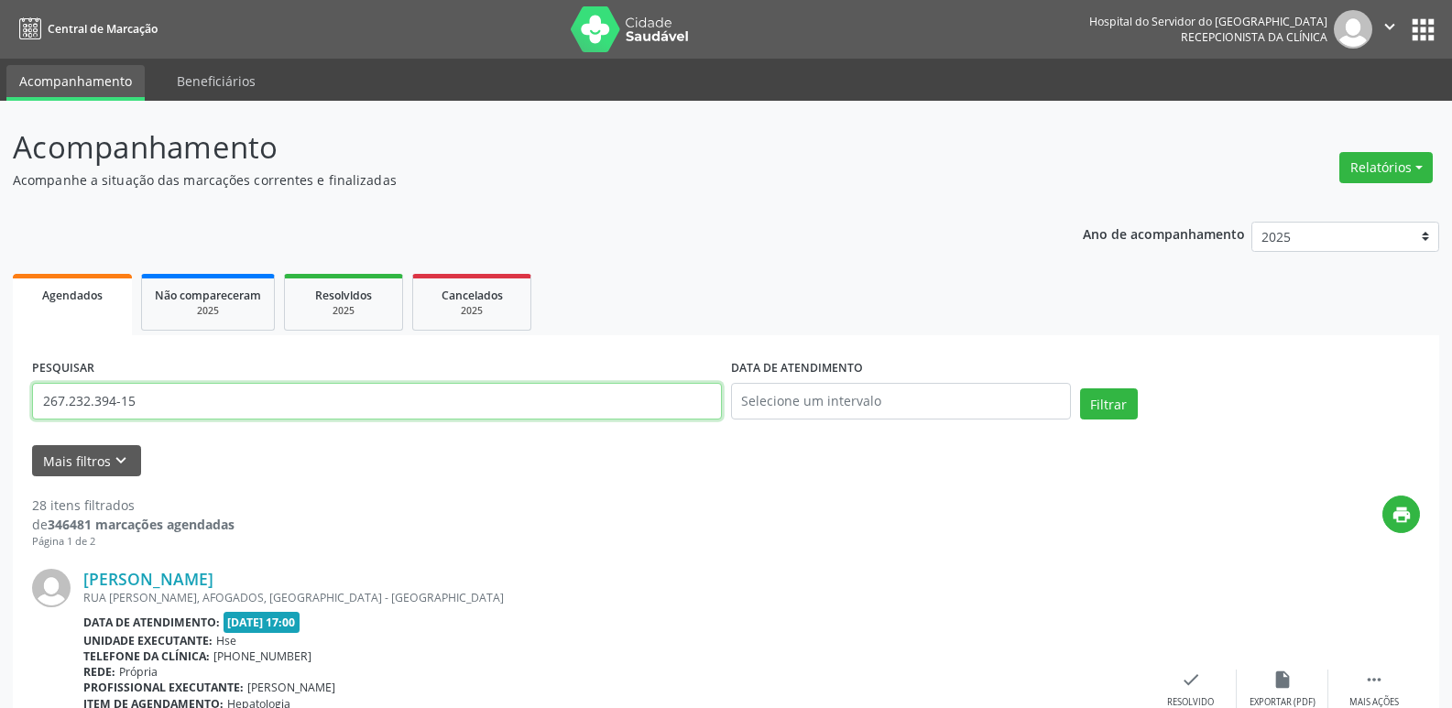
click at [188, 397] on input "267.232.394-15" at bounding box center [377, 401] width 690 height 37
click at [154, 399] on input "267.232.394-15" at bounding box center [377, 401] width 690 height 37
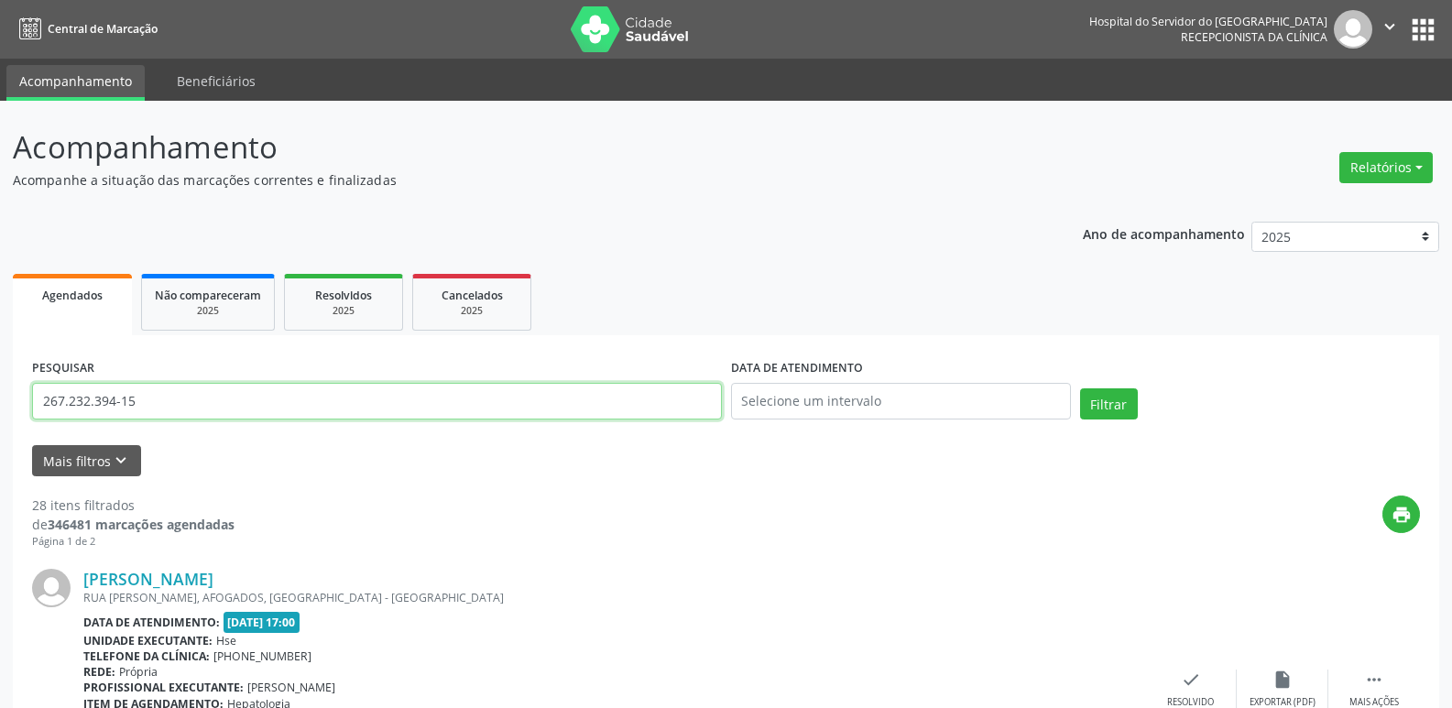
paste input "400.617.444-68"
click at [1121, 400] on button "Filtrar" at bounding box center [1109, 403] width 58 height 31
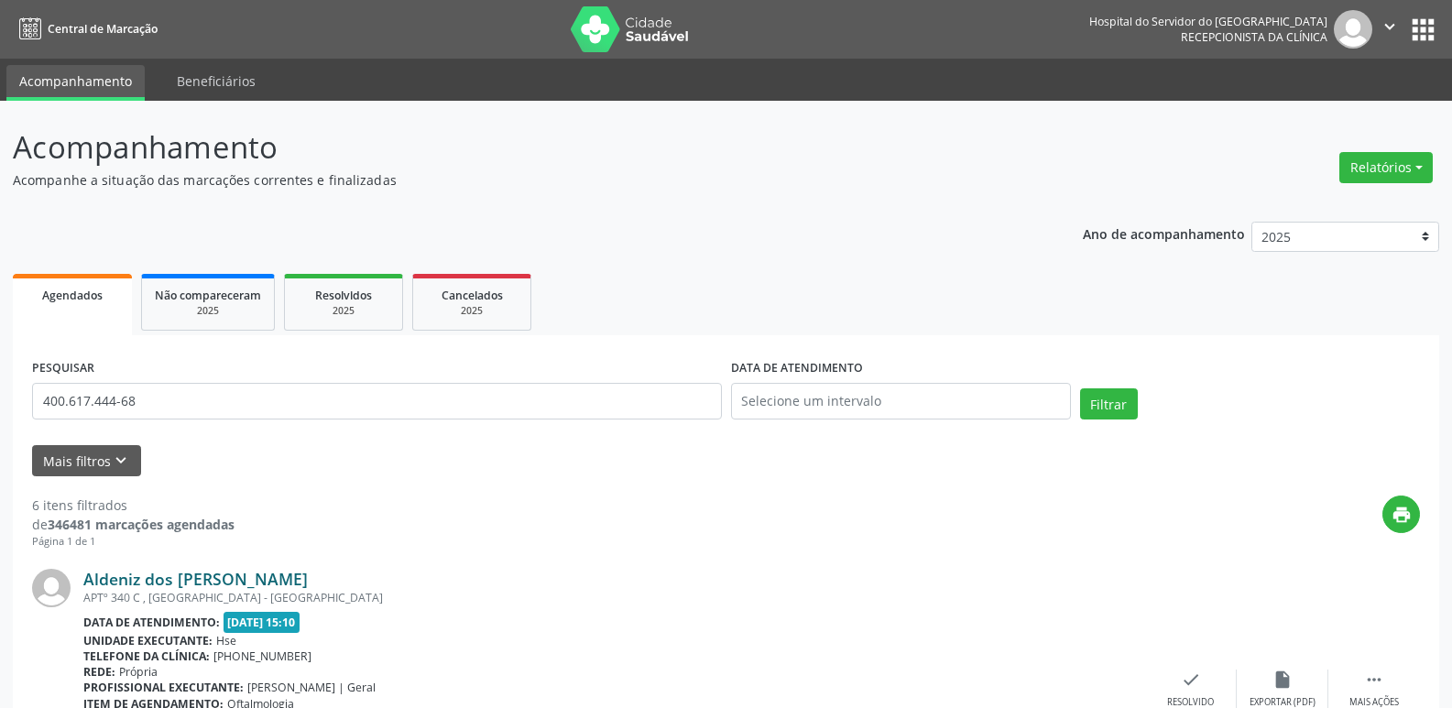
click at [264, 578] on link "Aldeniz dos [PERSON_NAME]" at bounding box center [195, 579] width 224 height 20
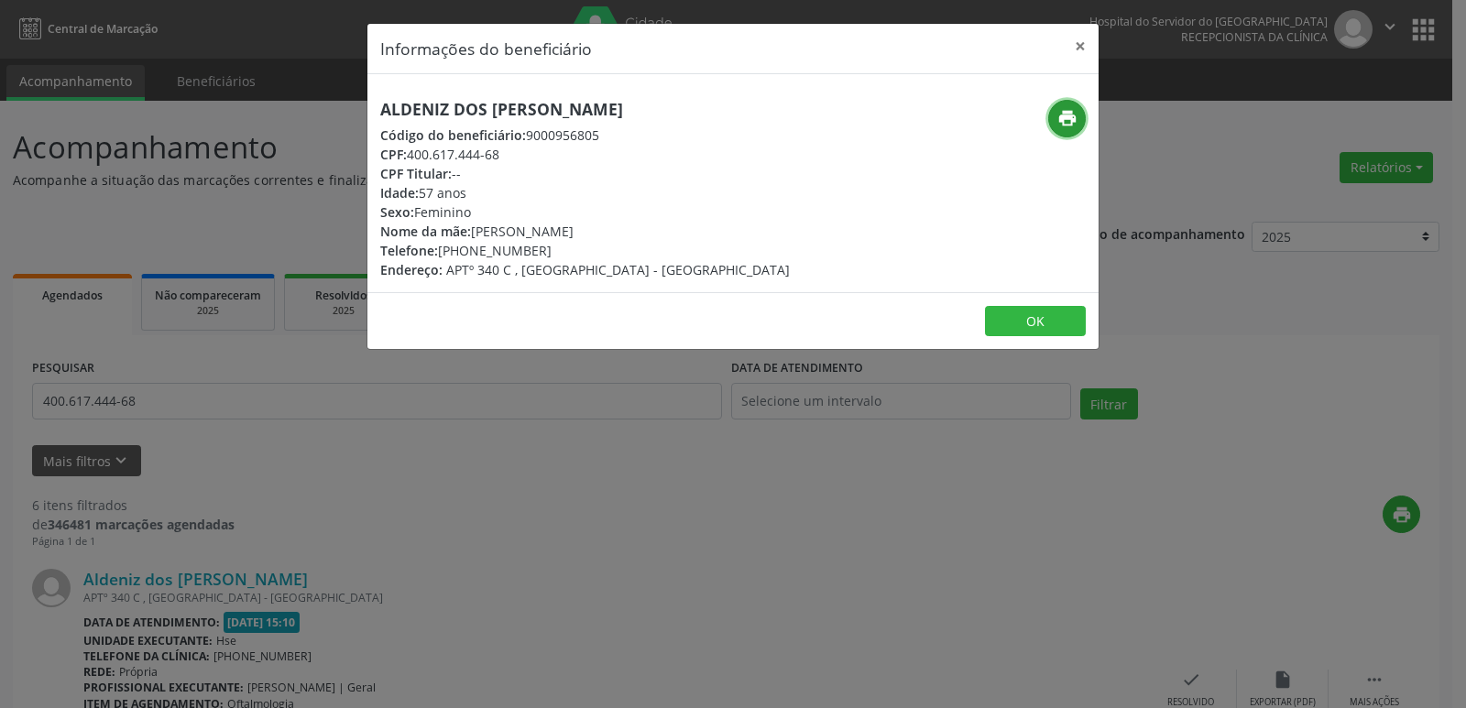
click at [1064, 120] on icon "print" at bounding box center [1067, 118] width 20 height 20
click at [1078, 42] on button "×" at bounding box center [1080, 46] width 37 height 45
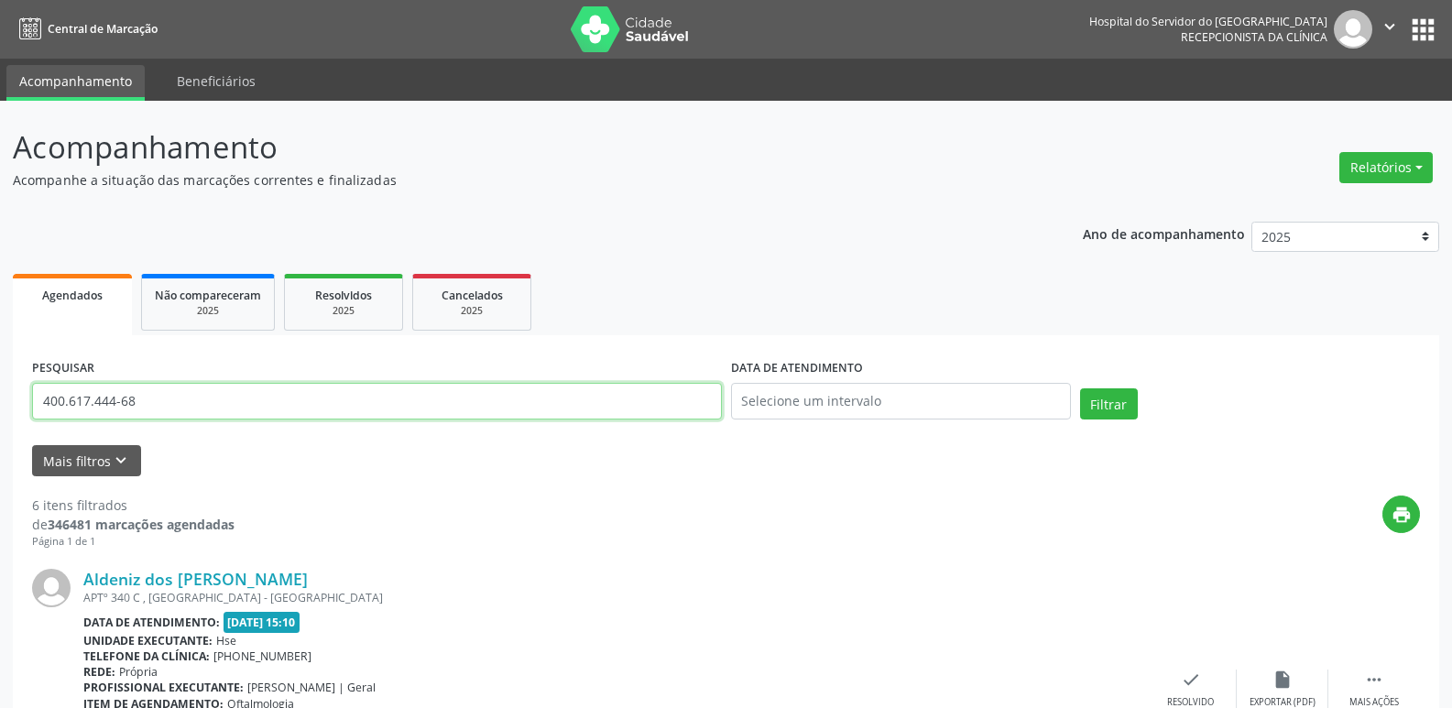
click at [231, 400] on input "400.617.444-68" at bounding box center [377, 401] width 690 height 37
paste input "024.755.134-11"
click at [1103, 404] on button "Filtrar" at bounding box center [1109, 403] width 58 height 31
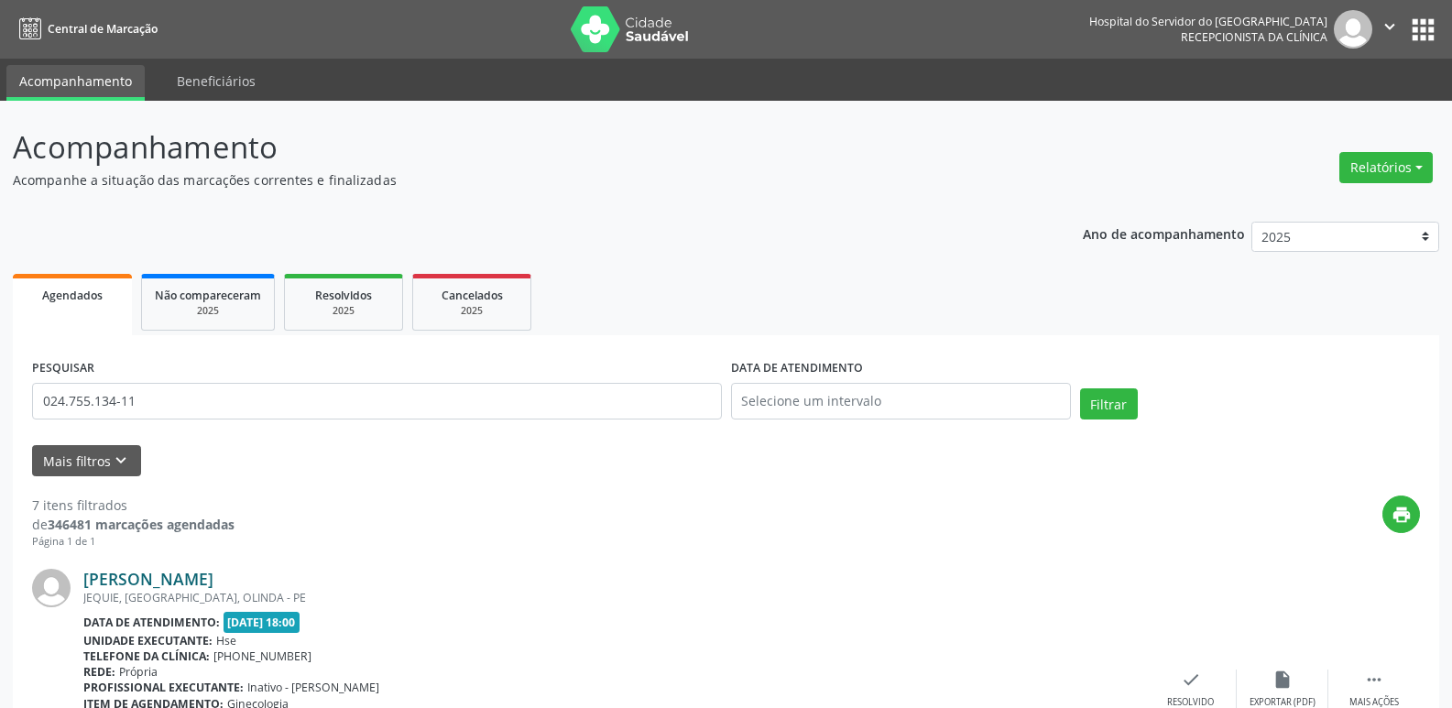
click at [213, 576] on link "[PERSON_NAME]" at bounding box center [148, 579] width 130 height 20
click at [203, 586] on link "[PERSON_NAME]" at bounding box center [148, 579] width 130 height 20
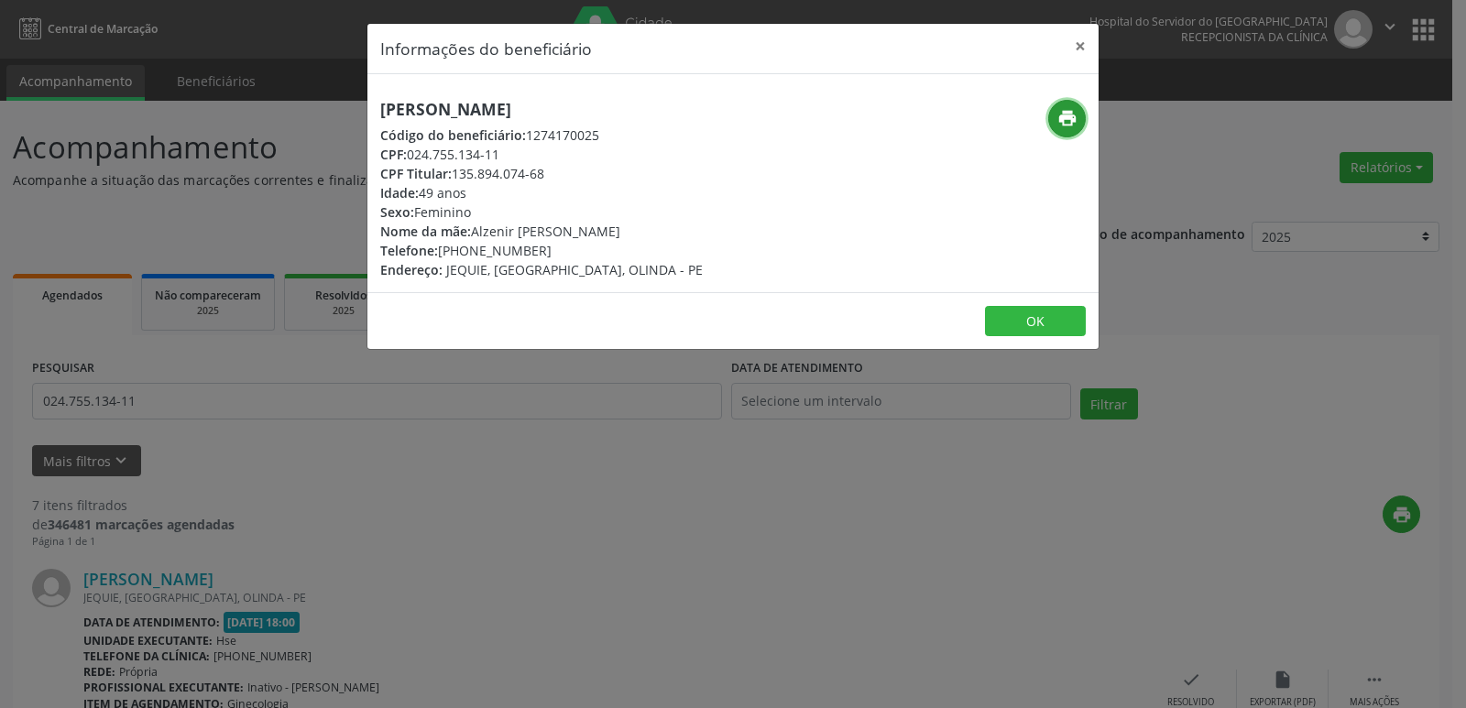
click at [1067, 112] on icon "print" at bounding box center [1067, 118] width 20 height 20
click at [1085, 38] on button "×" at bounding box center [1080, 46] width 37 height 45
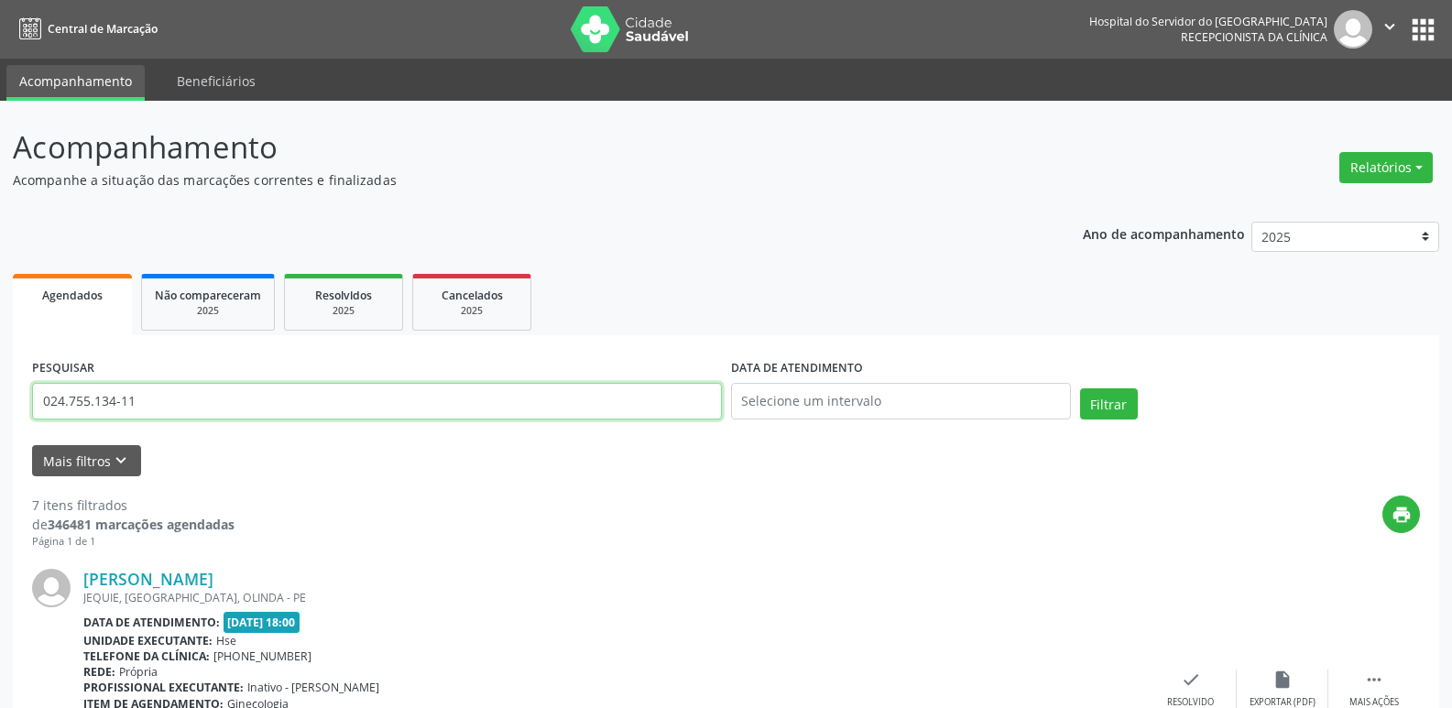
click at [202, 401] on input "024.755.134-11" at bounding box center [377, 401] width 690 height 37
paste input "173.084.294-15"
click at [1127, 403] on button "Filtrar" at bounding box center [1109, 403] width 58 height 31
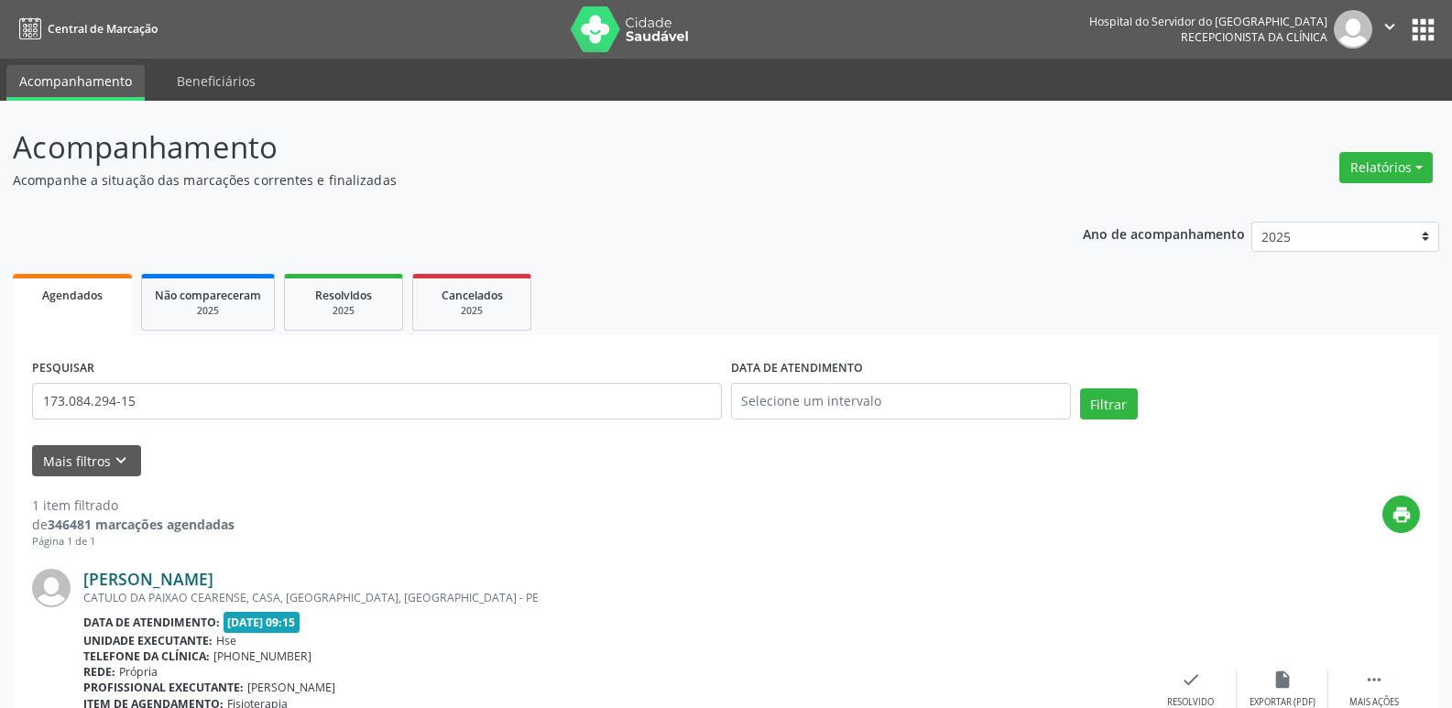
click at [142, 581] on link "[PERSON_NAME]" at bounding box center [148, 579] width 130 height 20
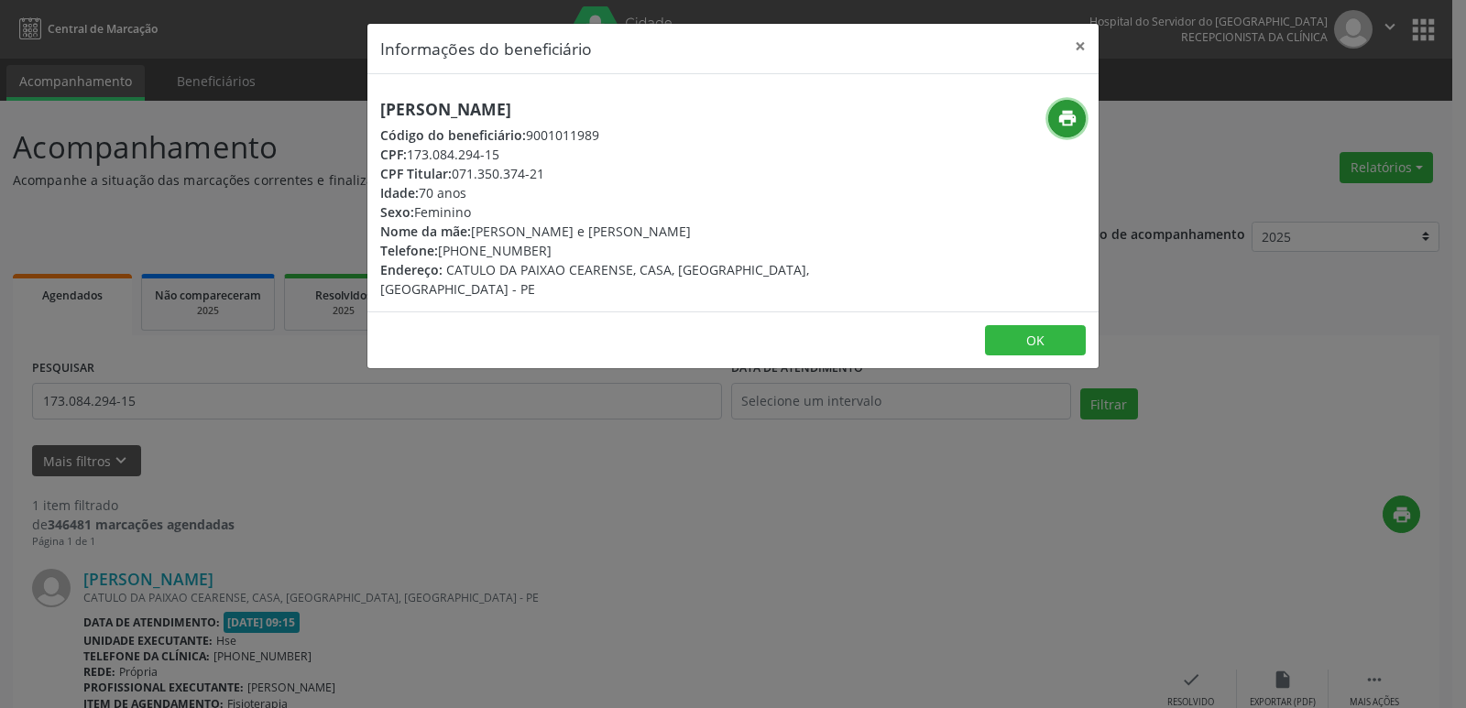
click at [1060, 115] on icon "print" at bounding box center [1067, 118] width 20 height 20
click at [1076, 45] on button "×" at bounding box center [1080, 46] width 37 height 45
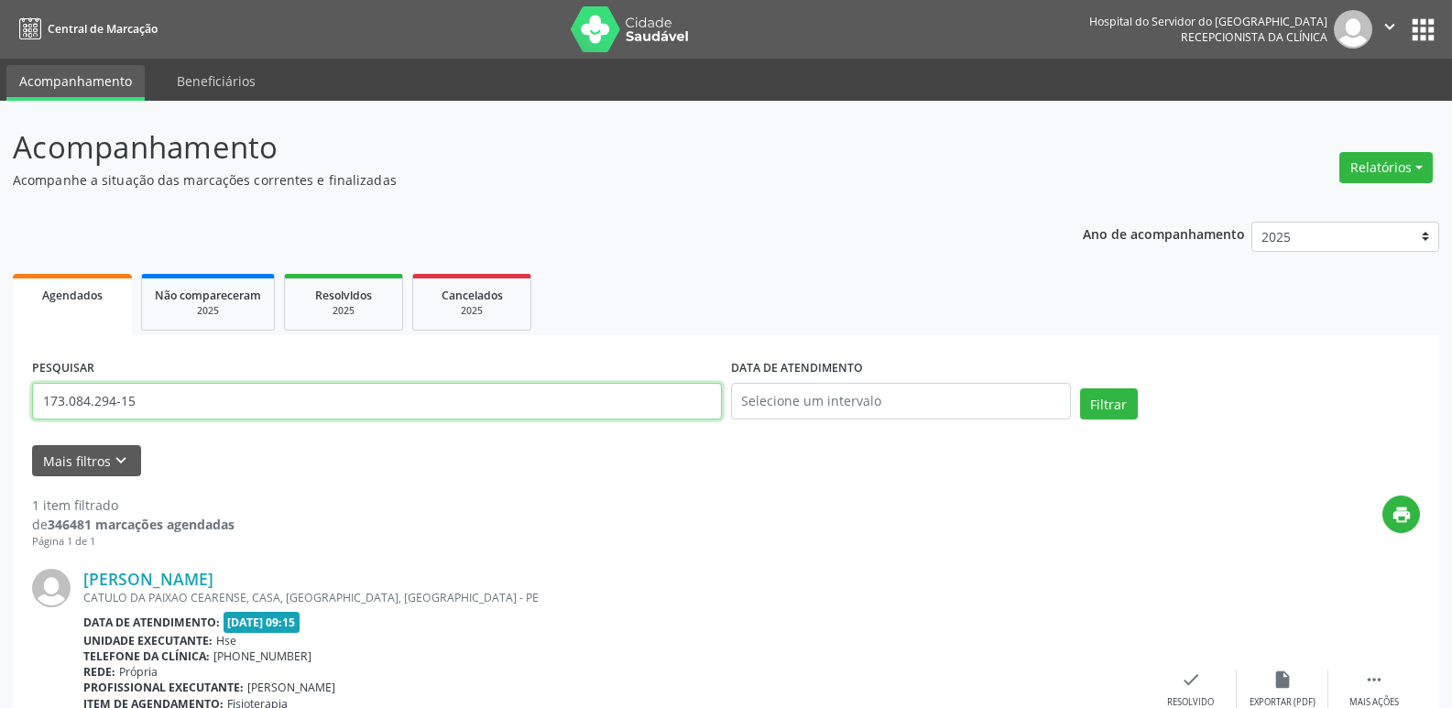
click at [160, 407] on input "173.084.294-15" at bounding box center [377, 401] width 690 height 37
click at [159, 407] on input "173.084.294-15" at bounding box center [377, 401] width 690 height 37
paste input "038.278.064-70"
click at [1115, 403] on button "Filtrar" at bounding box center [1109, 403] width 58 height 31
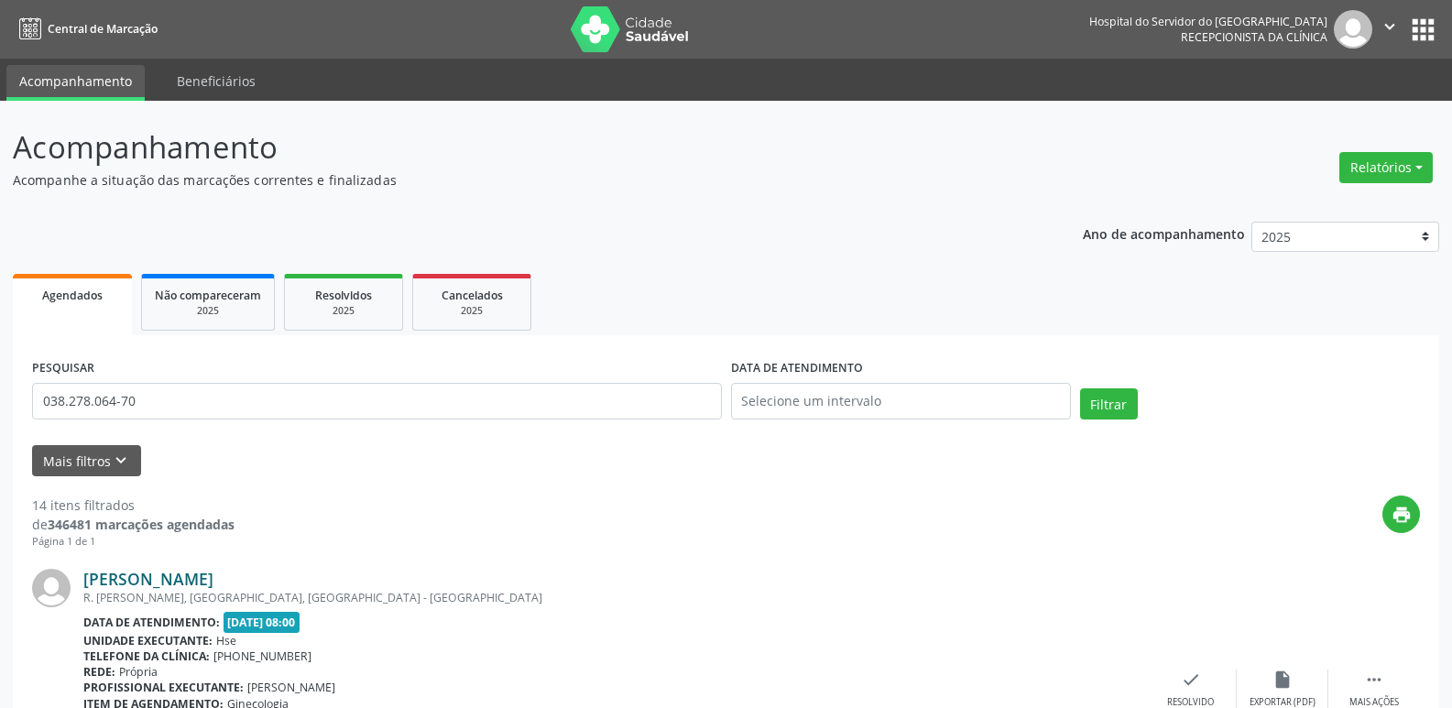
click at [213, 576] on link "[PERSON_NAME]" at bounding box center [148, 579] width 130 height 20
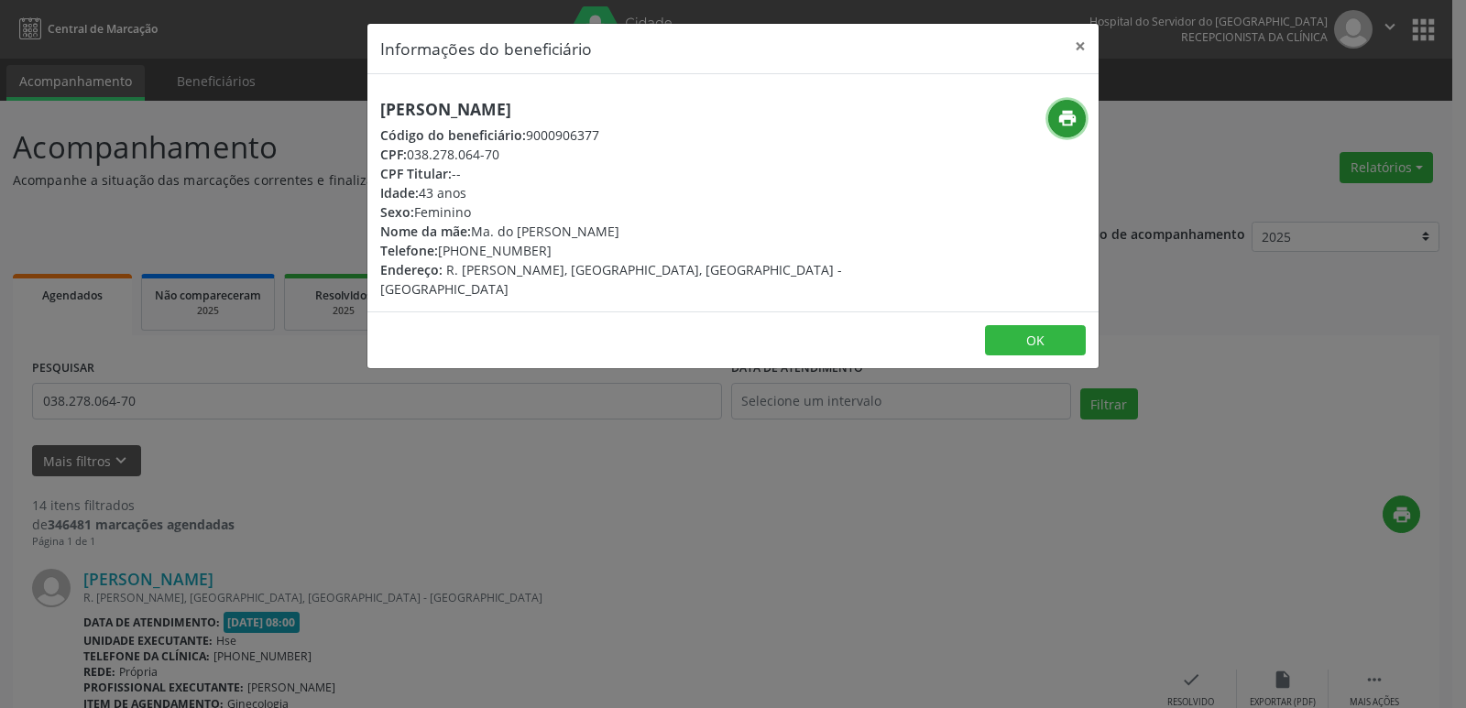
click at [1067, 119] on icon "print" at bounding box center [1067, 118] width 20 height 20
click at [1080, 45] on button "×" at bounding box center [1080, 46] width 37 height 45
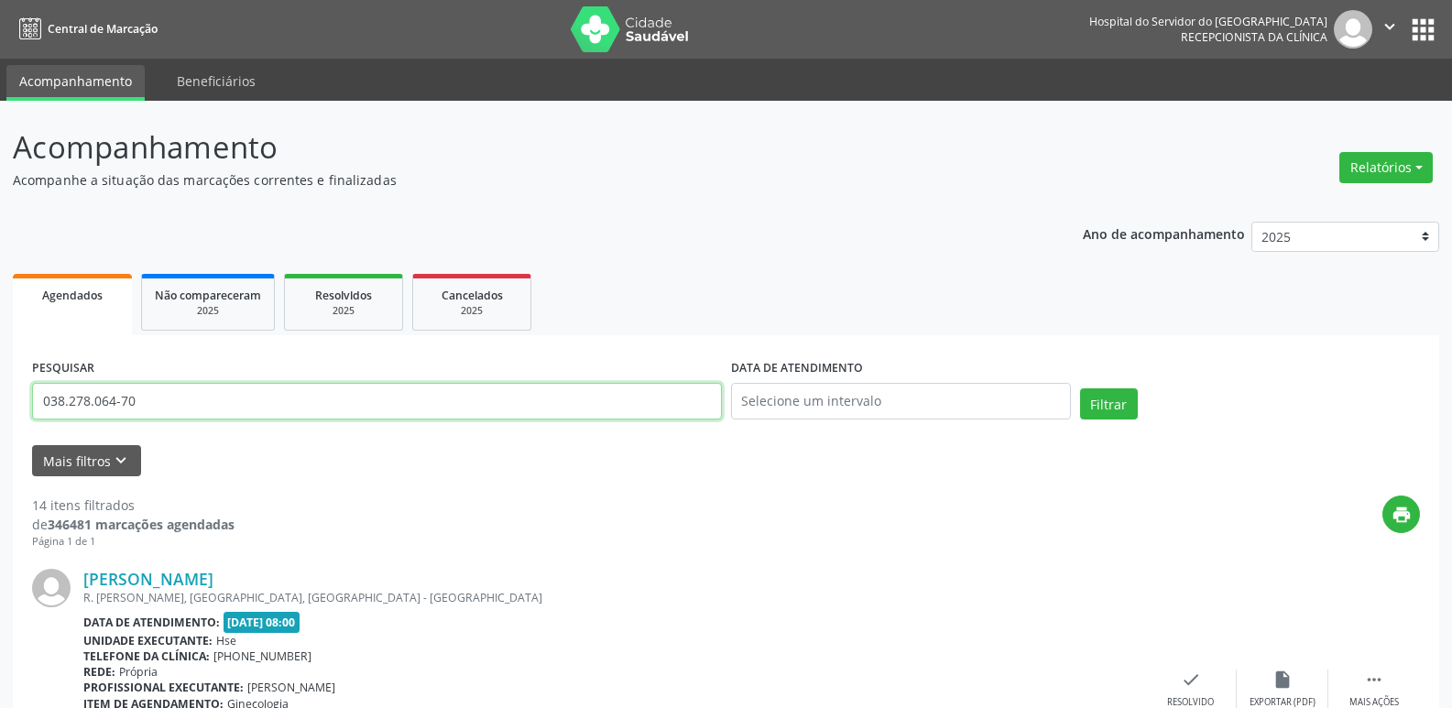
click at [165, 405] on input "038.278.064-70" at bounding box center [377, 401] width 690 height 37
paste input "129.153.034-79"
click at [1113, 405] on button "Filtrar" at bounding box center [1109, 403] width 58 height 31
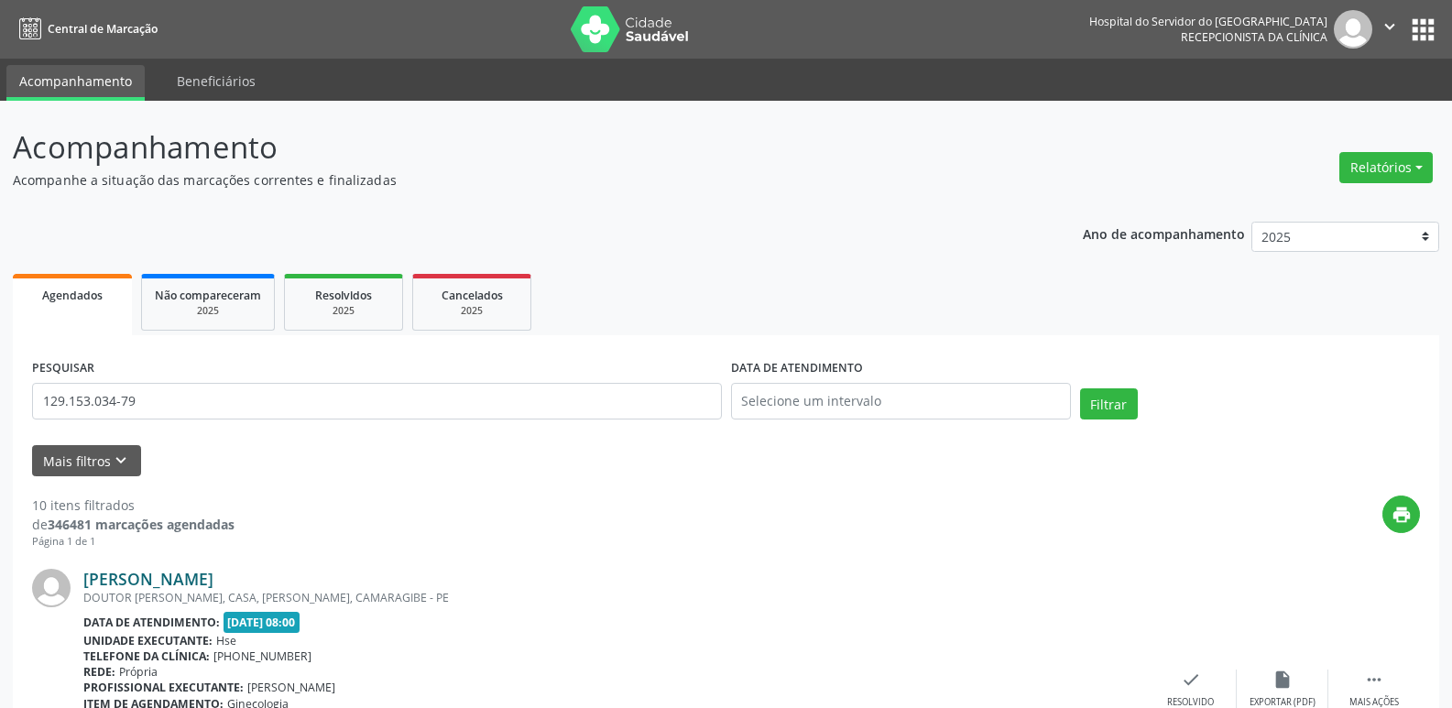
click at [161, 577] on link "[PERSON_NAME]" at bounding box center [148, 579] width 130 height 20
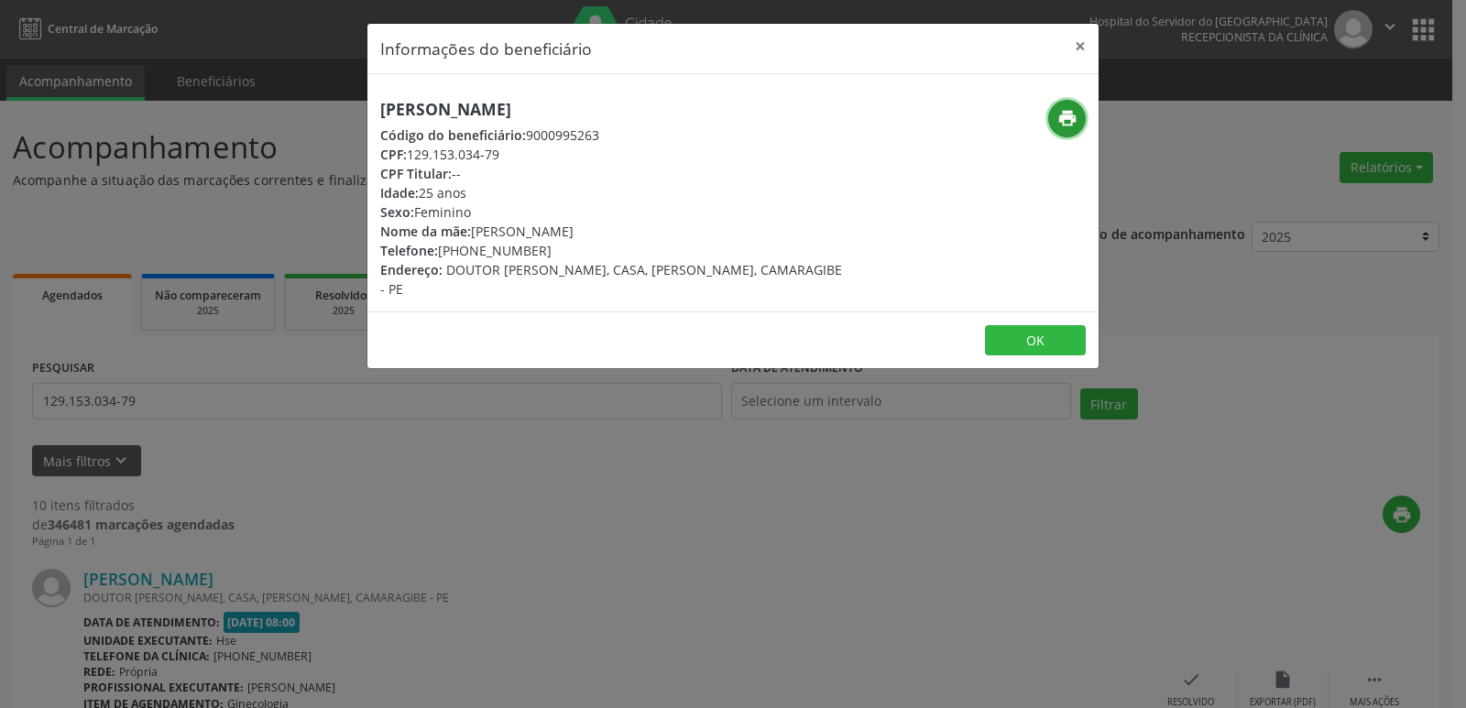
click at [1067, 122] on icon "print" at bounding box center [1067, 118] width 20 height 20
click at [1083, 47] on button "×" at bounding box center [1080, 46] width 37 height 45
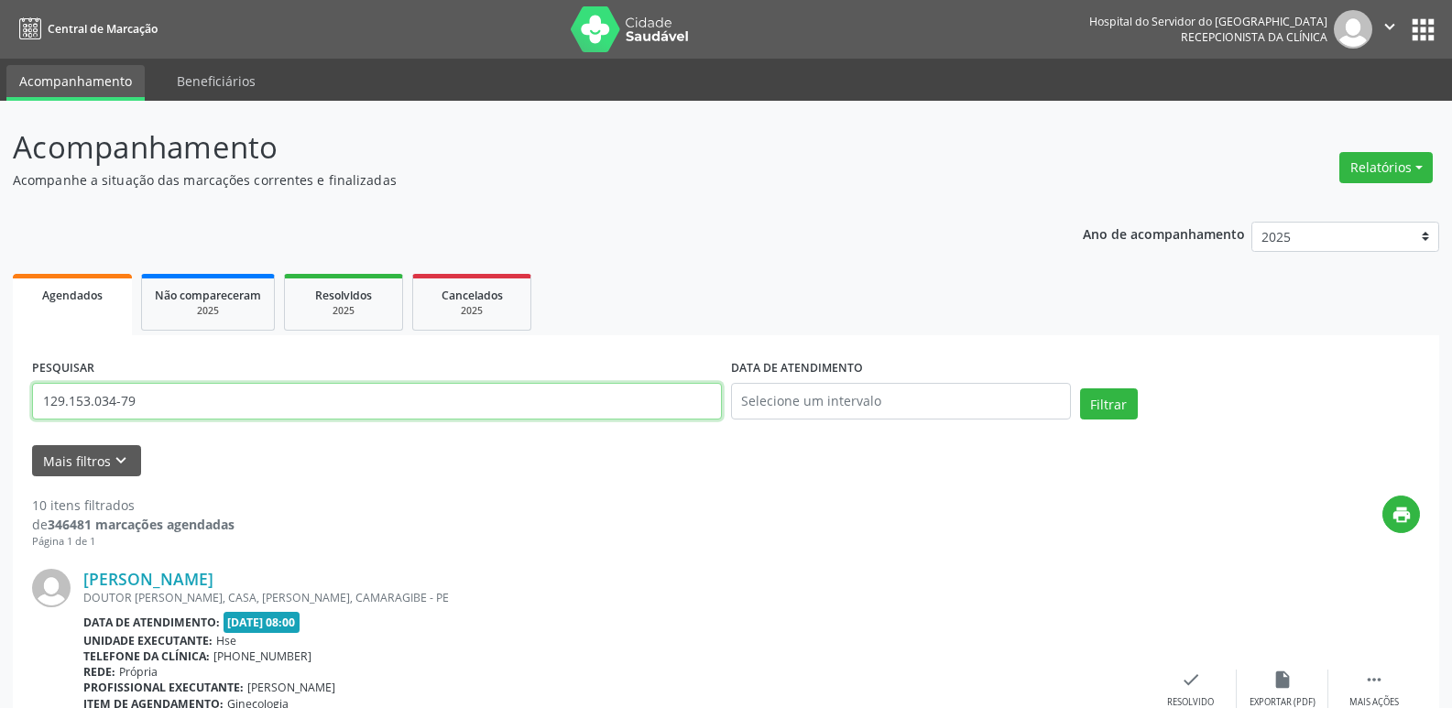
click at [148, 400] on input "129.153.034-79" at bounding box center [377, 401] width 690 height 37
paste input "448.324.514-72"
click at [1108, 399] on button "Filtrar" at bounding box center [1109, 403] width 58 height 31
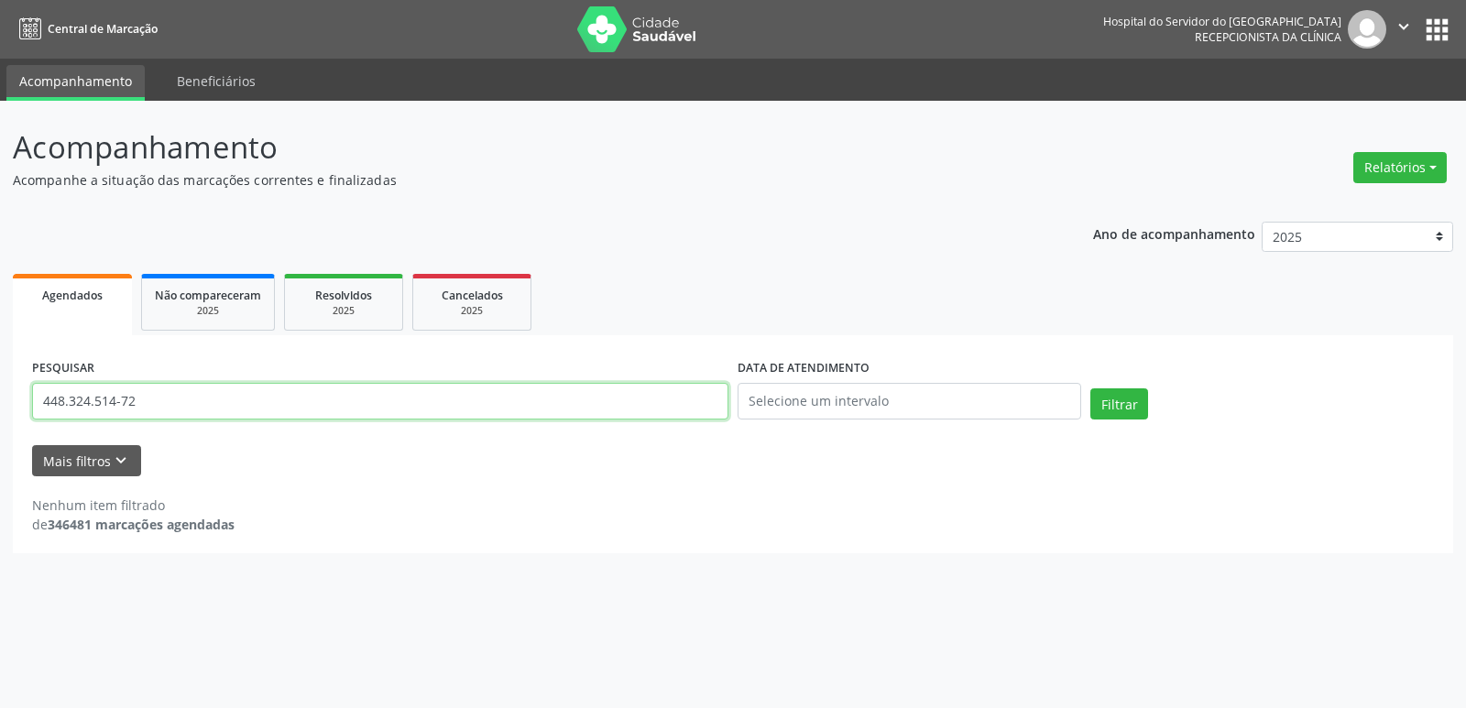
click at [166, 398] on input "448.324.514-72" at bounding box center [380, 401] width 696 height 37
paste input "ROSANE COSTA PORTO DE [GEOGRAPHIC_DATA]"
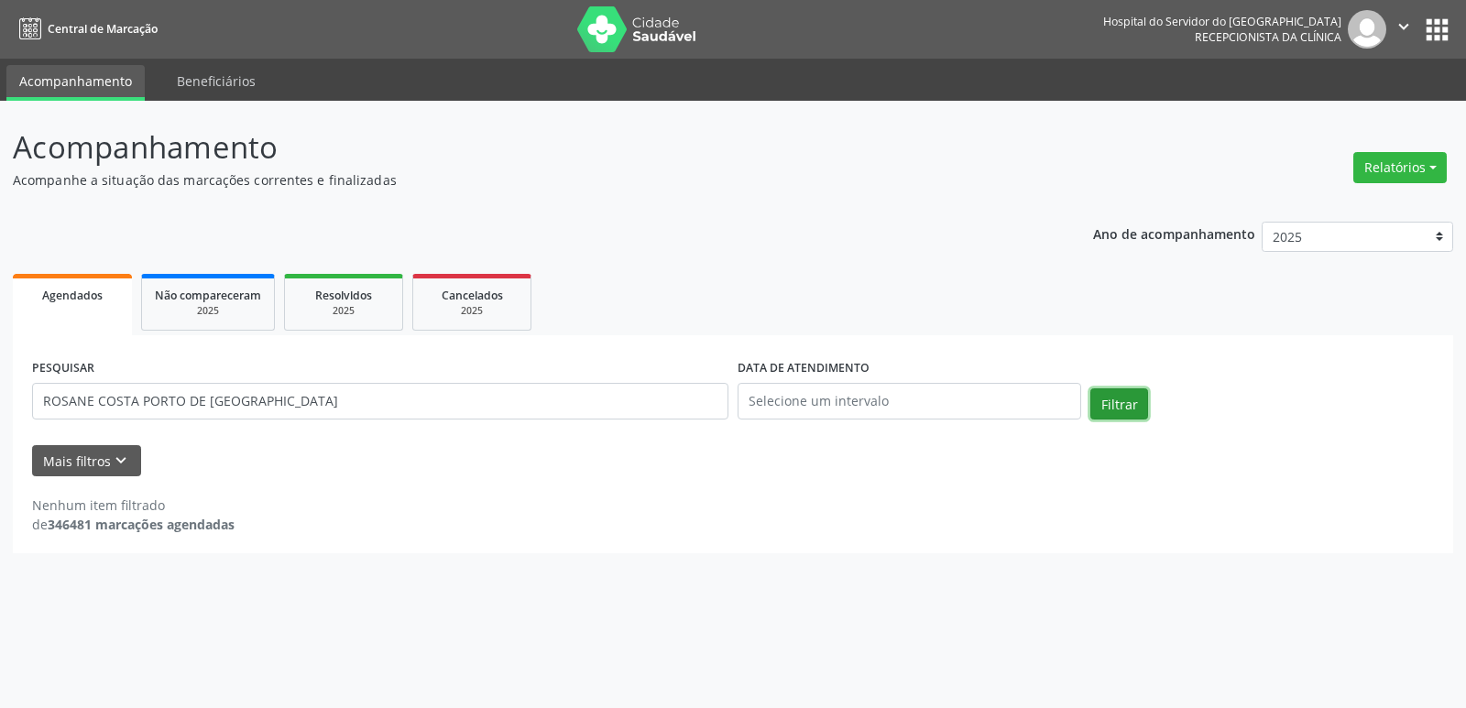
click at [1126, 393] on button "Filtrar" at bounding box center [1119, 403] width 58 height 31
click at [268, 407] on input "ROSANE COSTA PORTO DE [GEOGRAPHIC_DATA]" at bounding box center [380, 401] width 696 height 37
paste input "050.696.114-10"
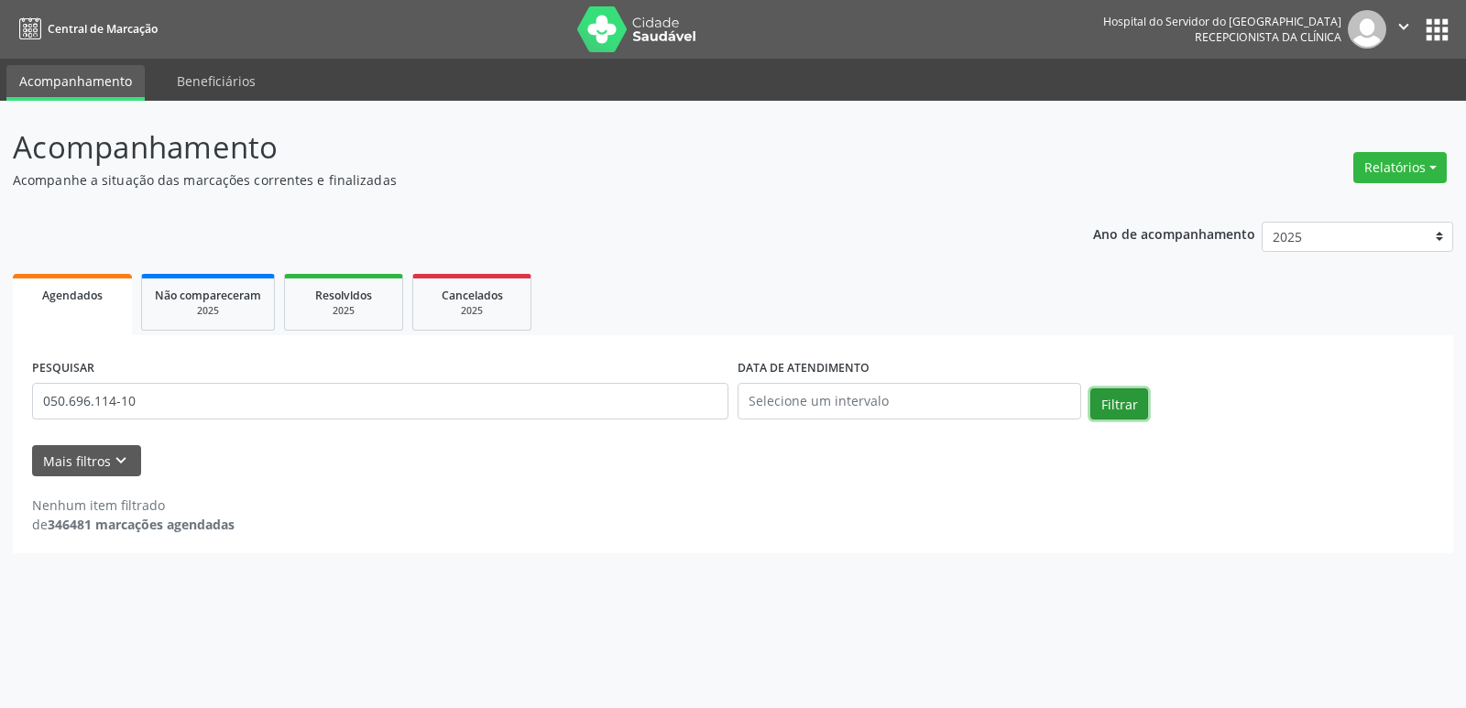
click at [1109, 392] on button "Filtrar" at bounding box center [1119, 403] width 58 height 31
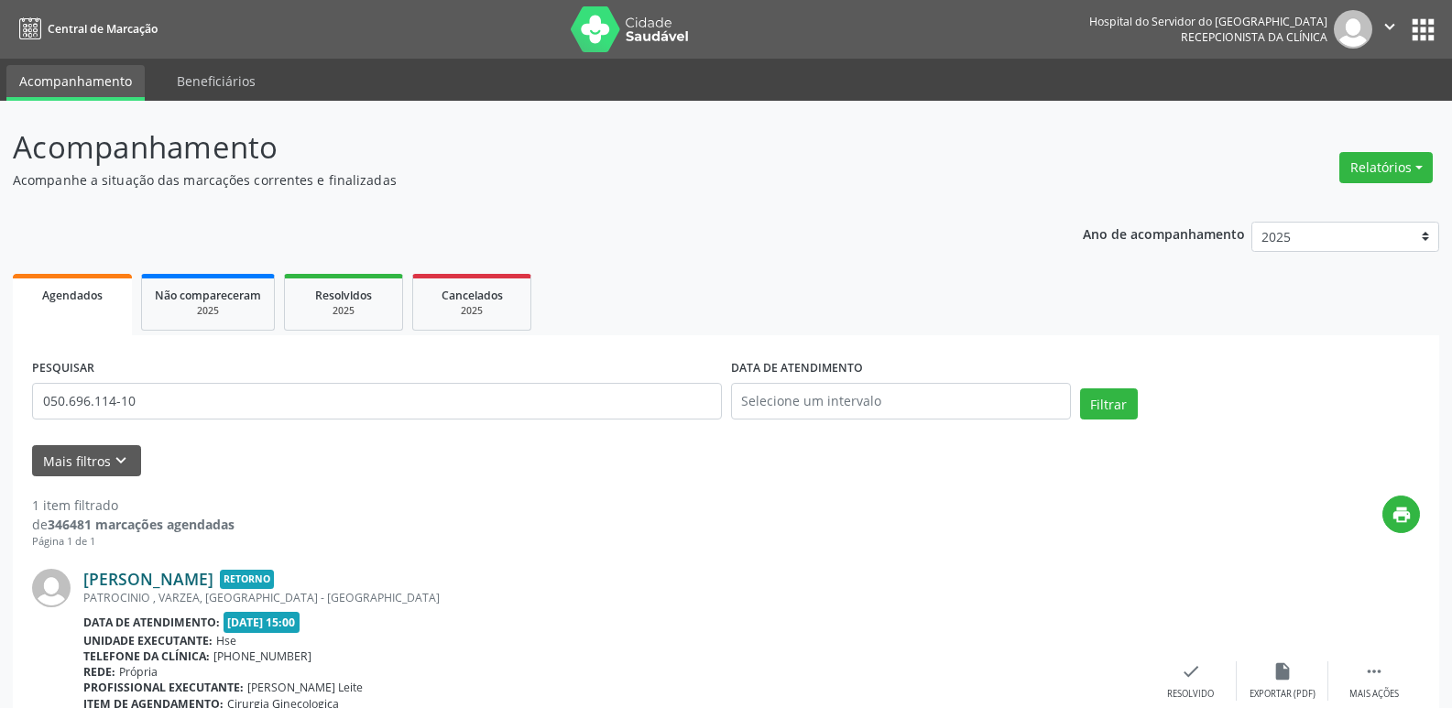
click at [213, 575] on link "[PERSON_NAME]" at bounding box center [148, 579] width 130 height 20
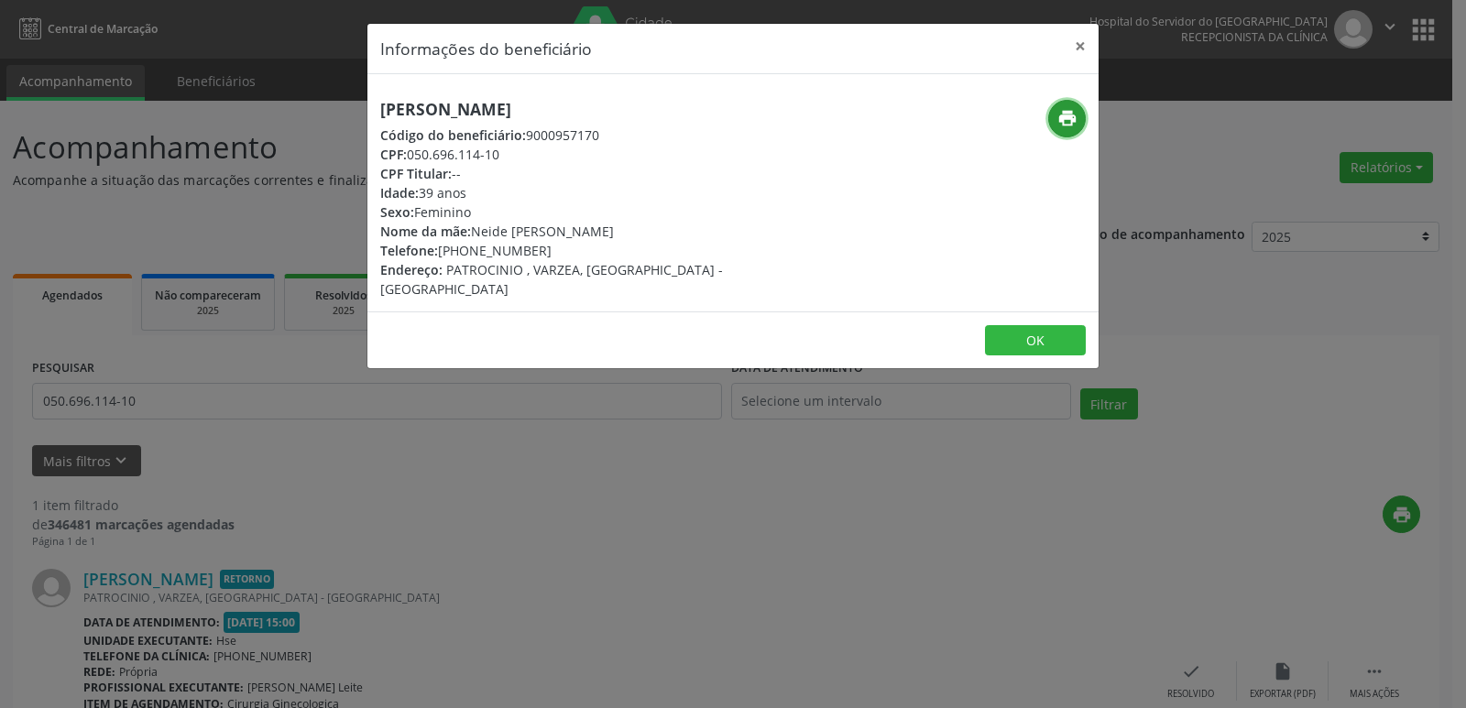
click at [1068, 121] on icon "print" at bounding box center [1067, 118] width 20 height 20
click at [1074, 47] on button "×" at bounding box center [1080, 46] width 37 height 45
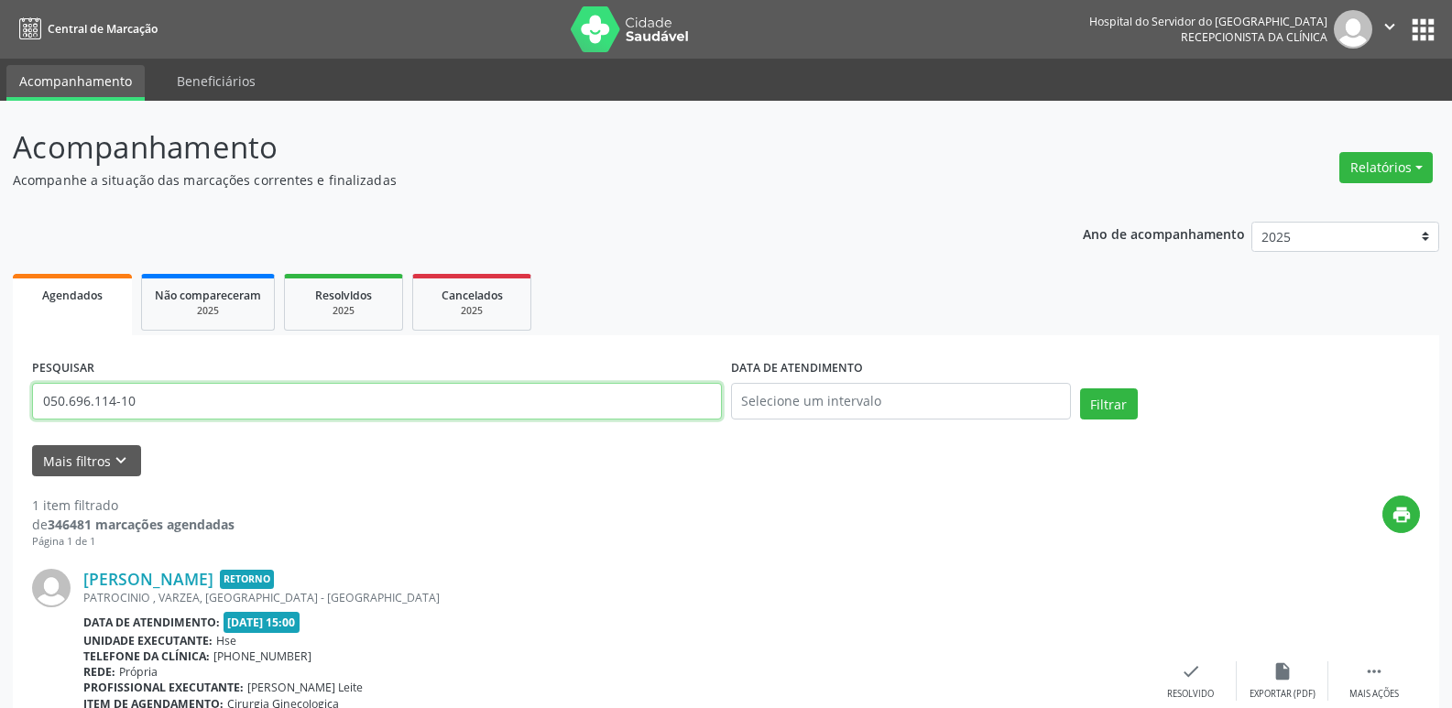
click at [177, 397] on input "050.696.114-10" at bounding box center [377, 401] width 690 height 37
paste input "35.701.484-75"
click at [1117, 399] on button "Filtrar" at bounding box center [1109, 403] width 58 height 31
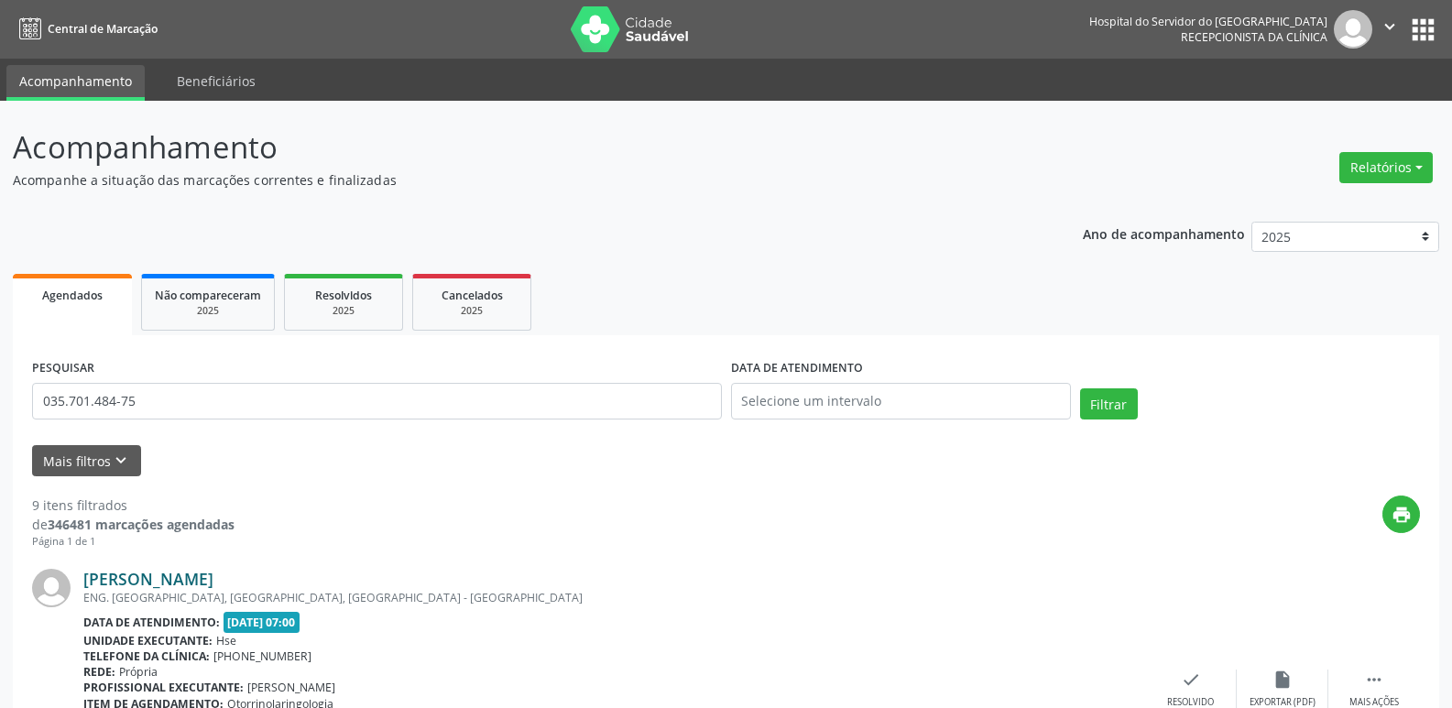
click at [213, 580] on link "[PERSON_NAME]" at bounding box center [148, 579] width 130 height 20
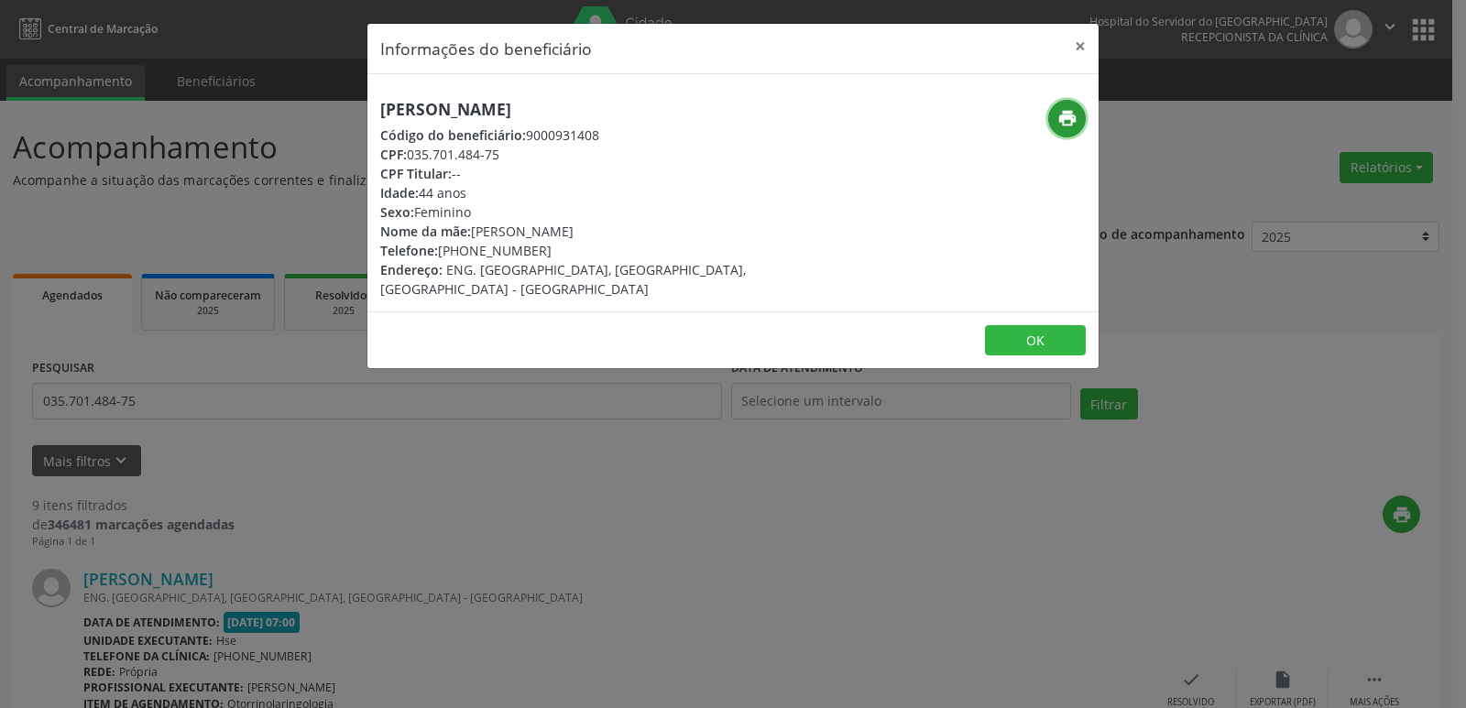
click at [1063, 112] on icon "print" at bounding box center [1067, 118] width 20 height 20
click at [1058, 116] on icon "print" at bounding box center [1067, 118] width 20 height 20
click at [1084, 46] on button "×" at bounding box center [1080, 46] width 37 height 45
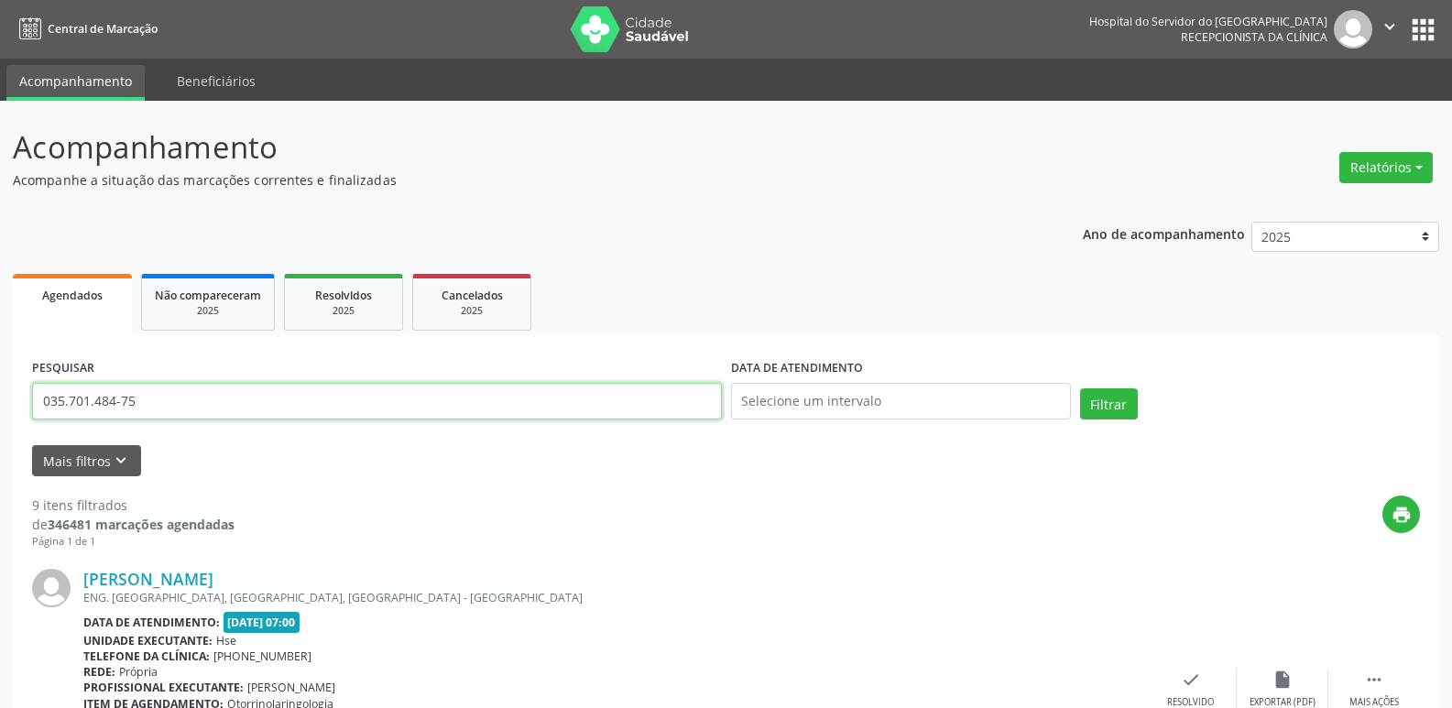
click at [153, 399] on input "035.701.484-75" at bounding box center [377, 401] width 690 height 37
click at [152, 399] on input "035.701.484-75" at bounding box center [377, 401] width 690 height 37
paste input "359.702.354-1"
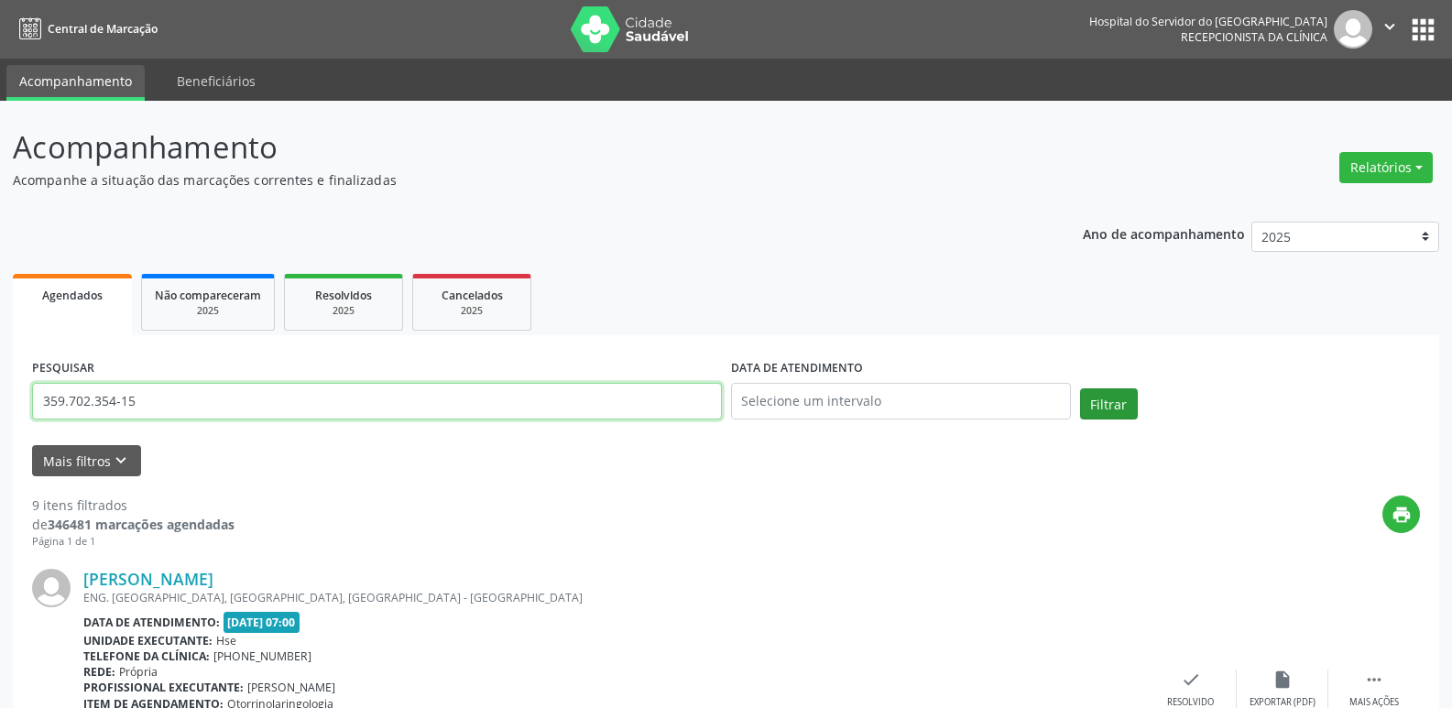
type input "359.702.354-15"
click at [1098, 407] on button "Filtrar" at bounding box center [1109, 403] width 58 height 31
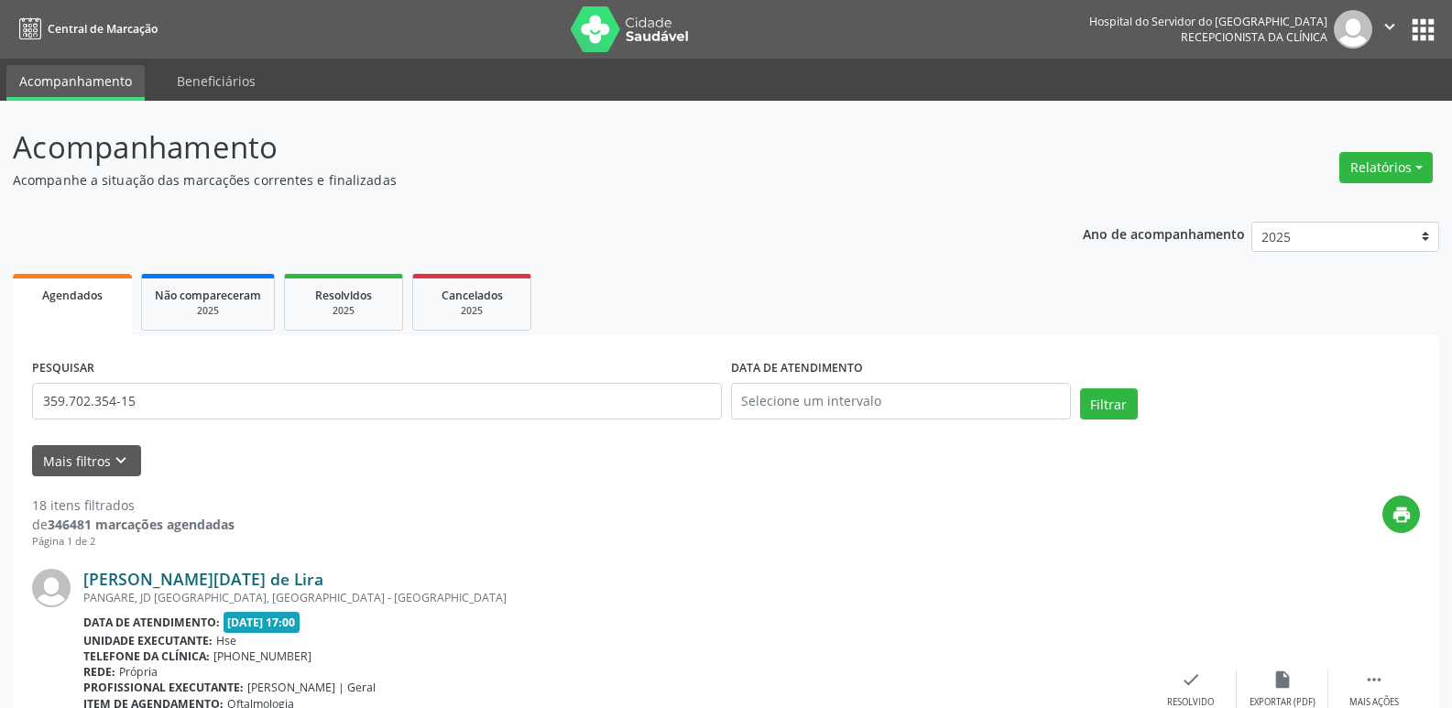
click at [273, 571] on link "[PERSON_NAME][DATE] de Lira" at bounding box center [203, 579] width 240 height 20
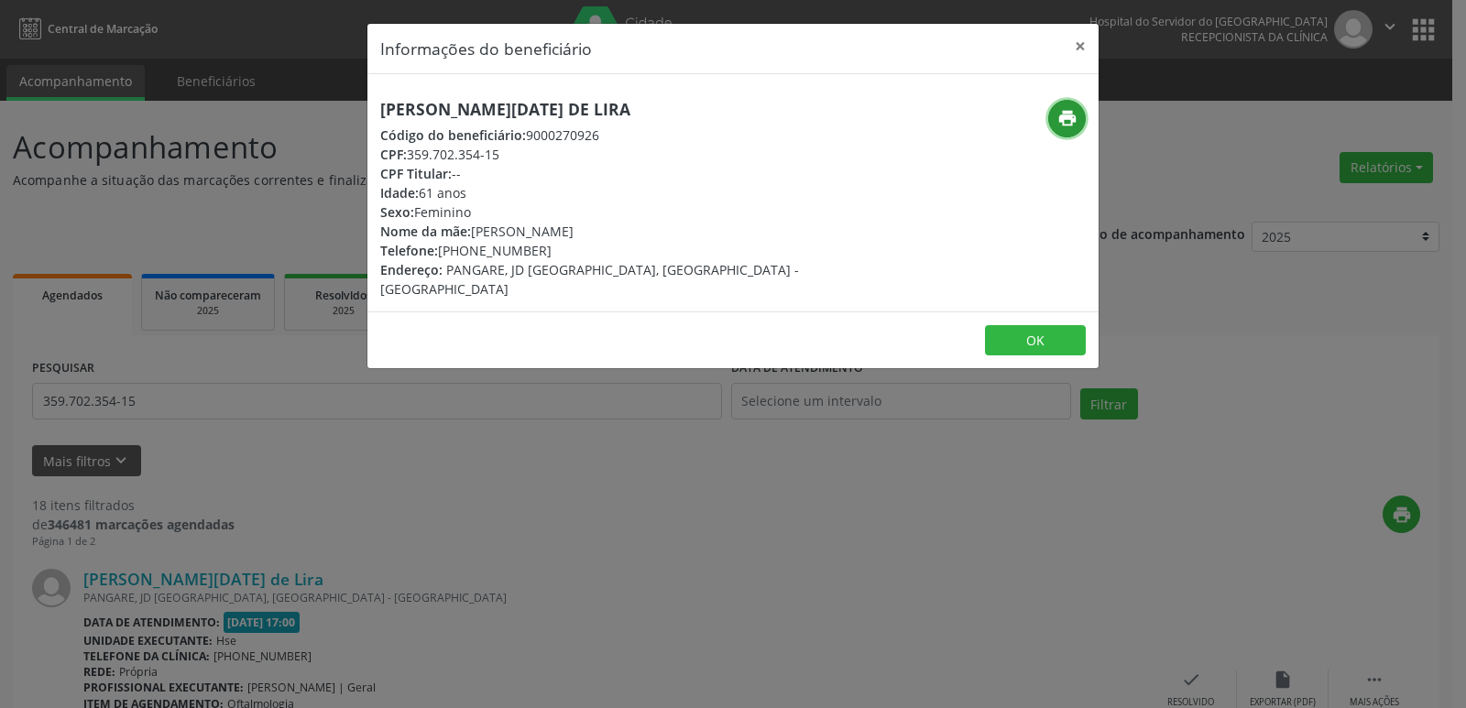
click at [1065, 114] on icon "print" at bounding box center [1067, 118] width 20 height 20
click at [1079, 43] on button "×" at bounding box center [1080, 46] width 37 height 45
